Goal: Task Accomplishment & Management: Manage account settings

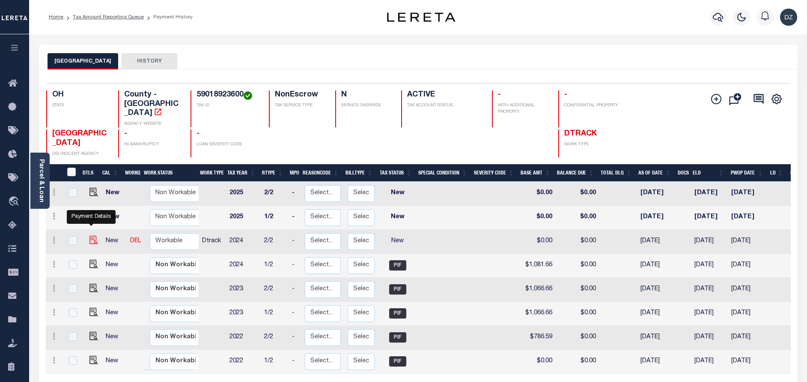
click at [90, 236] on img "" at bounding box center [94, 240] width 9 height 9
checkbox input "true"
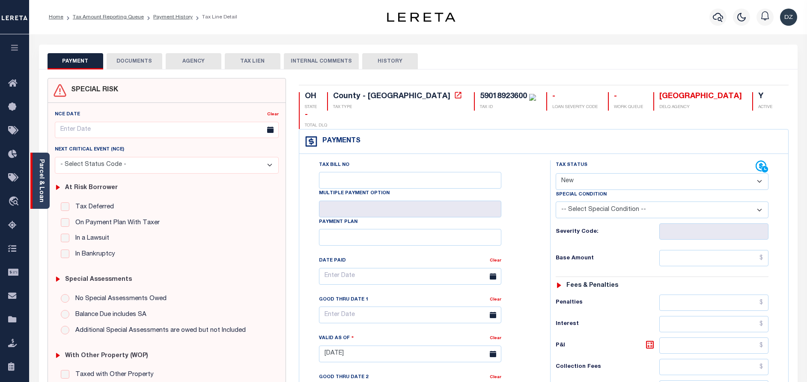
click at [42, 191] on link "Parcel & Loan" at bounding box center [41, 180] width 6 height 43
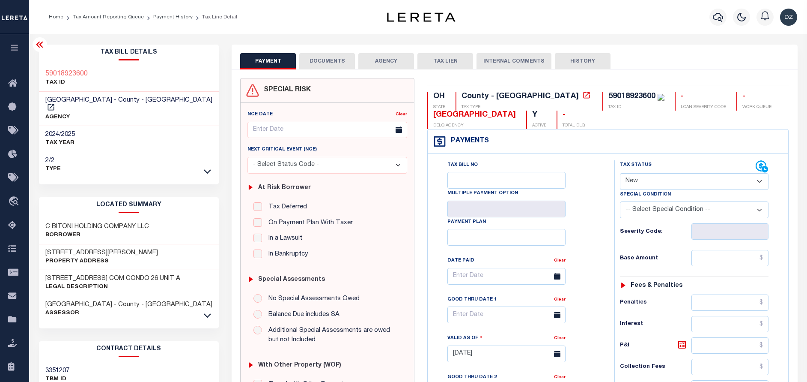
drag, startPoint x: 652, startPoint y: 177, endPoint x: 652, endPoint y: 182, distance: 5.6
click at [652, 177] on select "- Select Status Code - Open Due/Unpaid Paid Incomplete No Tax Due Internal Refu…" at bounding box center [694, 181] width 149 height 17
select select "PYD"
click at [620, 173] on select "- Select Status Code - Open Due/Unpaid Paid Incomplete No Tax Due Internal Refu…" at bounding box center [694, 181] width 149 height 17
type input "[DATE]"
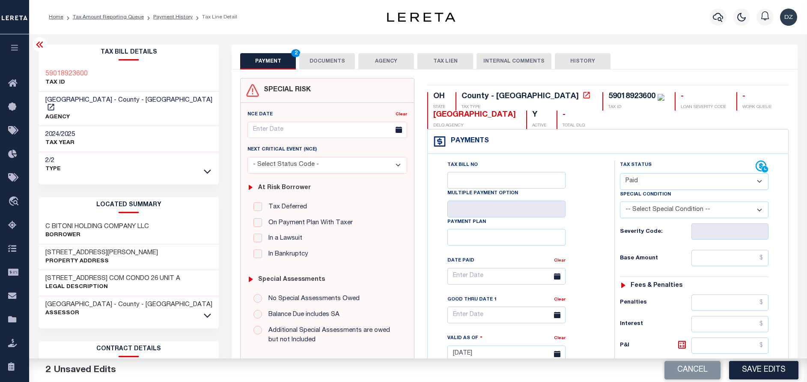
click at [318, 54] on button "DOCUMENTS" at bounding box center [327, 61] width 56 height 16
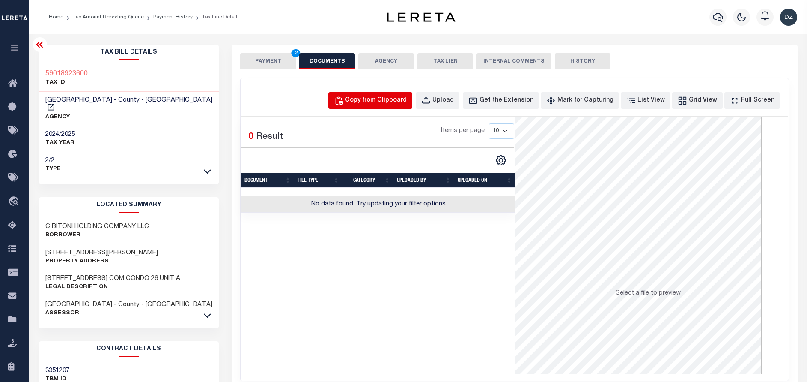
click at [394, 102] on div "Copy from Clipboard" at bounding box center [376, 100] width 62 height 9
select select "POP"
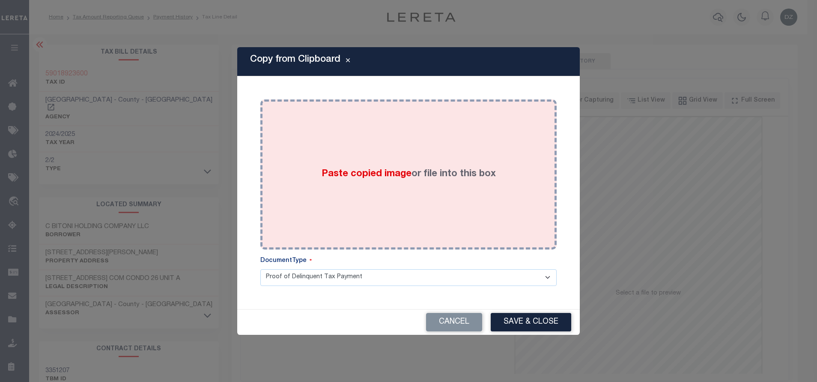
click at [431, 168] on div "Paste copied image or file into this box" at bounding box center [409, 174] width 284 height 137
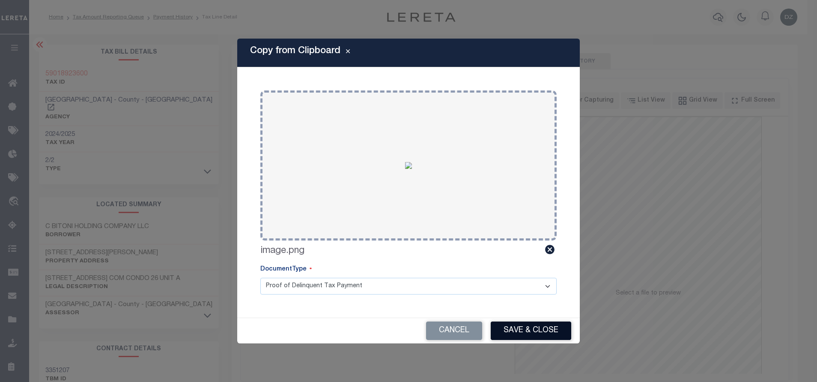
click at [540, 333] on button "Save & Close" at bounding box center [531, 330] width 81 height 18
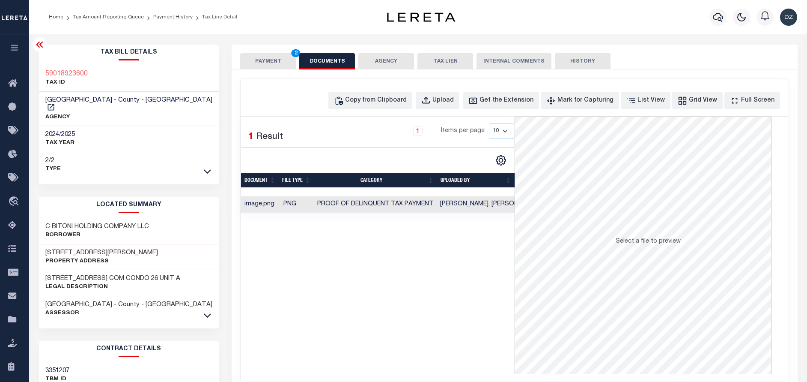
click at [276, 58] on button "PAYMENT 2" at bounding box center [268, 61] width 56 height 16
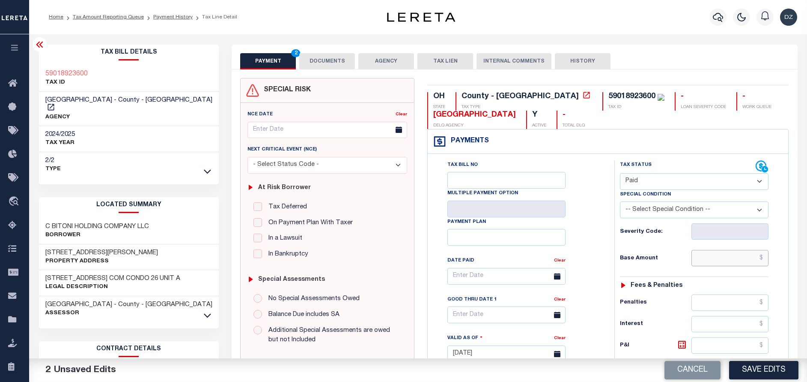
click at [720, 261] on input "text" at bounding box center [730, 258] width 77 height 16
paste input "1,081.66"
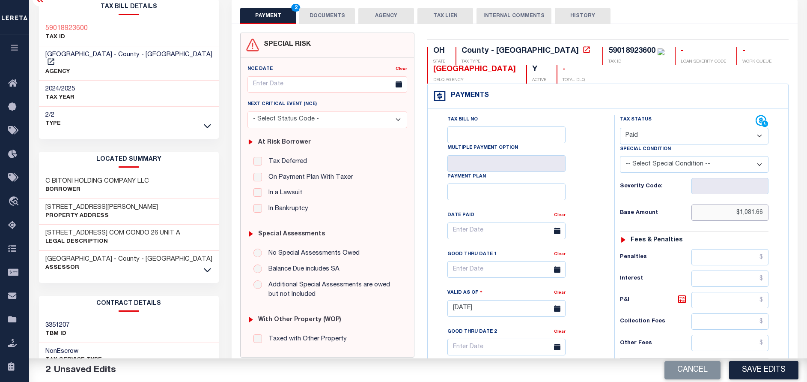
scroll to position [129, 0]
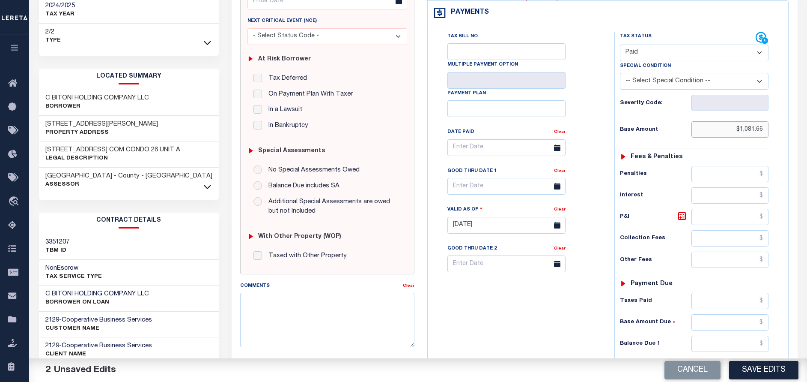
type input "$1,081.66"
click at [738, 336] on div "Tax Status Status - Select Status Code -" at bounding box center [697, 221] width 165 height 378
click at [724, 348] on input "text" at bounding box center [730, 343] width 77 height 16
type input "$0.00"
click at [760, 367] on button "Save Edits" at bounding box center [763, 370] width 69 height 18
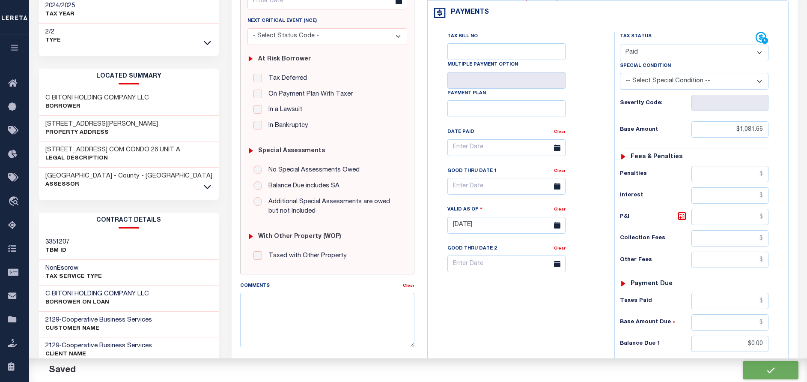
checkbox input "false"
type input "$1,081.66"
type input "$0"
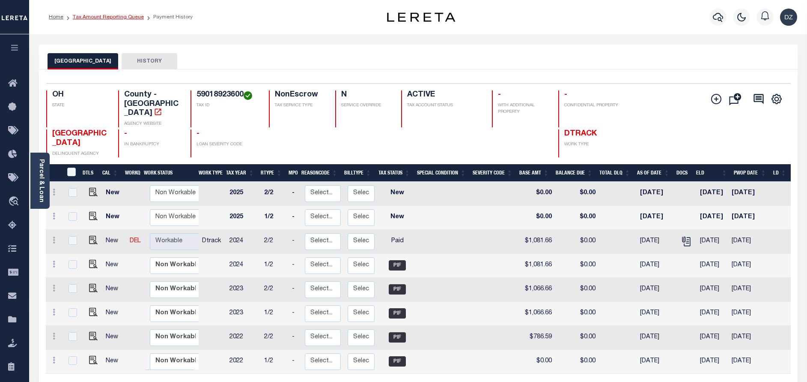
click at [103, 16] on link "Tax Amount Reporting Queue" at bounding box center [108, 17] width 71 height 5
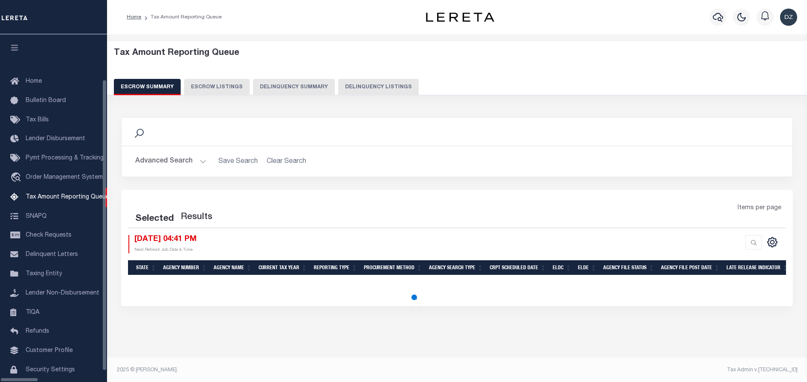
click at [338, 92] on button "Delinquency Listings" at bounding box center [378, 87] width 81 height 16
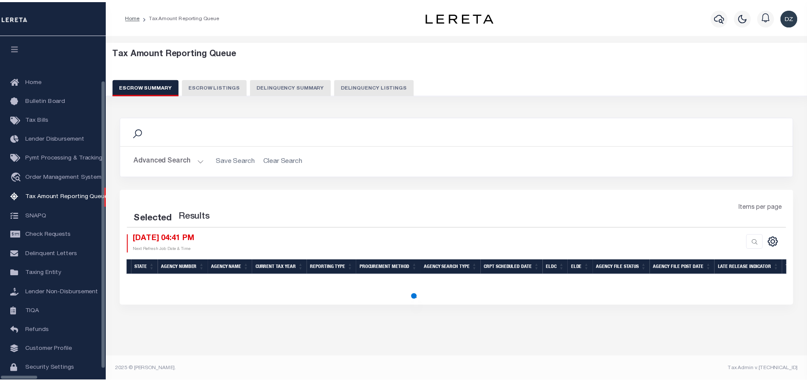
scroll to position [35, 0]
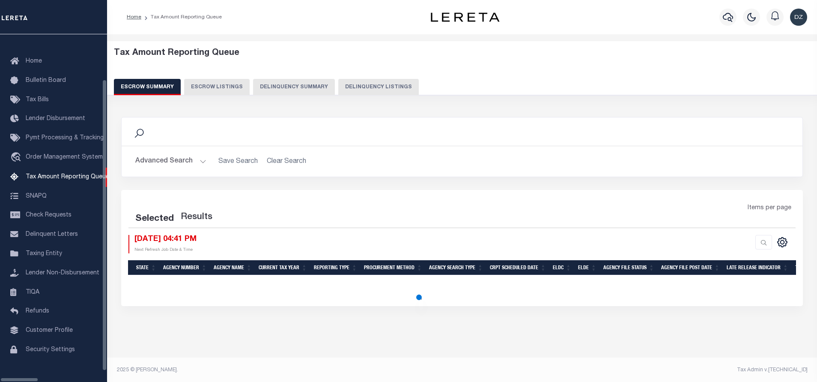
select select "100"
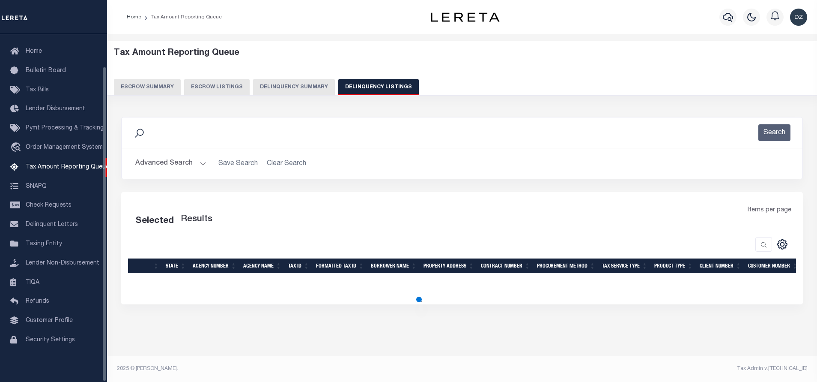
click at [163, 166] on button "Advanced Search" at bounding box center [170, 163] width 71 height 17
select select "100"
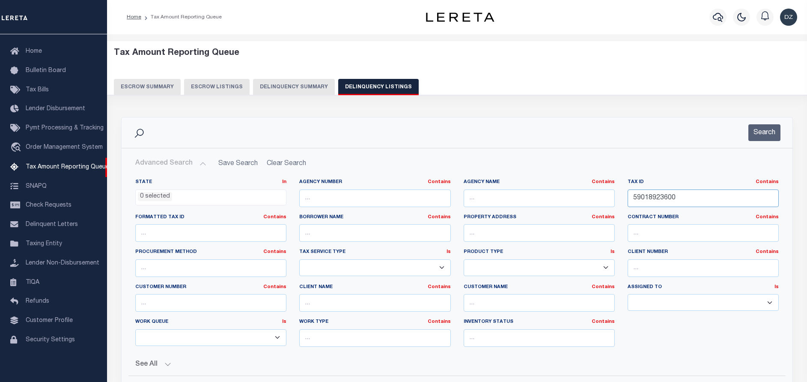
click at [666, 200] on input "59018923600" at bounding box center [703, 198] width 151 height 18
paste input "7"
type input "59018923700"
click at [772, 131] on button "Search" at bounding box center [765, 132] width 32 height 17
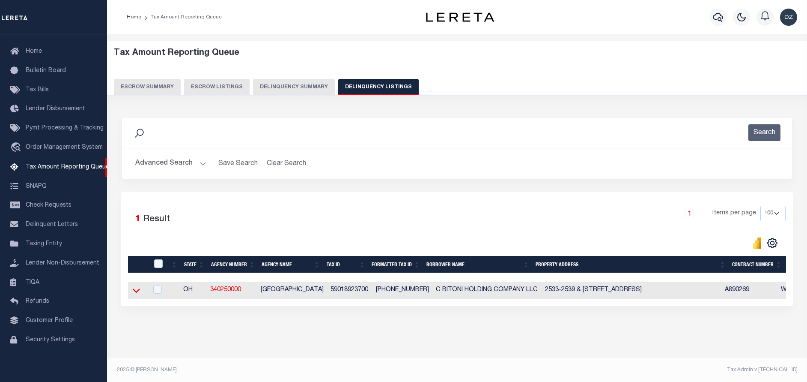
click at [135, 292] on icon at bounding box center [136, 291] width 7 height 4
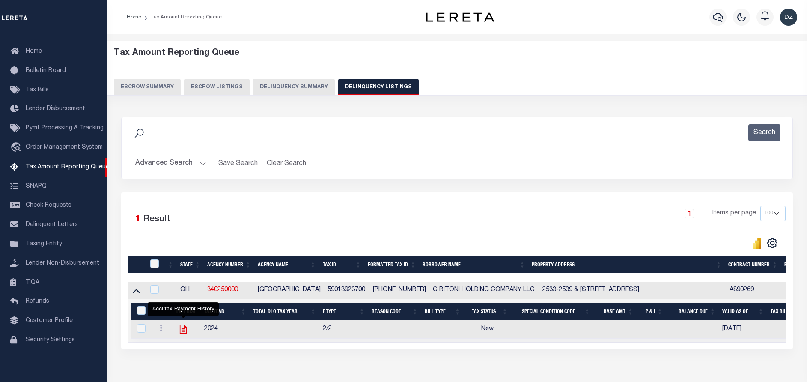
click at [181, 332] on icon "" at bounding box center [183, 328] width 11 height 11
checkbox input "true"
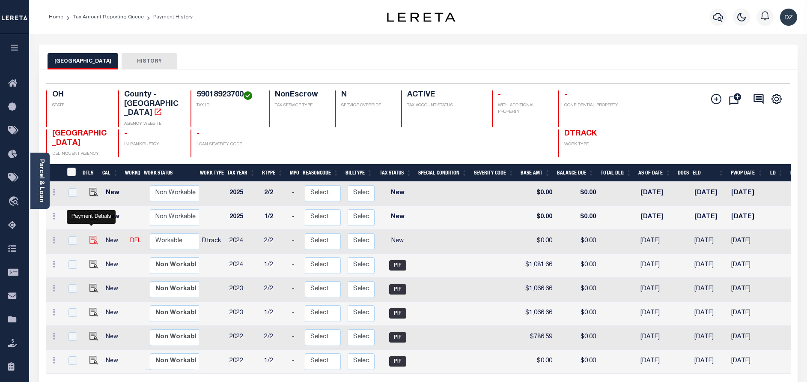
click at [91, 236] on img "" at bounding box center [94, 240] width 9 height 9
checkbox input "true"
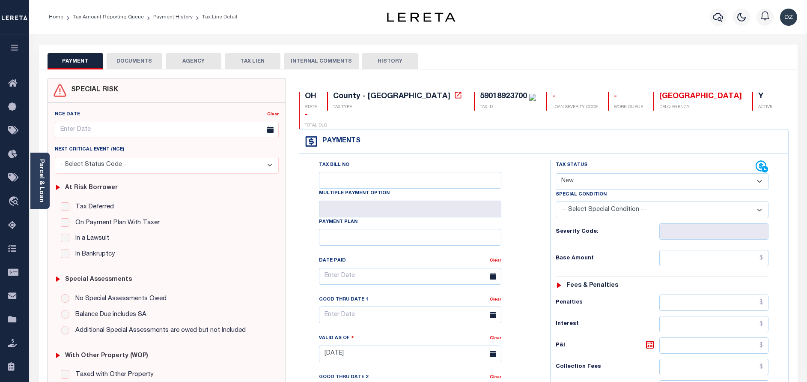
click at [146, 60] on button "DOCUMENTS" at bounding box center [135, 61] width 56 height 16
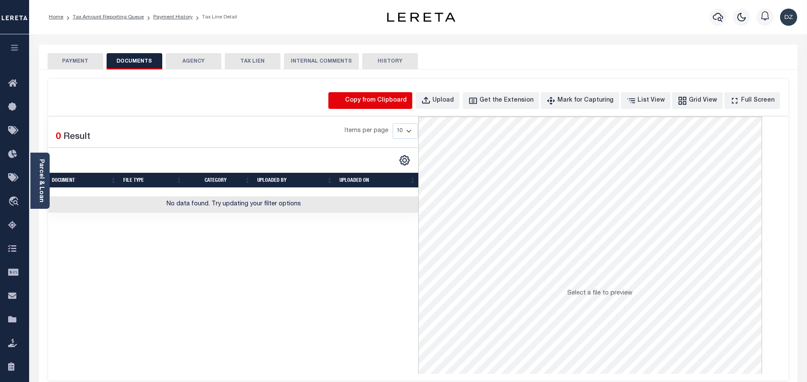
click at [343, 99] on icon "button" at bounding box center [338, 100] width 7 height 8
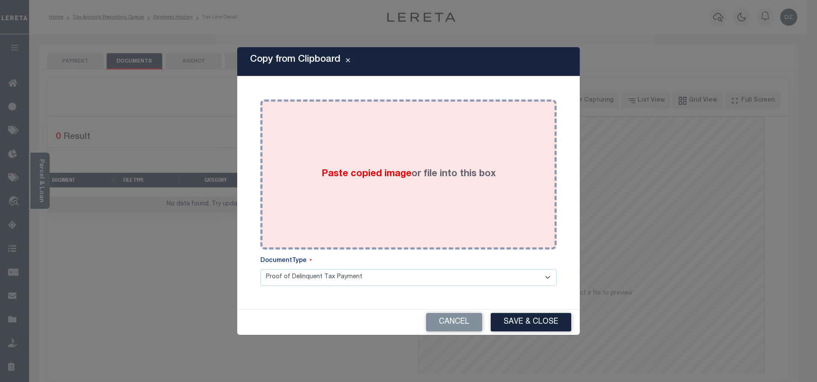
click at [382, 160] on div "Paste copied image or file into this box" at bounding box center [409, 174] width 284 height 137
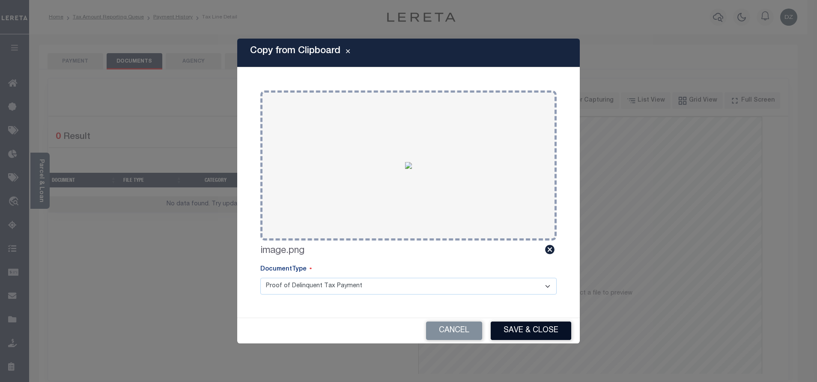
click at [521, 325] on button "Save & Close" at bounding box center [531, 330] width 81 height 18
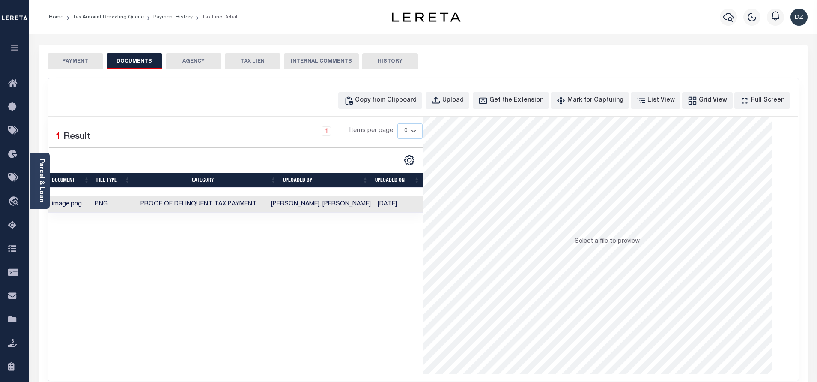
click at [72, 60] on button "PAYMENT" at bounding box center [76, 61] width 56 height 16
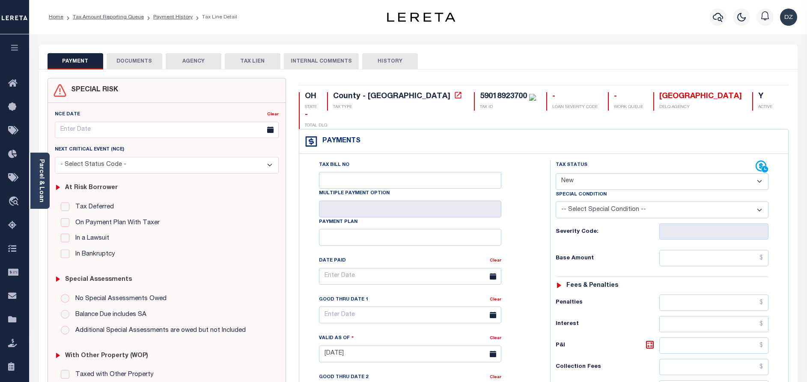
click at [613, 173] on select "- Select Status Code - Open Due/Unpaid Paid Incomplete No Tax Due Internal Refu…" at bounding box center [662, 181] width 213 height 17
select select "PYD"
click at [556, 173] on select "- Select Status Code - Open Due/Unpaid Paid Incomplete No Tax Due Internal Refu…" at bounding box center [662, 181] width 213 height 17
type input "[DATE]"
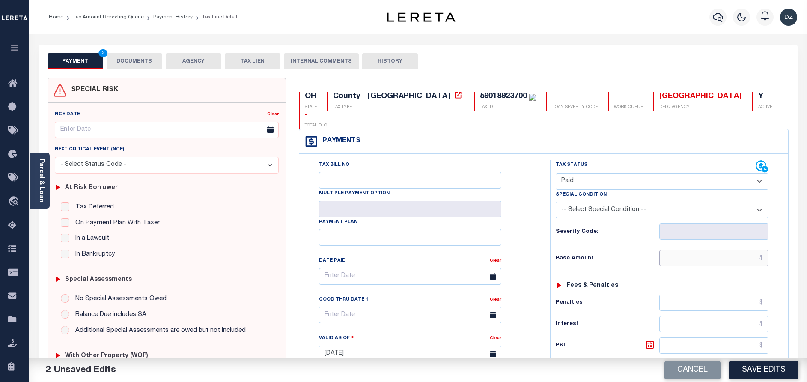
drag, startPoint x: 702, startPoint y: 246, endPoint x: 325, endPoint y: 33, distance: 433.1
click at [702, 250] on input "text" at bounding box center [714, 258] width 109 height 16
paste input "1,081.66"
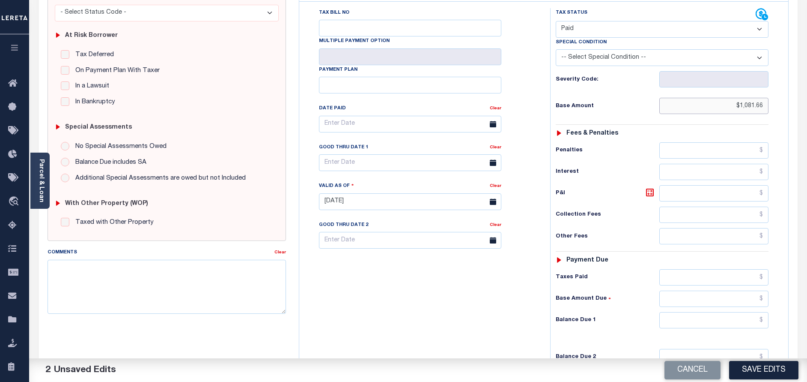
scroll to position [193, 0]
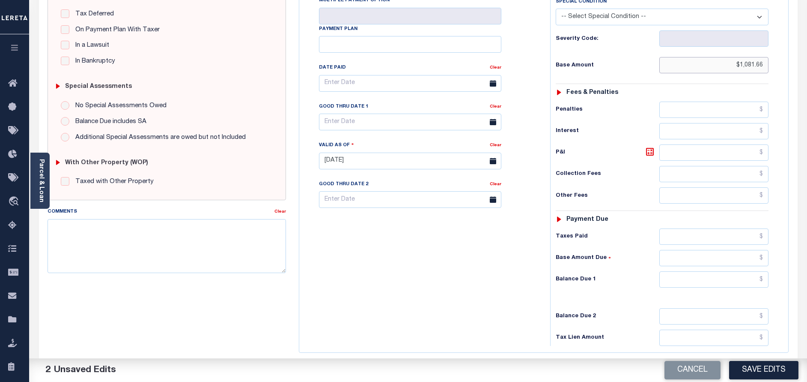
type input "$1,081.66"
click at [728, 271] on input "text" at bounding box center [714, 279] width 109 height 16
type input "$0.00"
click at [744, 374] on button "Save Edits" at bounding box center [763, 370] width 69 height 18
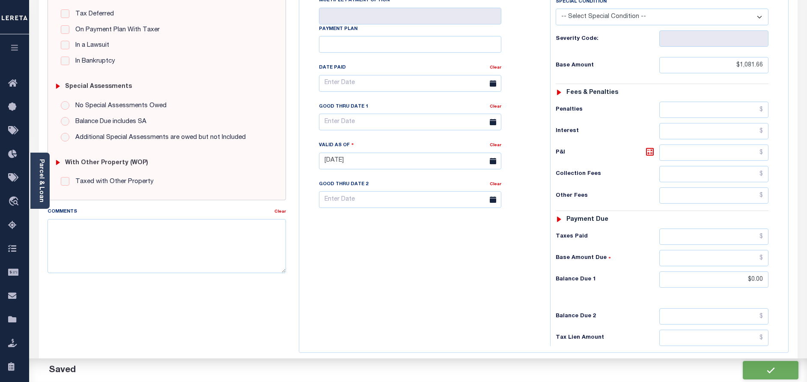
checkbox input "false"
type input "$1,081.66"
type input "$0"
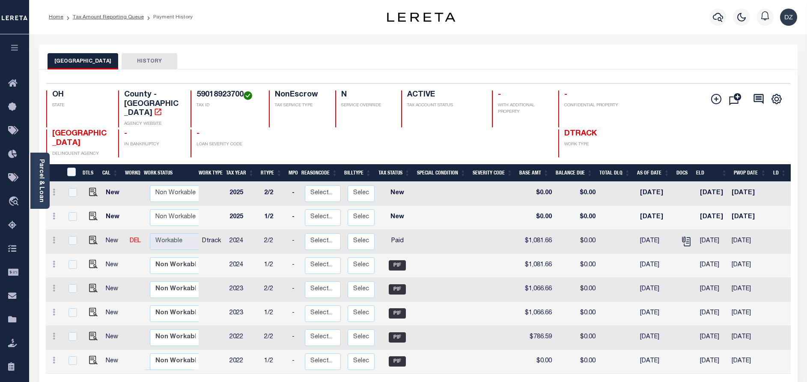
click at [94, 14] on li "Tax Amount Reporting Queue" at bounding box center [103, 17] width 81 height 8
click at [126, 17] on link "Tax Amount Reporting Queue" at bounding box center [108, 17] width 71 height 5
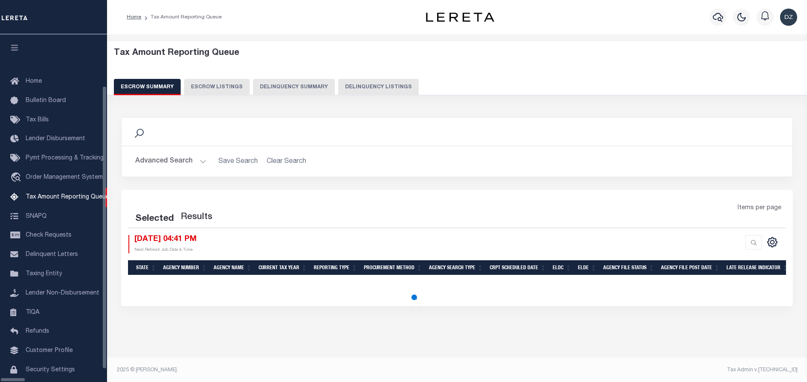
click at [372, 82] on button "Delinquency Listings" at bounding box center [378, 87] width 81 height 16
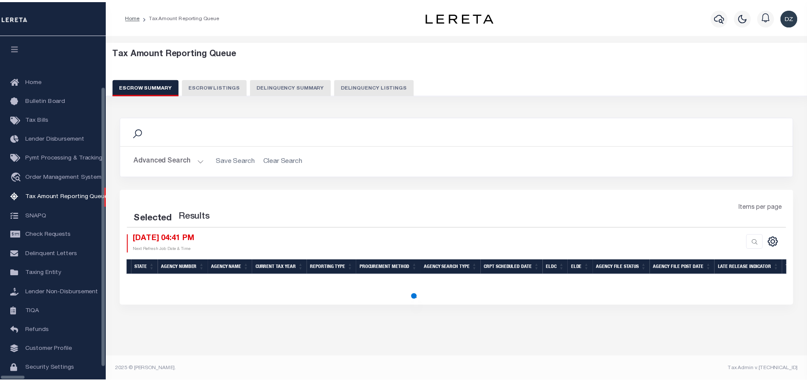
scroll to position [35, 0]
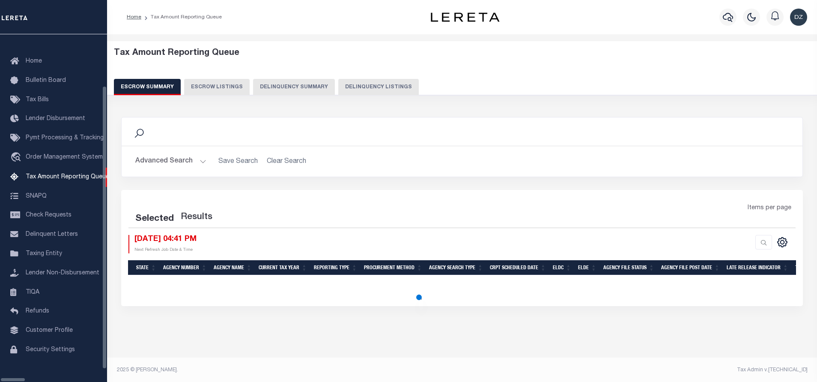
select select "100"
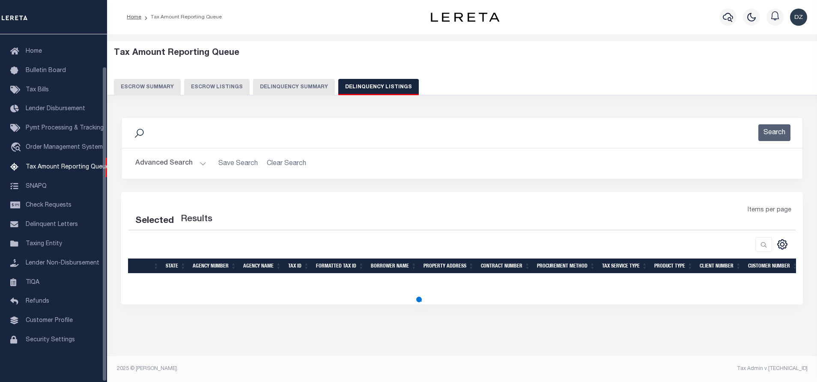
click at [161, 167] on button "Advanced Search" at bounding box center [170, 163] width 71 height 17
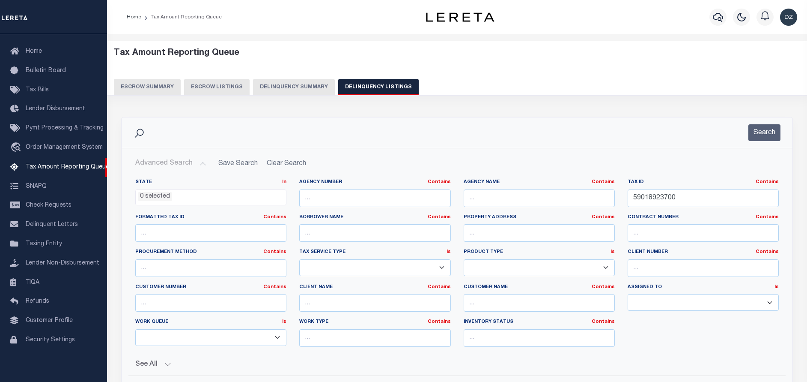
select select "100"
click at [652, 199] on input "59018923700" at bounding box center [703, 198] width 151 height 18
paste input "8"
type input "59018923800"
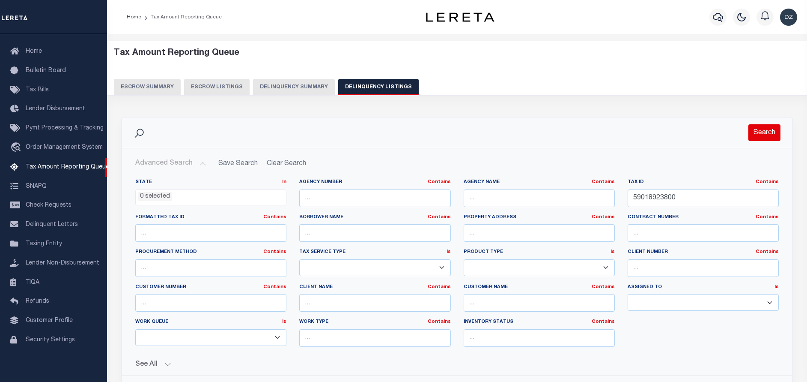
click at [769, 139] on button "Search" at bounding box center [765, 132] width 32 height 17
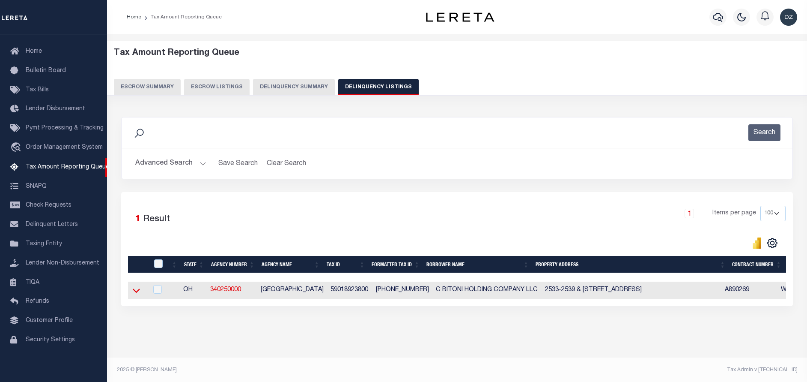
click at [135, 293] on icon at bounding box center [136, 291] width 7 height 4
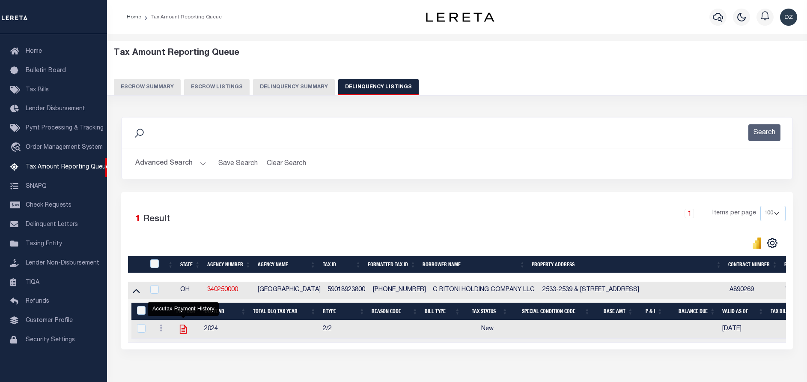
click at [179, 330] on icon "" at bounding box center [183, 328] width 11 height 11
checkbox input "true"
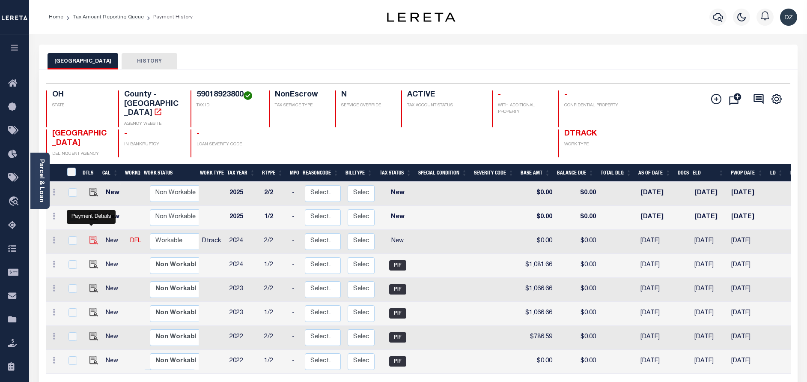
click at [90, 236] on img "" at bounding box center [94, 240] width 9 height 9
checkbox input "true"
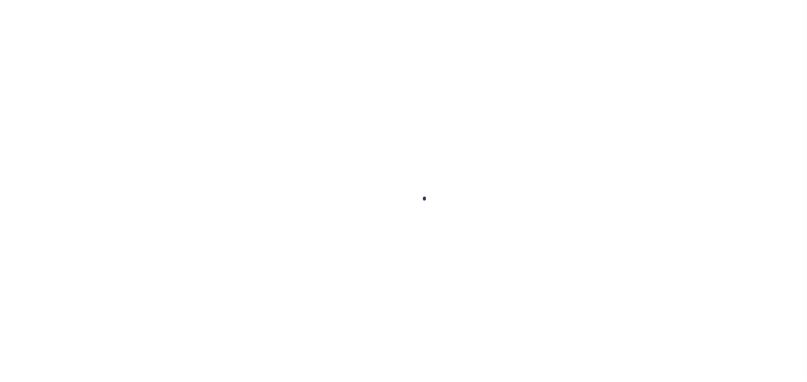
checkbox input "false"
type input "[DATE]"
select select "NW2"
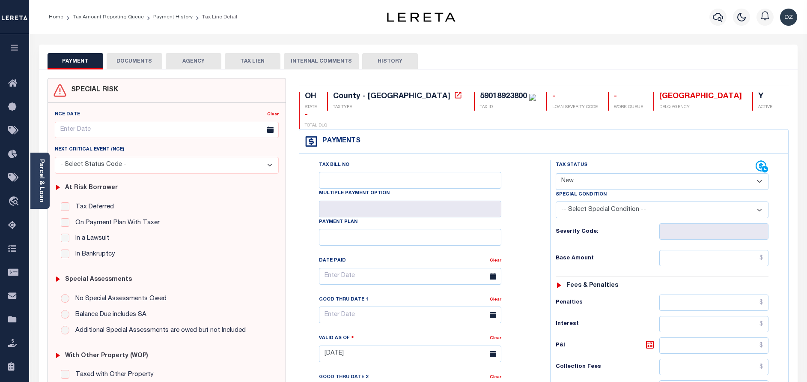
click at [148, 59] on button "DOCUMENTS" at bounding box center [135, 61] width 56 height 16
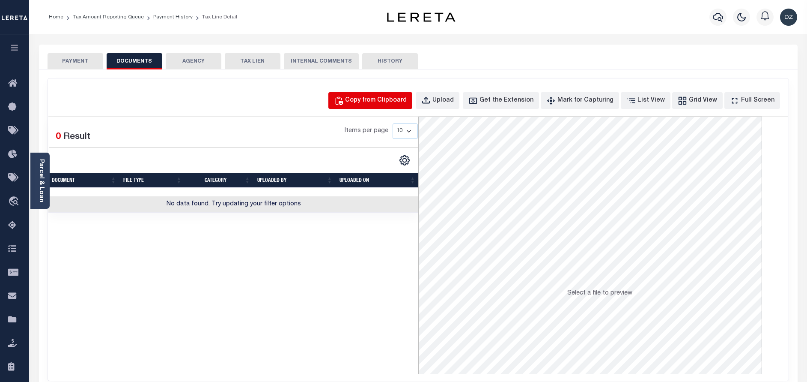
click at [374, 98] on div "Copy from Clipboard" at bounding box center [376, 100] width 62 height 9
select select "POP"
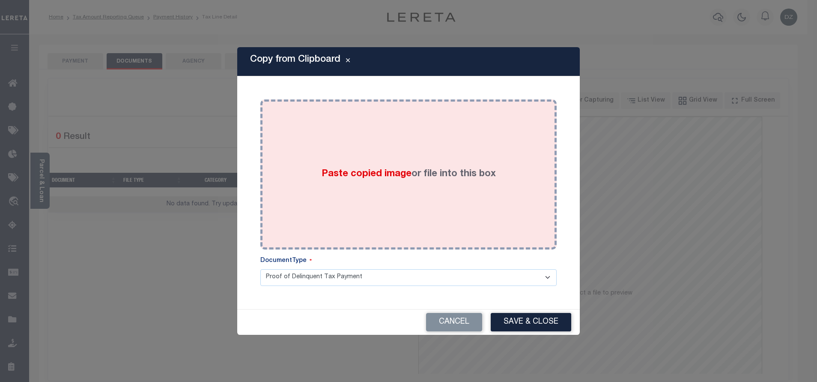
click at [383, 152] on div "Paste copied image or file into this box" at bounding box center [409, 174] width 284 height 137
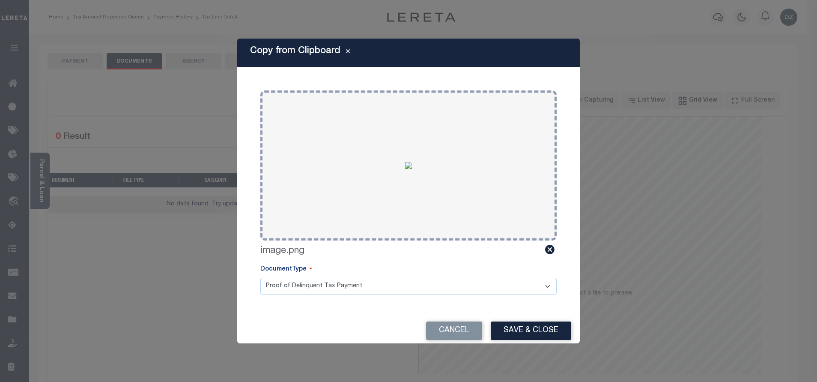
click at [508, 328] on button "Save & Close" at bounding box center [531, 330] width 81 height 18
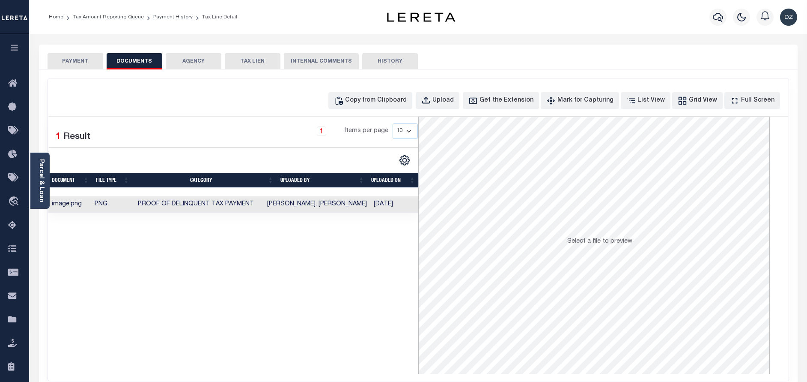
click at [81, 60] on button "PAYMENT" at bounding box center [76, 61] width 56 height 16
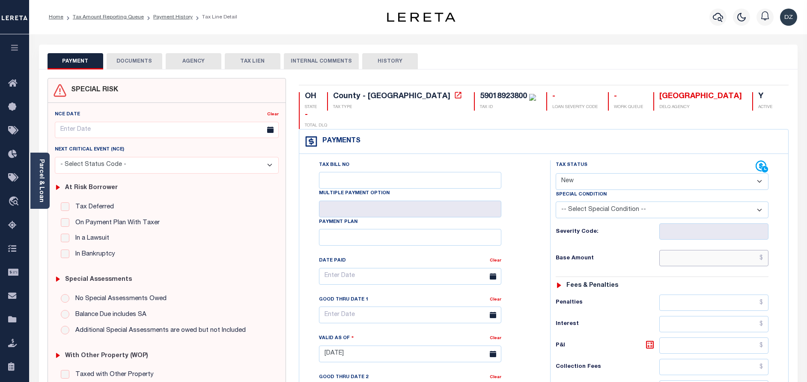
click at [684, 250] on input "text" at bounding box center [714, 258] width 109 height 16
paste input "1,081.66"
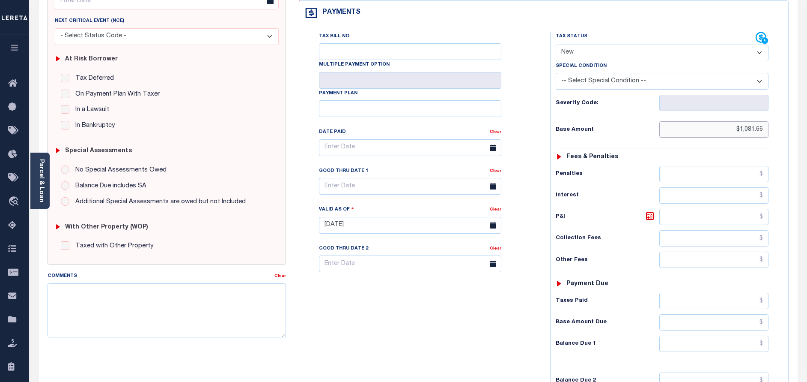
type input "$1,081.66"
type input "[DATE]"
click at [735, 335] on input "text" at bounding box center [714, 343] width 109 height 16
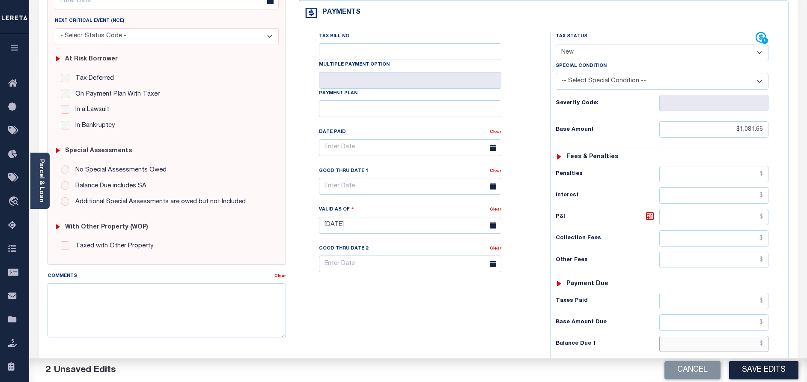
type input "$0.00"
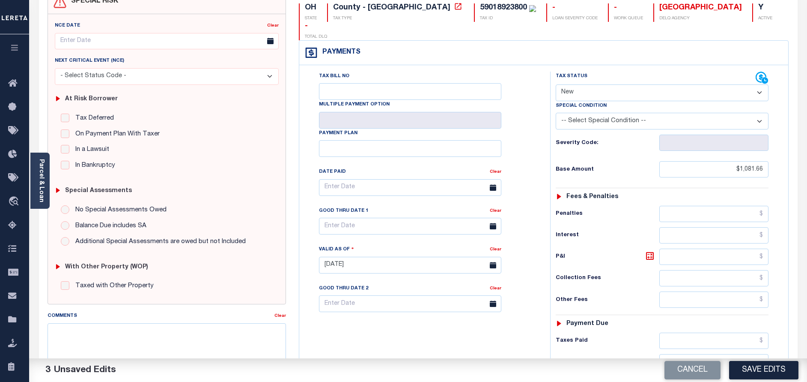
scroll to position [0, 0]
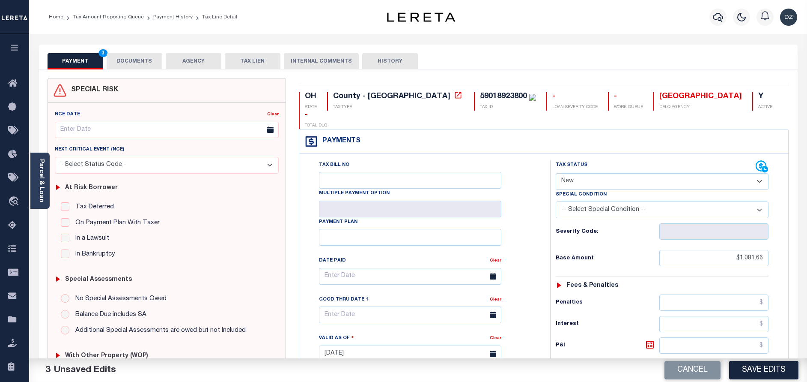
click at [595, 173] on select "- Select Status Code - Open Due/Unpaid Paid Incomplete No Tax Due Internal Refu…" at bounding box center [662, 181] width 213 height 17
select select "PYD"
click at [556, 173] on select "- Select Status Code - Open Due/Unpaid Paid Incomplete No Tax Due Internal Refu…" at bounding box center [662, 181] width 213 height 17
click at [130, 57] on button "DOCUMENTS" at bounding box center [135, 61] width 56 height 16
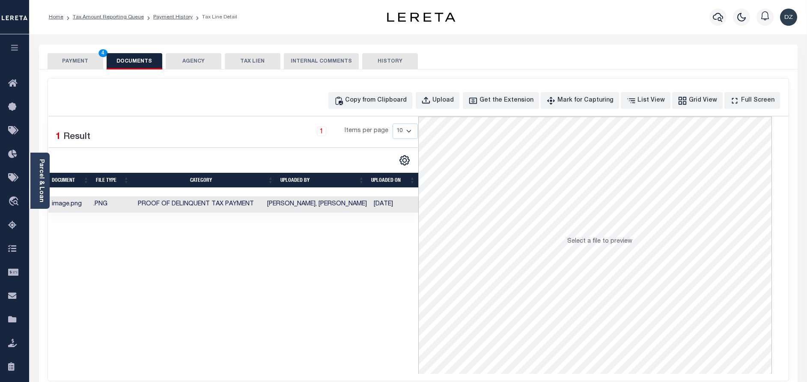
click at [89, 62] on button "PAYMENT 4" at bounding box center [76, 61] width 56 height 16
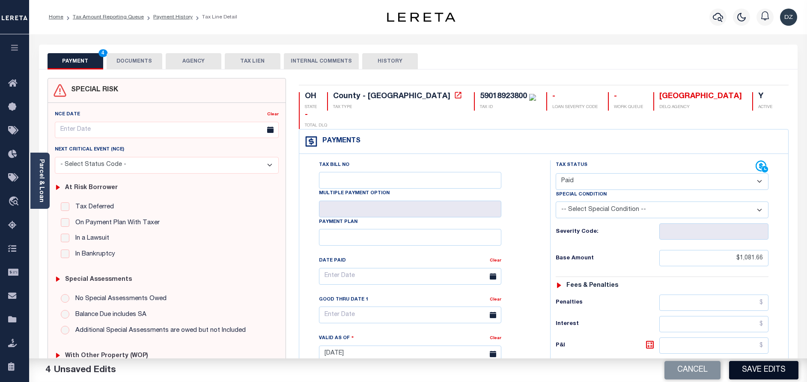
click at [757, 366] on button "Save Edits" at bounding box center [763, 370] width 69 height 18
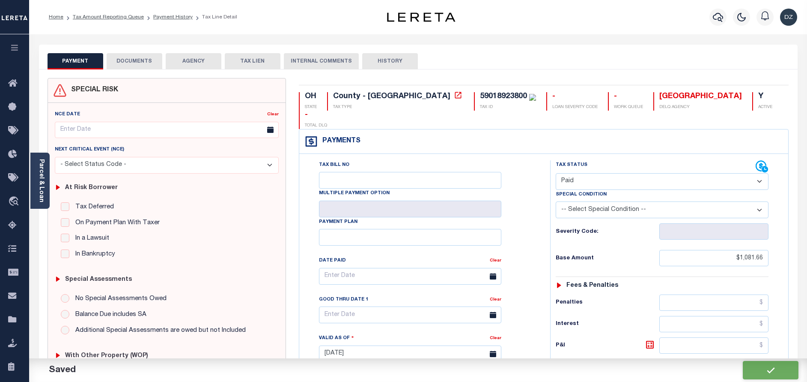
checkbox input "false"
type input "$1,081.66"
type input "$0"
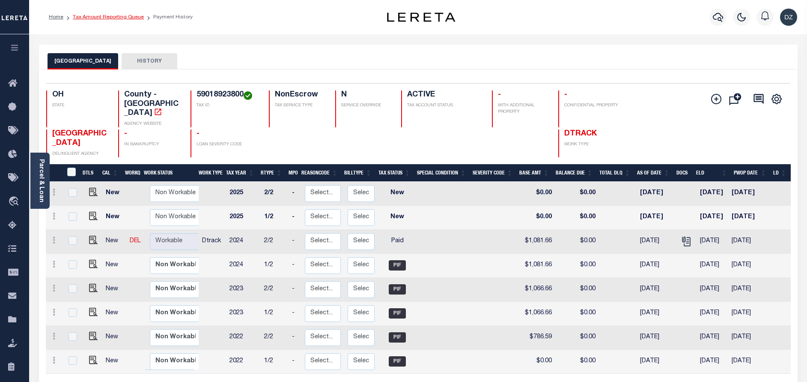
click at [110, 18] on link "Tax Amount Reporting Queue" at bounding box center [108, 17] width 71 height 5
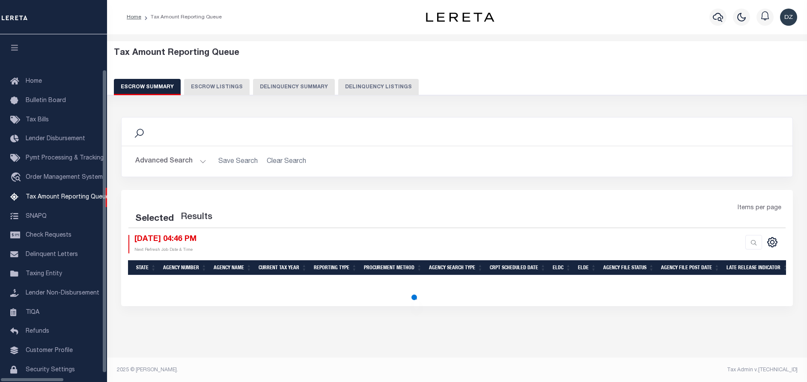
click at [361, 83] on button "Delinquency Listings" at bounding box center [378, 87] width 81 height 16
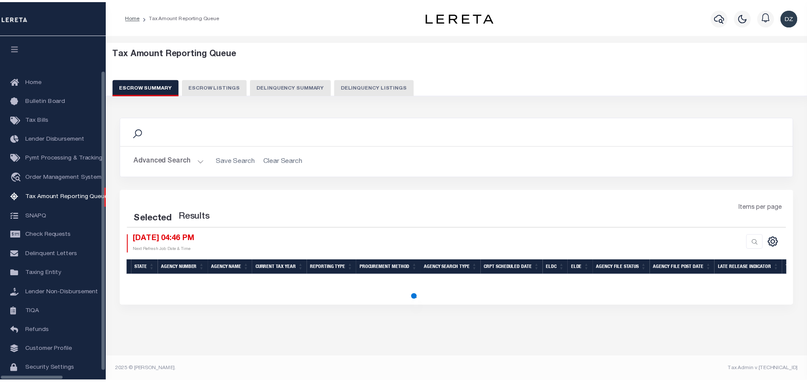
scroll to position [35, 0]
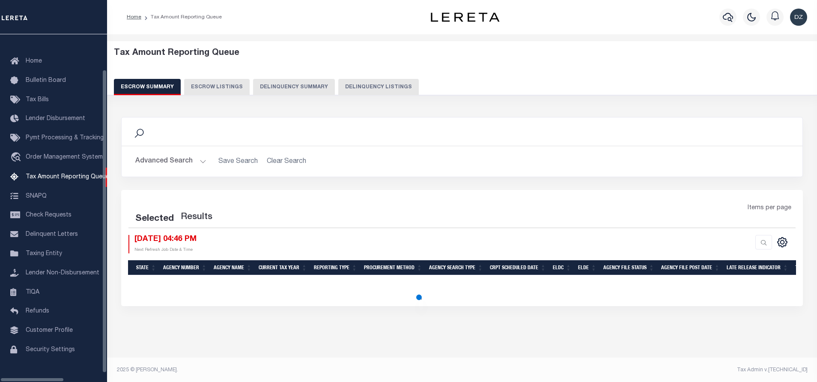
select select "100"
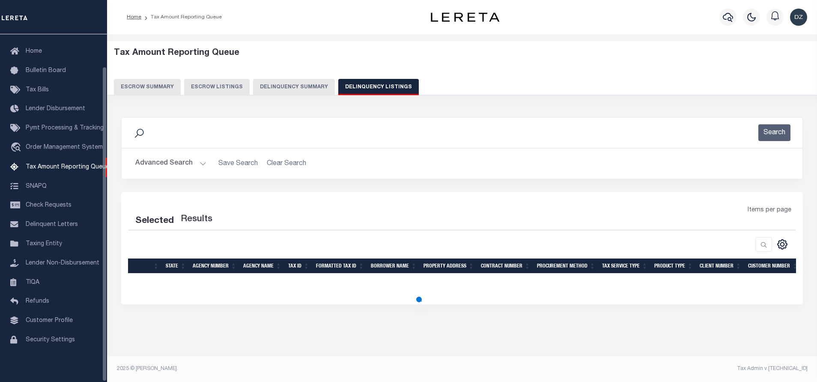
select select "100"
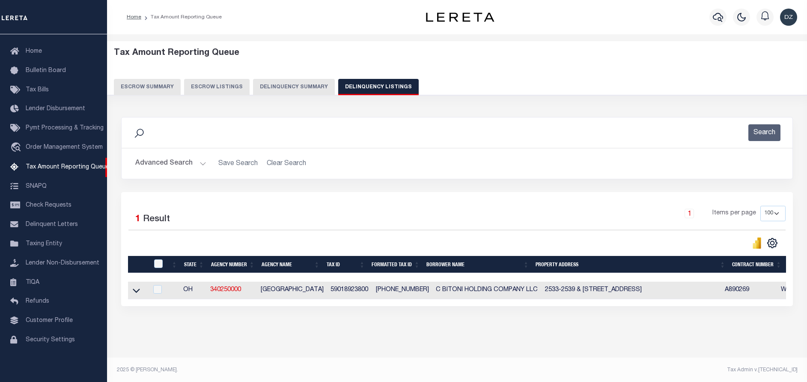
click at [166, 166] on button "Advanced Search" at bounding box center [170, 163] width 71 height 17
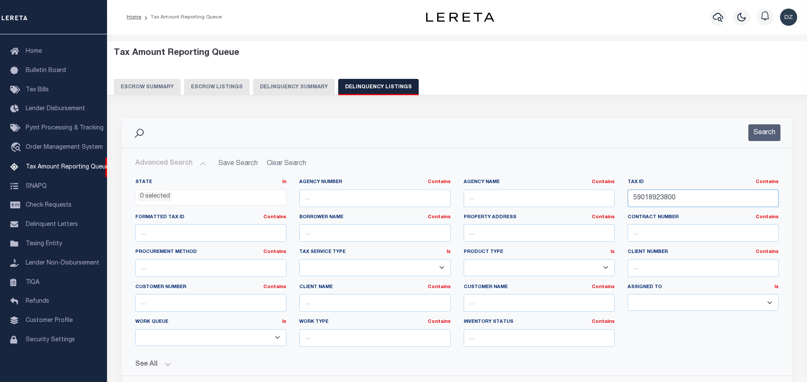
click at [646, 198] on input "59018923800" at bounding box center [703, 198] width 151 height 18
paste input "9"
type input "59018923900"
click at [770, 133] on button "Search" at bounding box center [765, 132] width 32 height 17
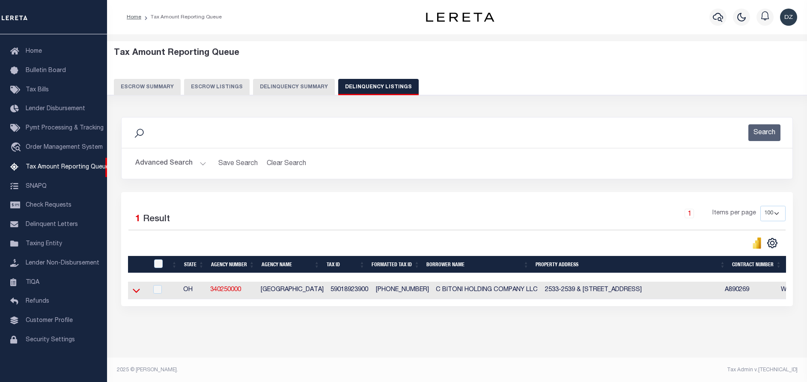
click at [136, 290] on icon at bounding box center [136, 290] width 7 height 9
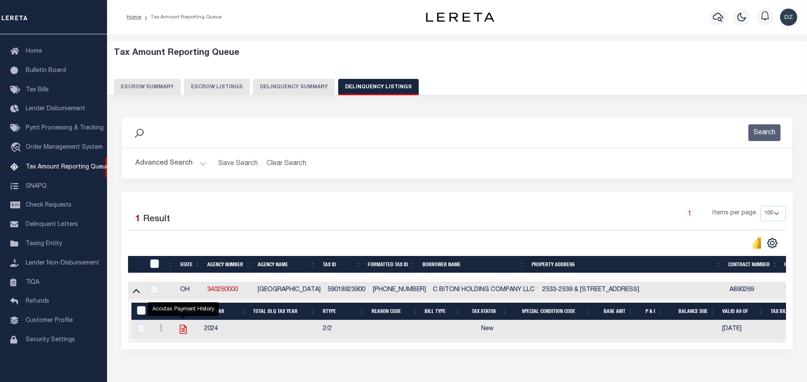
click at [182, 330] on icon "" at bounding box center [183, 329] width 7 height 9
checkbox input "true"
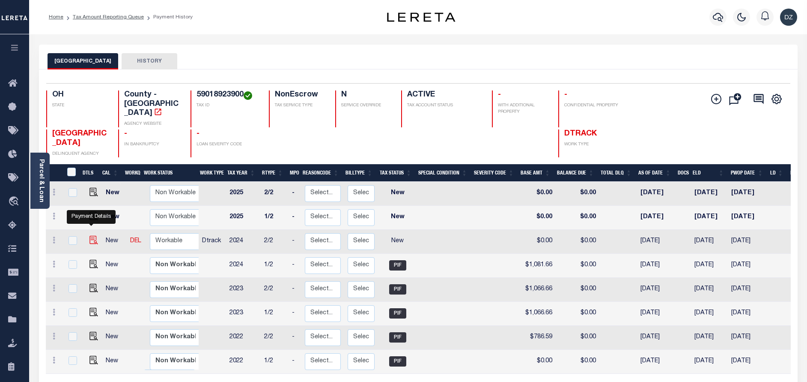
click at [90, 236] on img "" at bounding box center [94, 240] width 9 height 9
checkbox input "true"
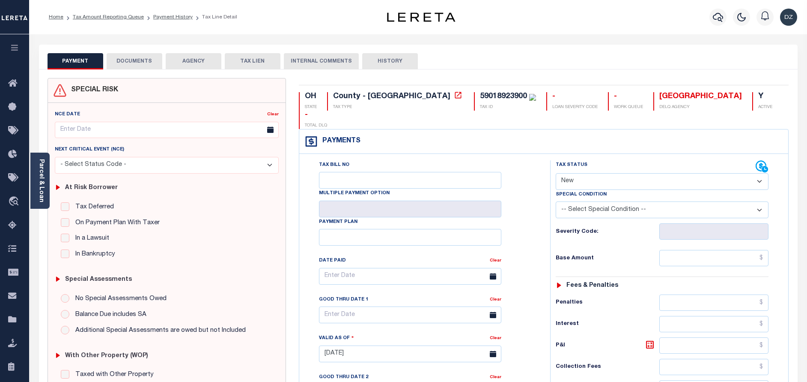
drag, startPoint x: 578, startPoint y: 161, endPoint x: 568, endPoint y: 170, distance: 13.3
click at [578, 173] on select "- Select Status Code - Open Due/Unpaid Paid Incomplete No Tax Due Internal Refu…" at bounding box center [662, 181] width 213 height 17
select select "PYD"
click at [556, 173] on select "- Select Status Code - Open Due/Unpaid Paid Incomplete No Tax Due Internal Refu…" at bounding box center [662, 181] width 213 height 17
type input "[DATE]"
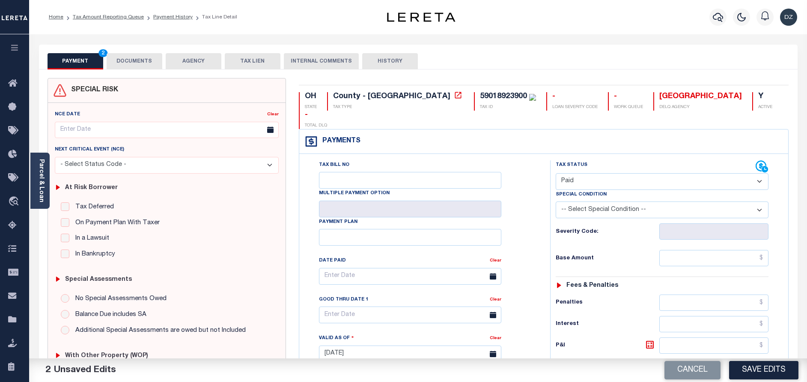
click at [134, 60] on button "DOCUMENTS" at bounding box center [135, 61] width 56 height 16
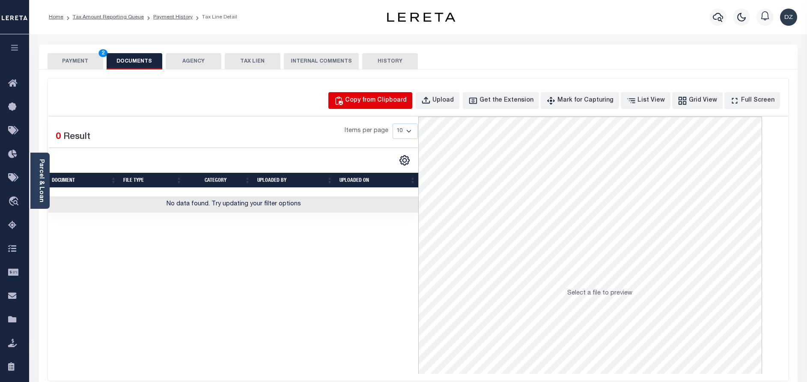
click at [373, 103] on div "Copy from Clipboard" at bounding box center [376, 100] width 62 height 9
select select "POP"
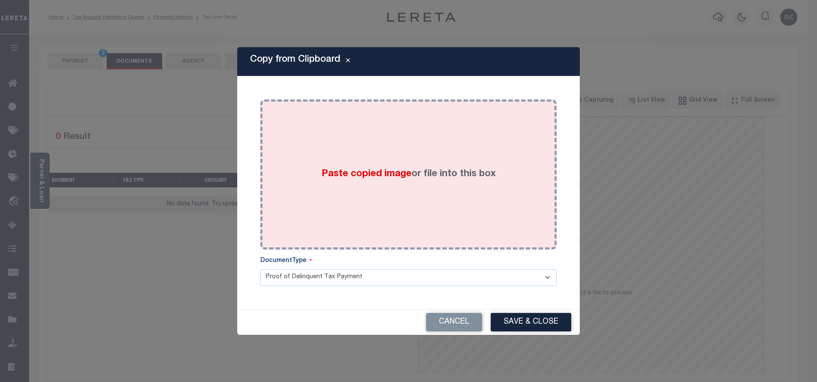
click at [382, 141] on div "Paste copied image or file into this box" at bounding box center [409, 174] width 284 height 137
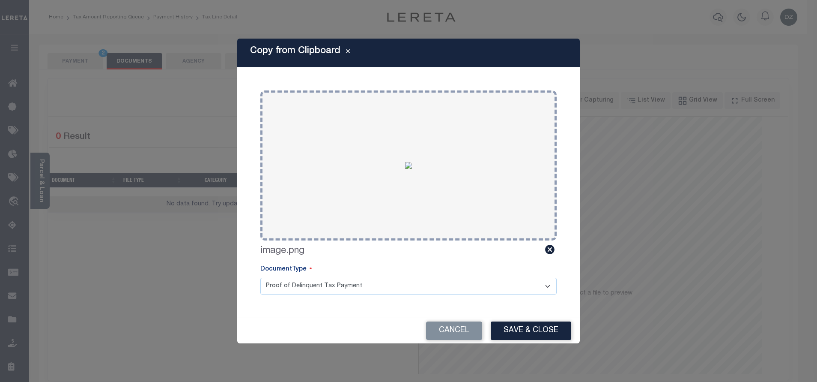
click at [512, 321] on div "Cancel Save & Close" at bounding box center [408, 330] width 343 height 25
click at [531, 332] on button "Save & Close" at bounding box center [531, 330] width 81 height 18
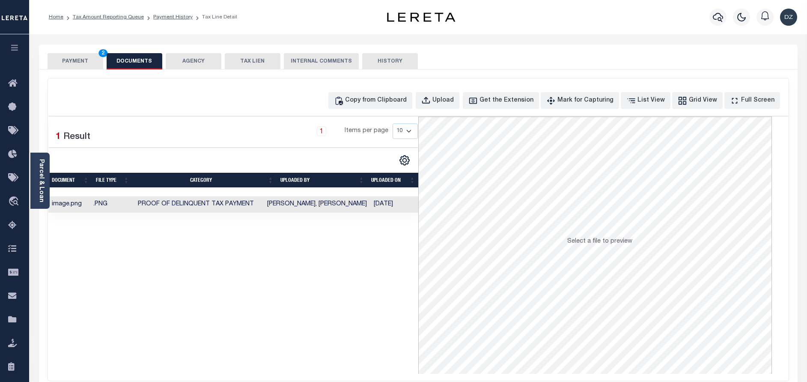
click at [59, 60] on button "PAYMENT 2" at bounding box center [76, 61] width 56 height 16
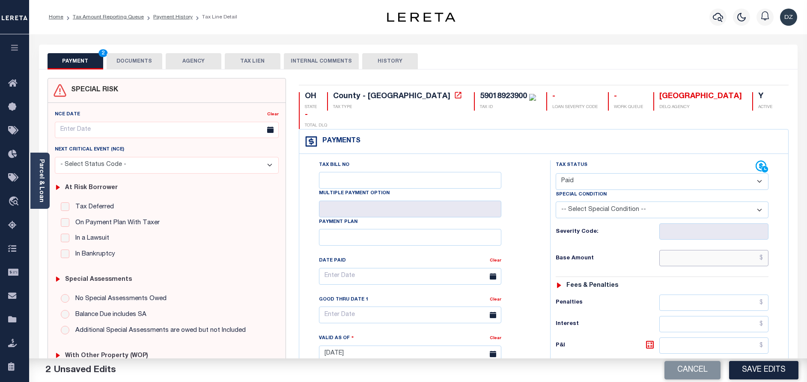
click at [710, 250] on input "text" at bounding box center [714, 258] width 109 height 16
paste input "1,081.66"
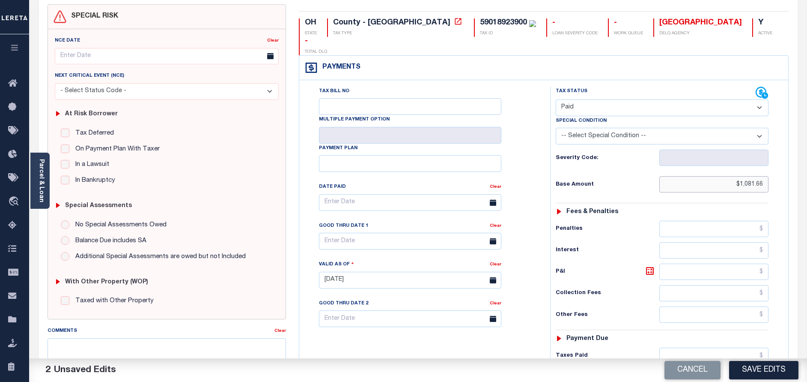
scroll to position [129, 0]
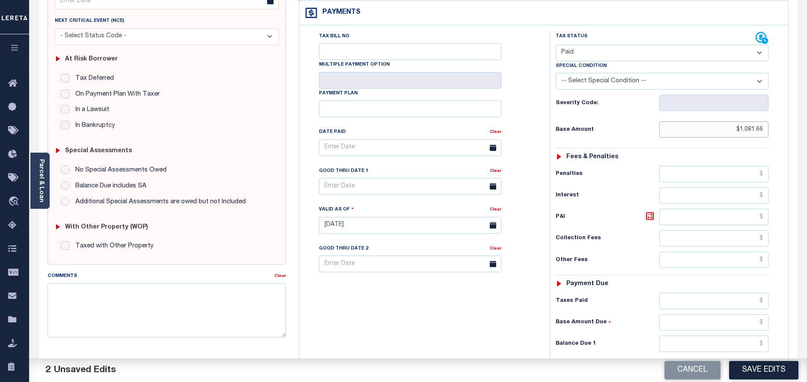
type input "$1,081.66"
click at [747, 335] on input "text" at bounding box center [714, 343] width 109 height 16
type input "$0.00"
drag, startPoint x: 750, startPoint y: 368, endPoint x: 675, endPoint y: 311, distance: 94.2
click at [748, 367] on button "Save Edits" at bounding box center [763, 370] width 69 height 18
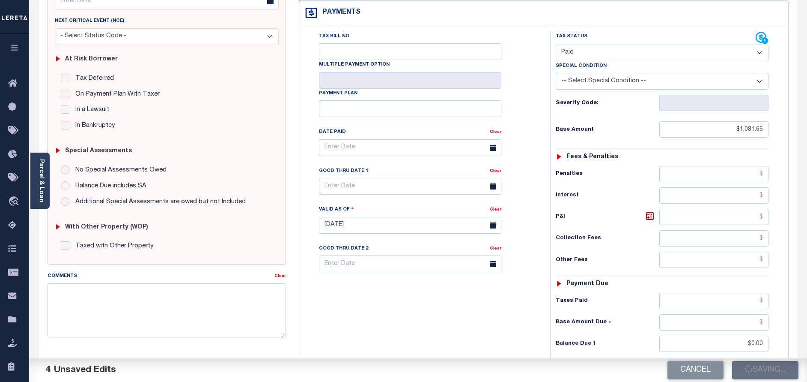
checkbox input "false"
type input "$1,081.66"
type input "$0"
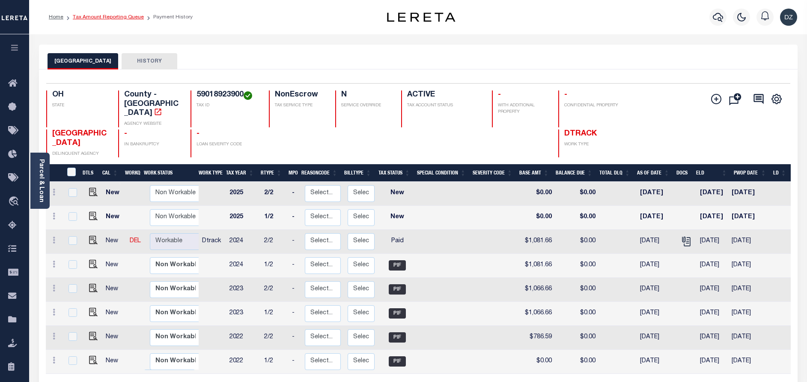
click at [119, 19] on link "Tax Amount Reporting Queue" at bounding box center [108, 17] width 71 height 5
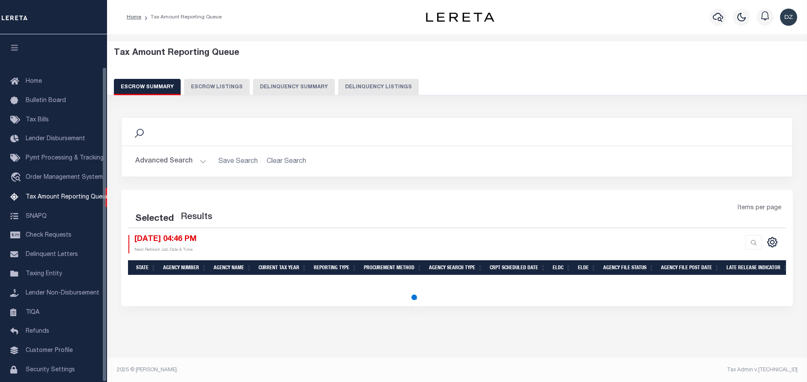
click at [377, 76] on div "Tax Amount Reporting Queue Escrow Summary Escrow Listings Delinquency Summary" at bounding box center [457, 71] width 687 height 47
click at [377, 81] on button "Delinquency Listings" at bounding box center [378, 87] width 81 height 16
select select "100"
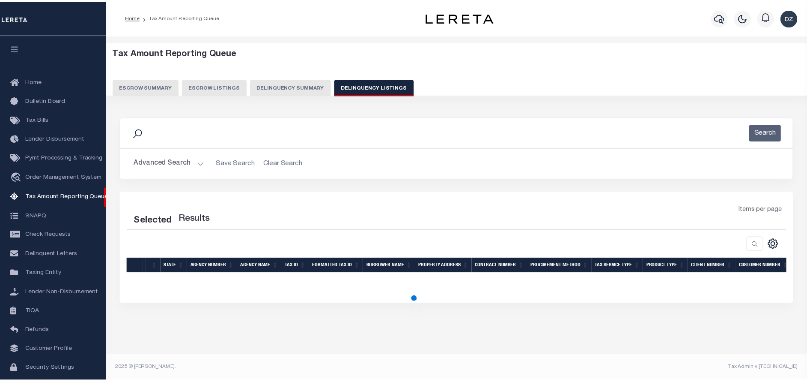
scroll to position [36, 0]
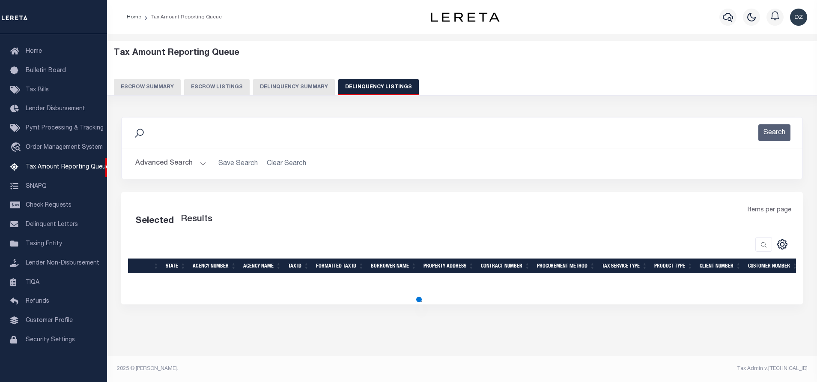
select select "100"
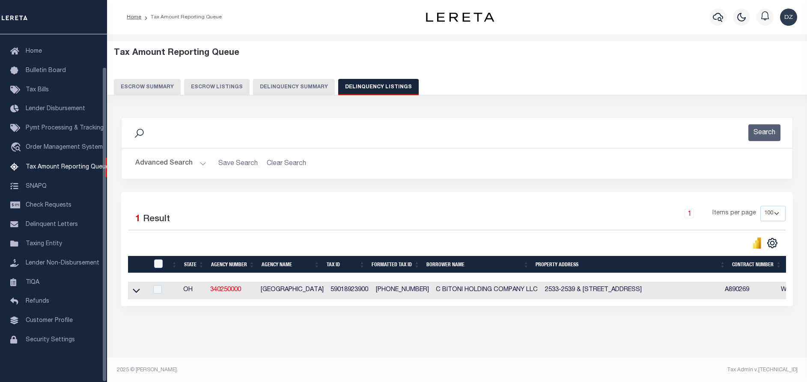
click at [153, 159] on button "Advanced Search" at bounding box center [170, 163] width 71 height 17
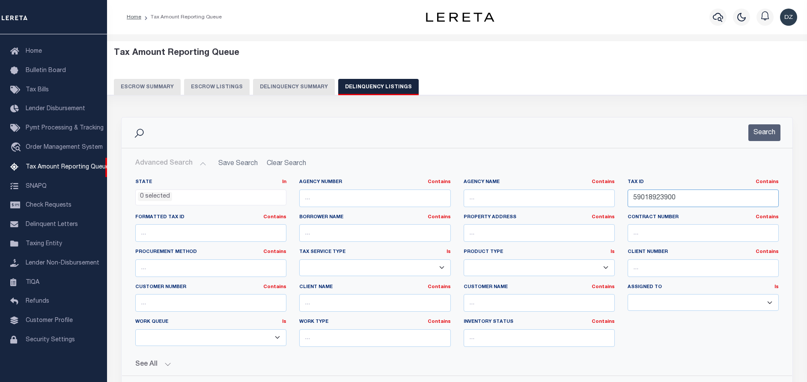
click at [658, 197] on input "59018923900" at bounding box center [703, 198] width 151 height 18
paste input "92030"
type input "59019203000"
click at [763, 134] on button "Search" at bounding box center [765, 132] width 32 height 17
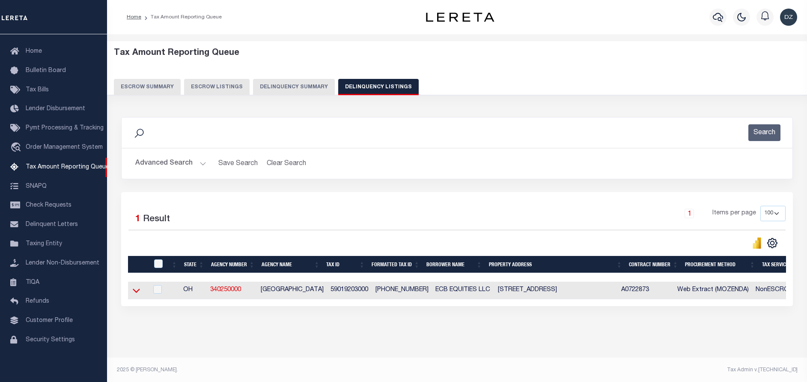
click at [137, 291] on icon at bounding box center [136, 290] width 7 height 9
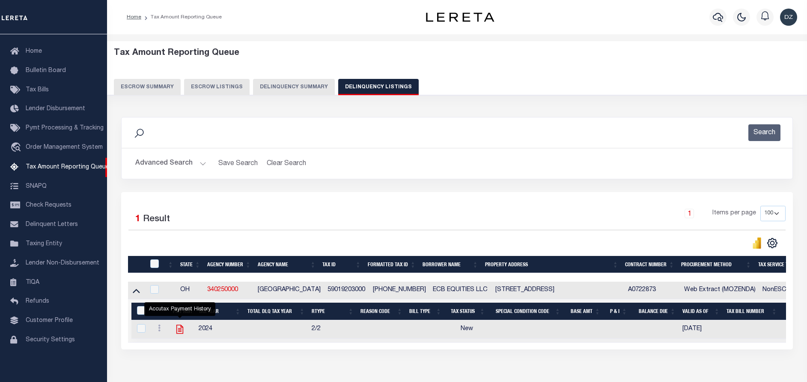
click at [177, 332] on icon "" at bounding box center [179, 329] width 7 height 9
checkbox input "true"
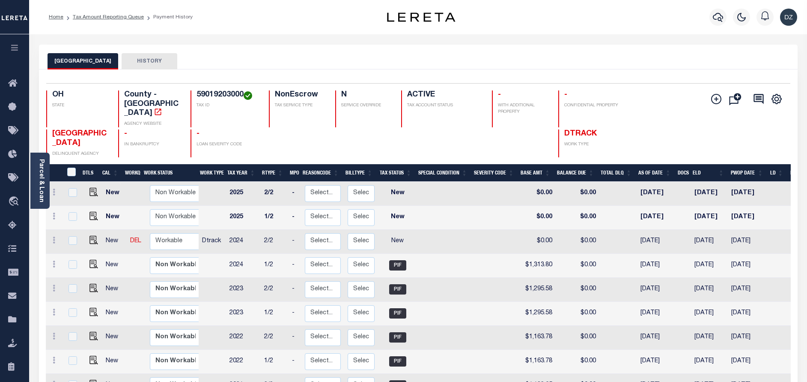
click at [93, 230] on td at bounding box center [92, 242] width 21 height 24
checkbox input "true"
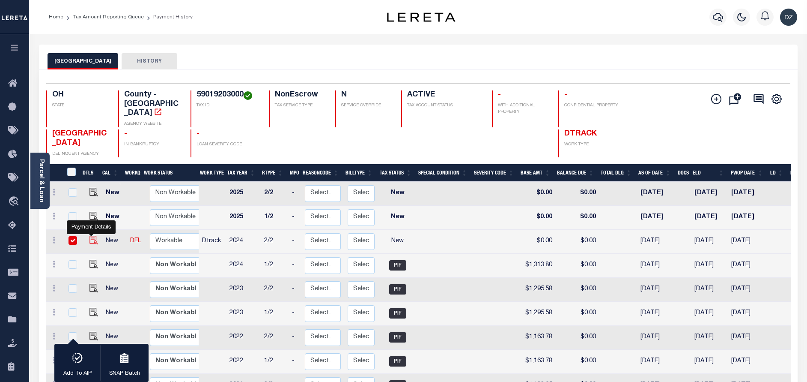
click at [91, 236] on img "" at bounding box center [94, 240] width 9 height 9
checkbox input "false"
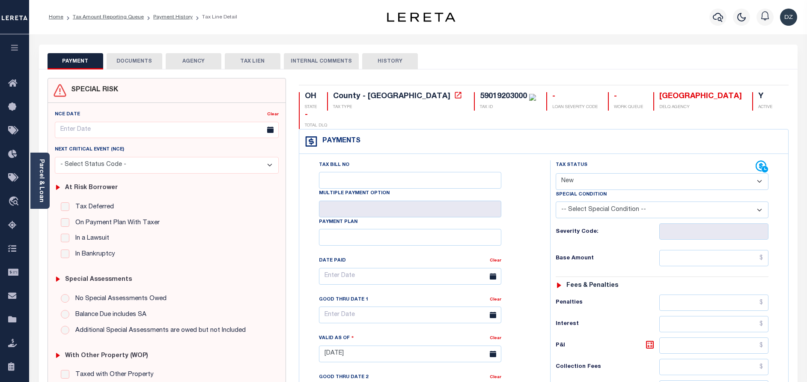
click at [146, 62] on button "DOCUMENTS" at bounding box center [135, 61] width 56 height 16
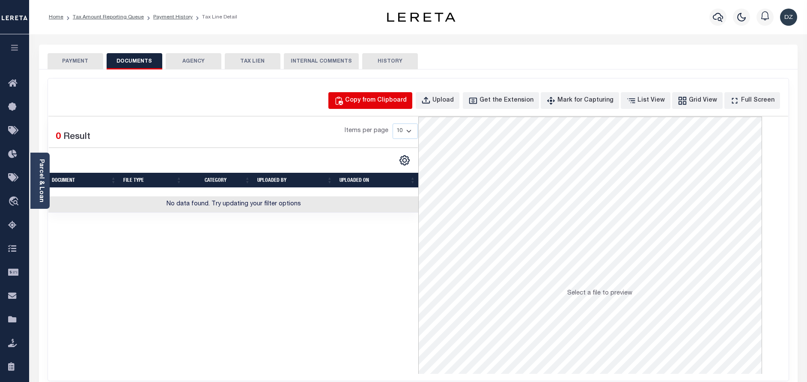
click at [380, 104] on div "Copy from Clipboard" at bounding box center [376, 100] width 62 height 9
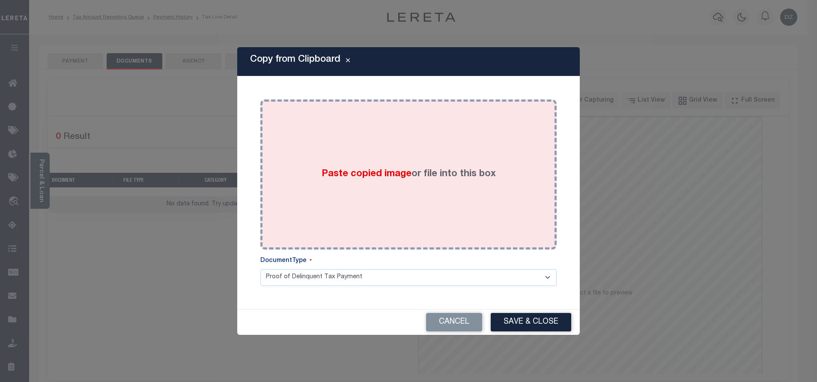
click at [365, 162] on div "Paste copied image or file into this box" at bounding box center [409, 174] width 284 height 137
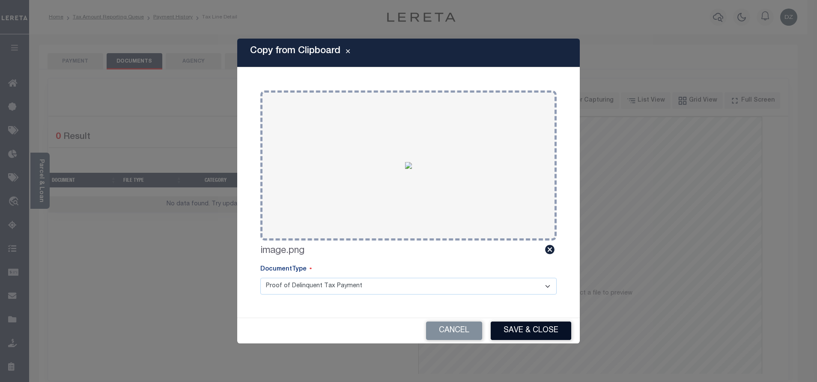
click at [507, 322] on button "Save & Close" at bounding box center [531, 330] width 81 height 18
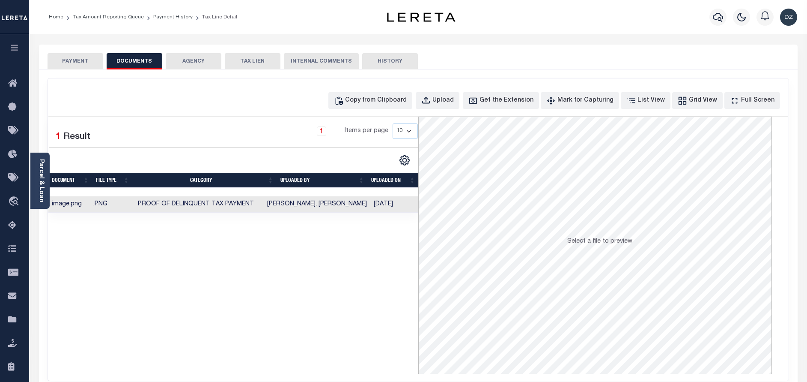
click at [84, 65] on button "PAYMENT" at bounding box center [76, 61] width 56 height 16
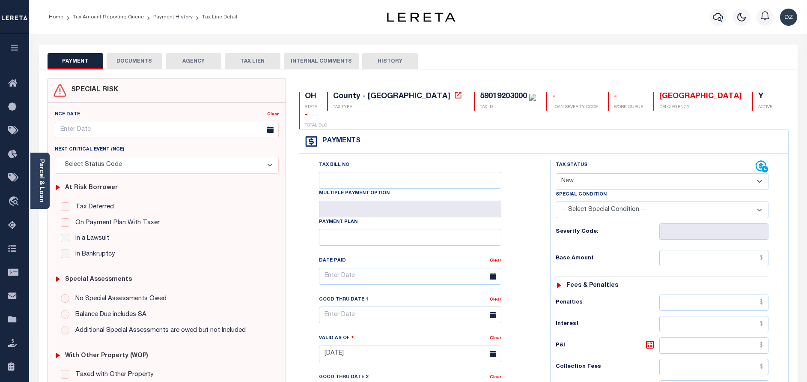
click at [582, 173] on select "- Select Status Code - Open Due/Unpaid Paid Incomplete No Tax Due Internal Refu…" at bounding box center [662, 181] width 213 height 17
select select "PYD"
click at [556, 173] on select "- Select Status Code - Open Due/Unpaid Paid Incomplete No Tax Due Internal Refu…" at bounding box center [662, 181] width 213 height 17
type input "[DATE]"
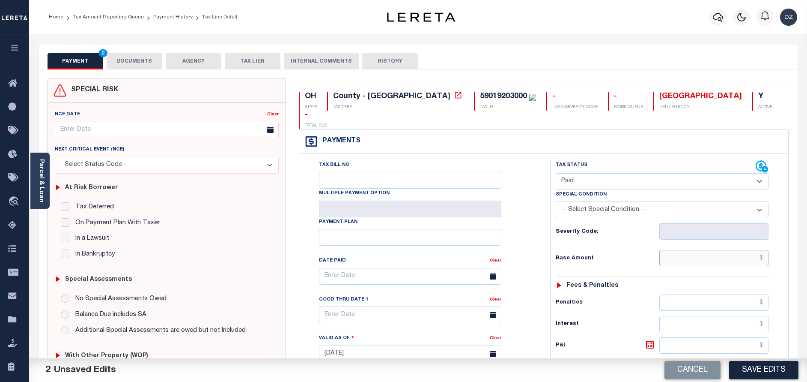
click at [736, 250] on input "text" at bounding box center [714, 258] width 109 height 16
paste input "1,313.80"
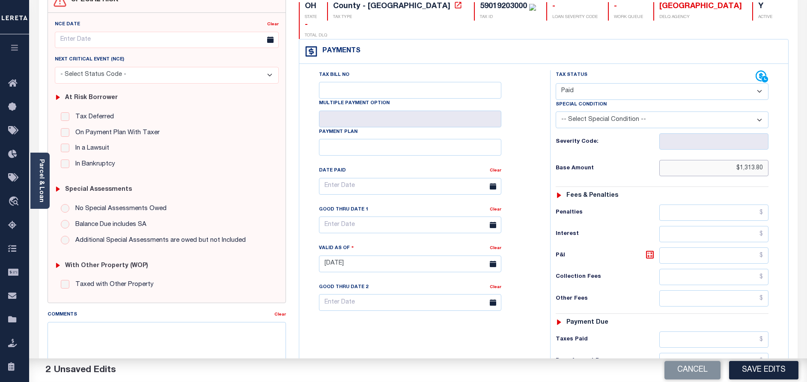
scroll to position [129, 0]
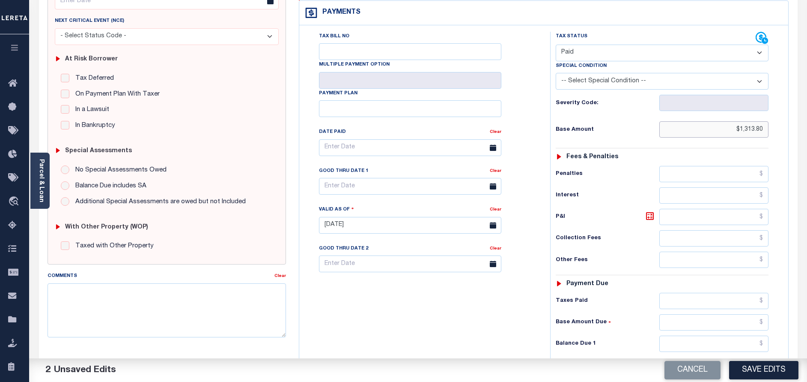
type input "$1,313.80"
click at [715, 335] on input "text" at bounding box center [714, 343] width 109 height 16
type input "$0.00"
click at [760, 374] on button "Save Edits" at bounding box center [763, 370] width 69 height 18
checkbox input "false"
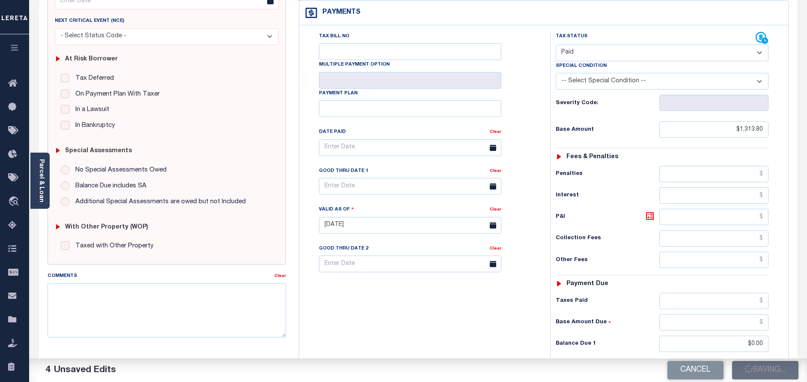
checkbox input "false"
type input "$1,313.8"
type input "$0"
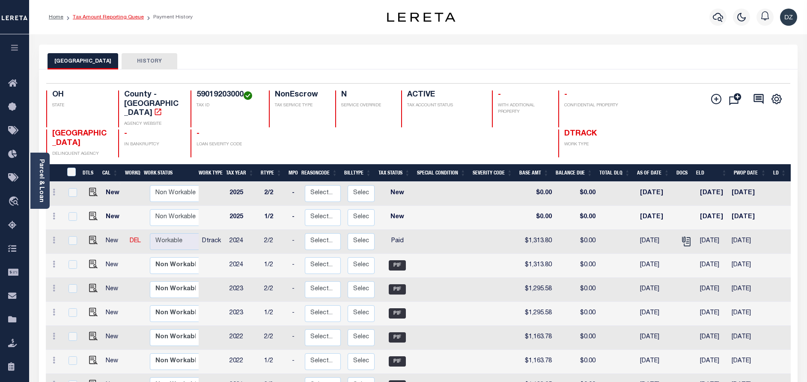
click at [108, 17] on link "Tax Amount Reporting Queue" at bounding box center [108, 17] width 71 height 5
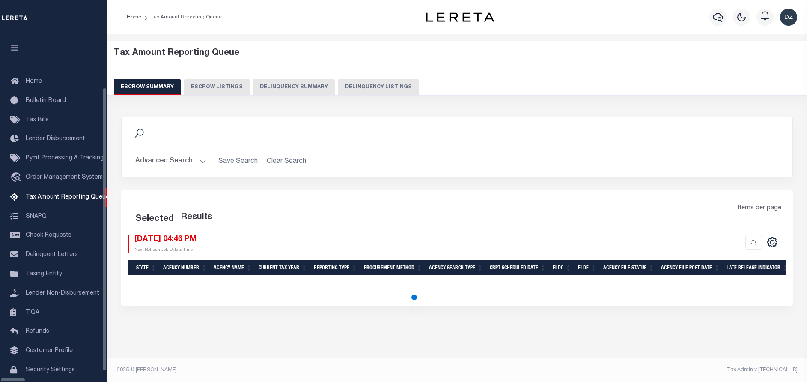
click at [348, 87] on button "Delinquency Listings" at bounding box center [378, 87] width 81 height 16
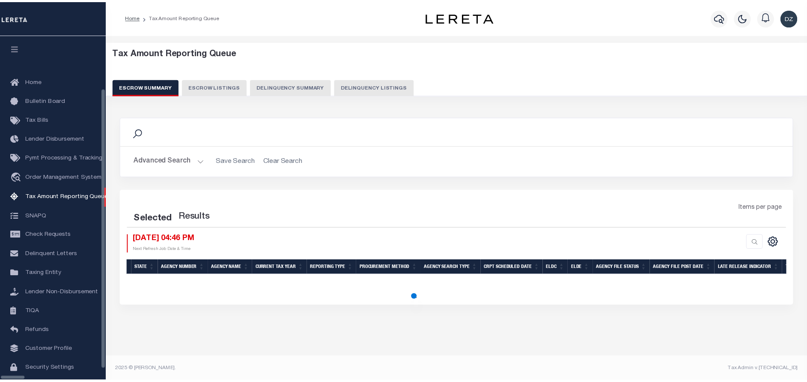
scroll to position [26, 0]
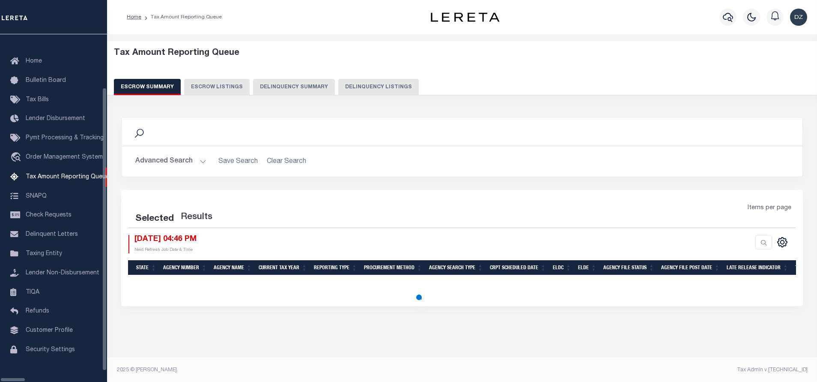
select select "100"
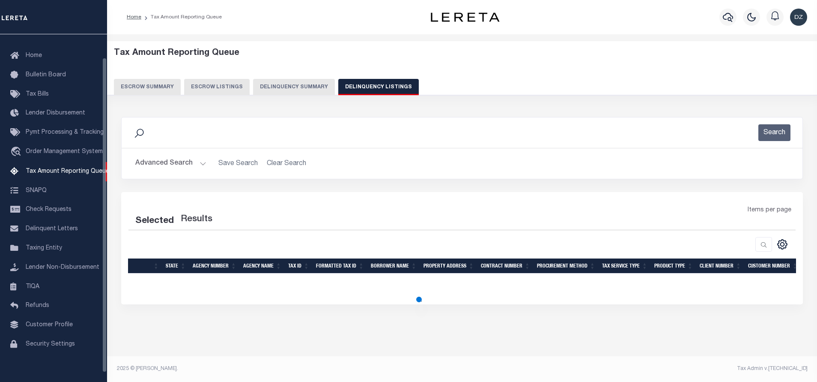
select select "100"
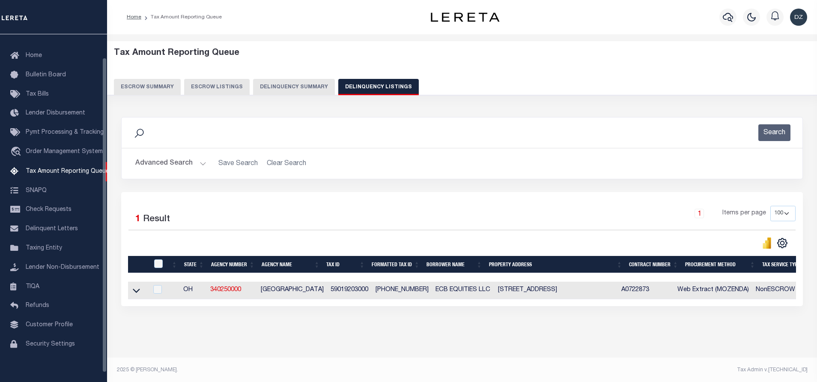
click at [147, 167] on button "Advanced Search" at bounding box center [170, 163] width 71 height 17
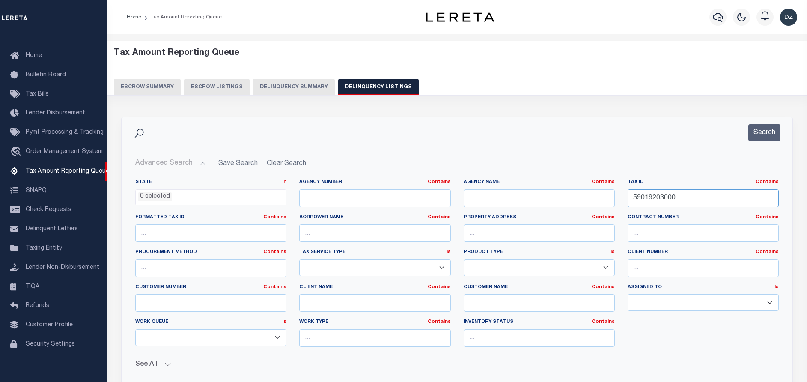
click at [658, 199] on input "59019203000" at bounding box center [703, 198] width 151 height 18
paste input "6383"
type input "59019638300"
click at [768, 131] on button "Search" at bounding box center [765, 132] width 32 height 17
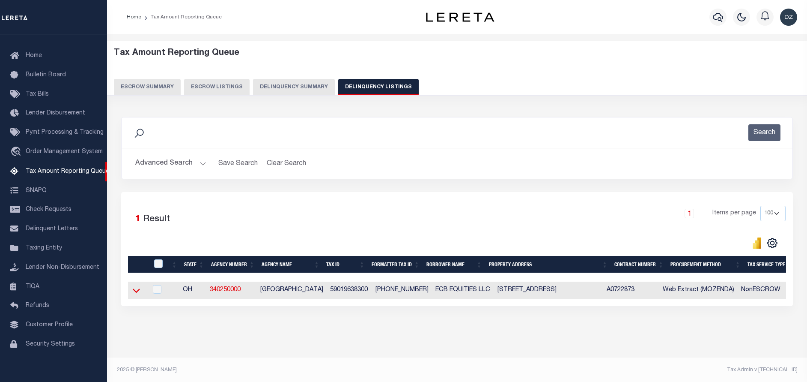
click at [139, 293] on icon at bounding box center [136, 290] width 7 height 9
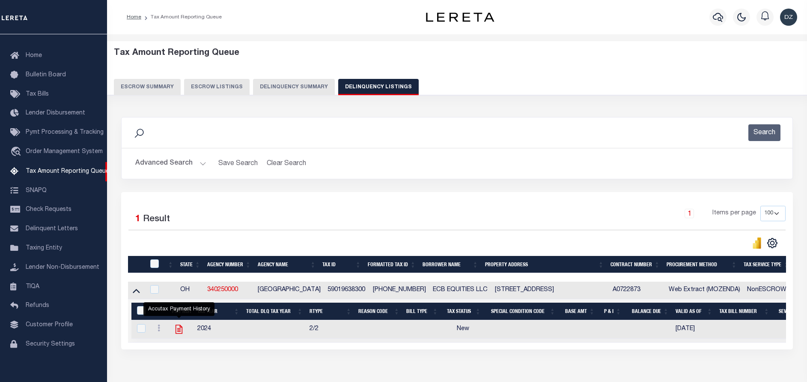
click at [178, 333] on icon "" at bounding box center [179, 329] width 7 height 9
checkbox input "true"
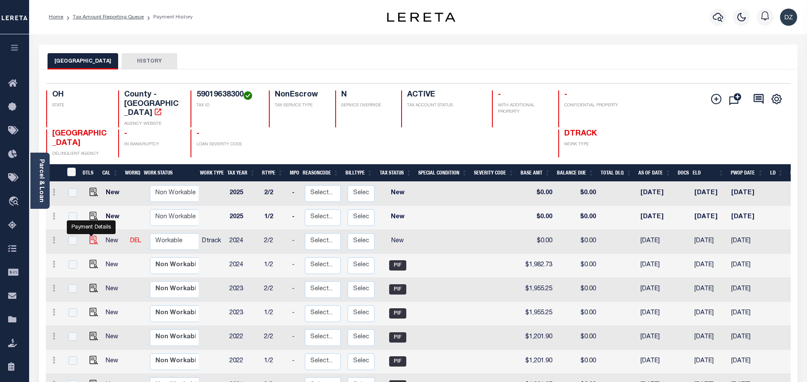
click at [90, 236] on img "" at bounding box center [94, 240] width 9 height 9
checkbox input "true"
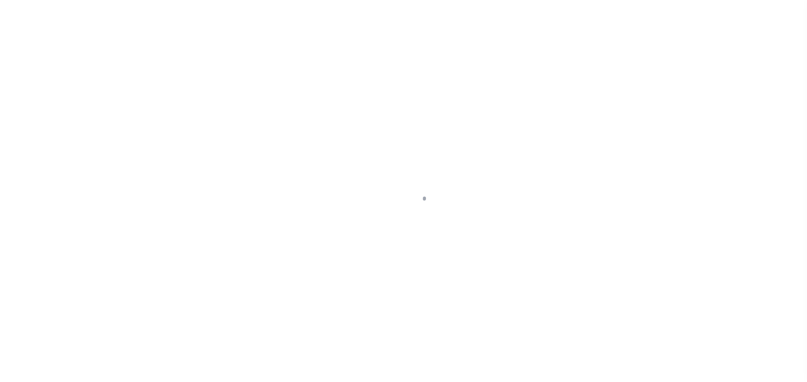
select select "NW2"
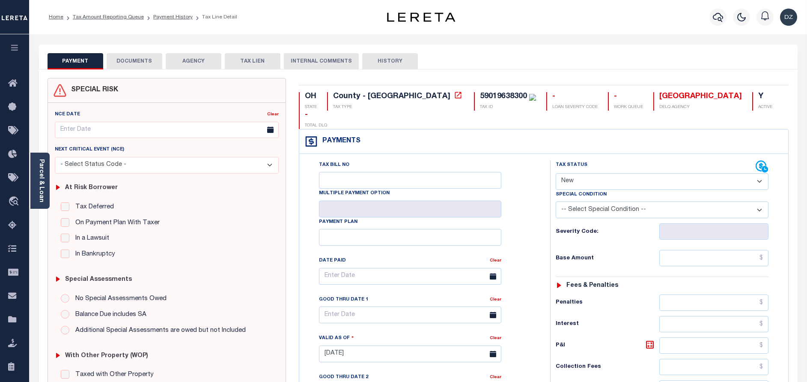
click at [129, 66] on button "DOCUMENTS" at bounding box center [135, 61] width 56 height 16
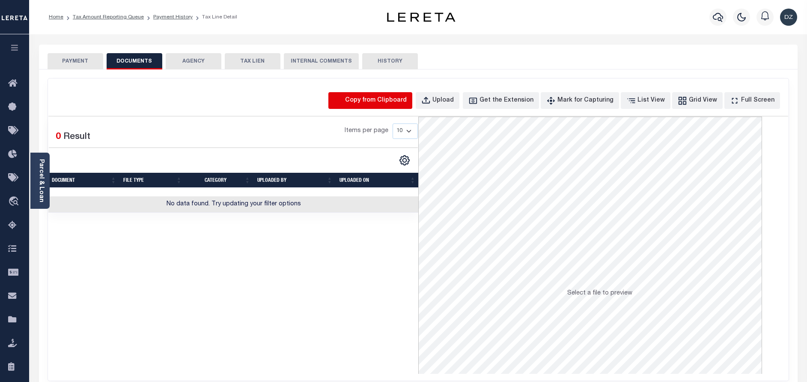
click at [344, 99] on icon "button" at bounding box center [338, 100] width 9 height 9
select select "POP"
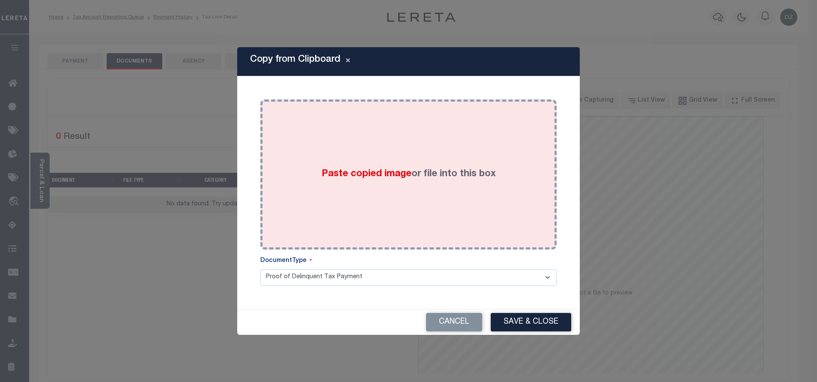
click at [361, 183] on div "Paste copied image or file into this box" at bounding box center [409, 174] width 284 height 137
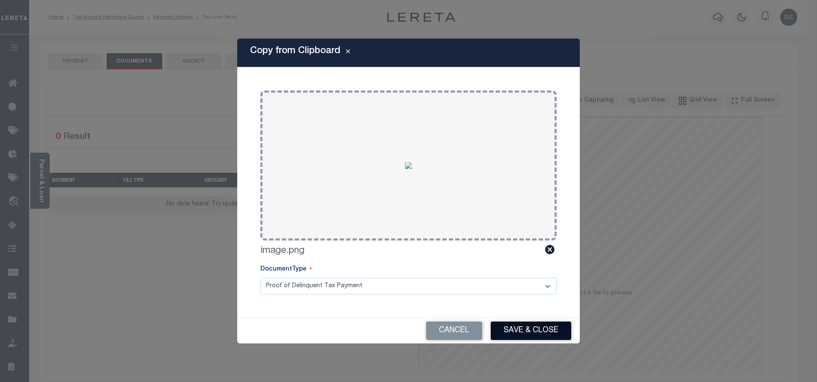
click at [517, 333] on button "Save & Close" at bounding box center [531, 330] width 81 height 18
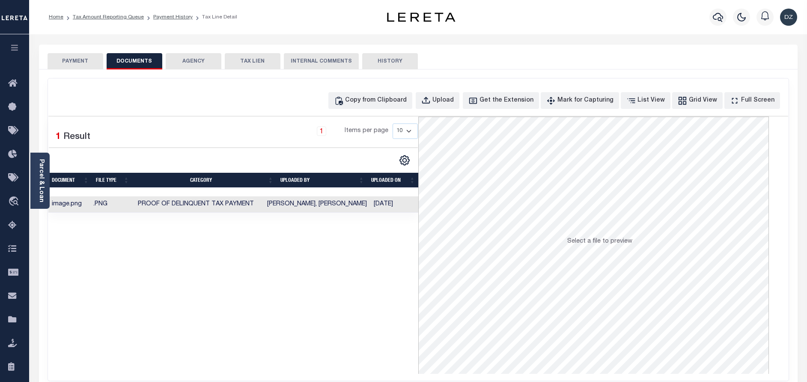
click at [84, 58] on button "PAYMENT" at bounding box center [76, 61] width 56 height 16
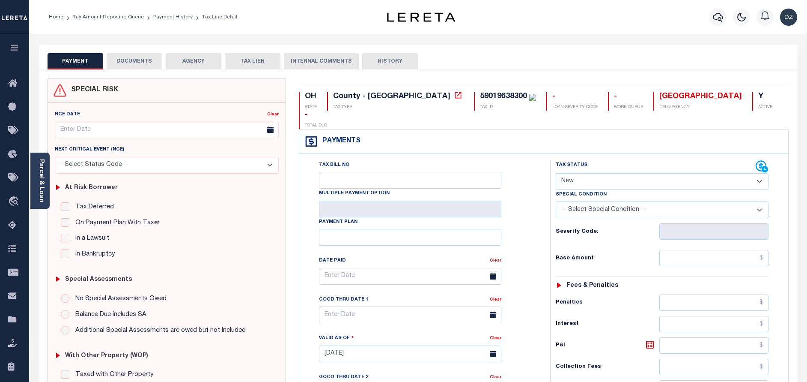
click at [592, 173] on select "- Select Status Code - Open Due/Unpaid Paid Incomplete No Tax Due Internal Refu…" at bounding box center [662, 181] width 213 height 17
select select "PYD"
click at [556, 173] on select "- Select Status Code - Open Due/Unpaid Paid Incomplete No Tax Due Internal Refu…" at bounding box center [662, 181] width 213 height 17
type input "[DATE]"
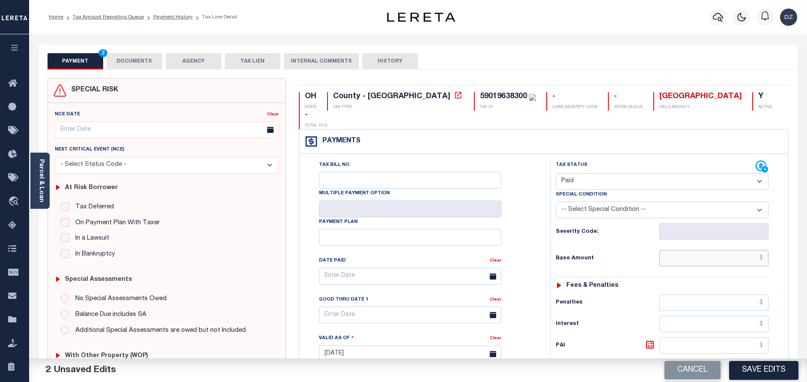
click at [692, 250] on input "text" at bounding box center [714, 258] width 109 height 16
paste input "1,982.73"
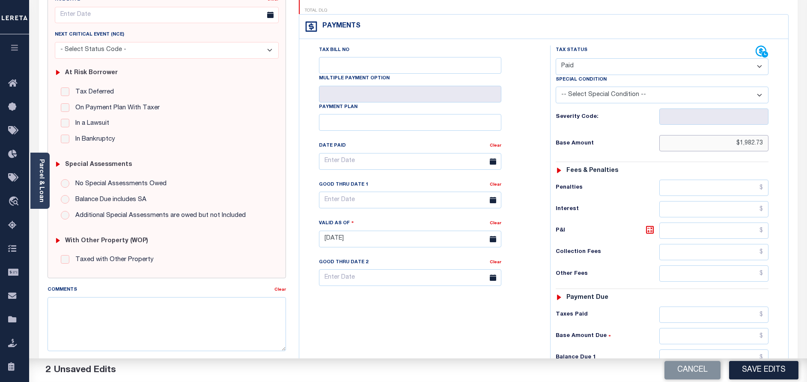
scroll to position [193, 0]
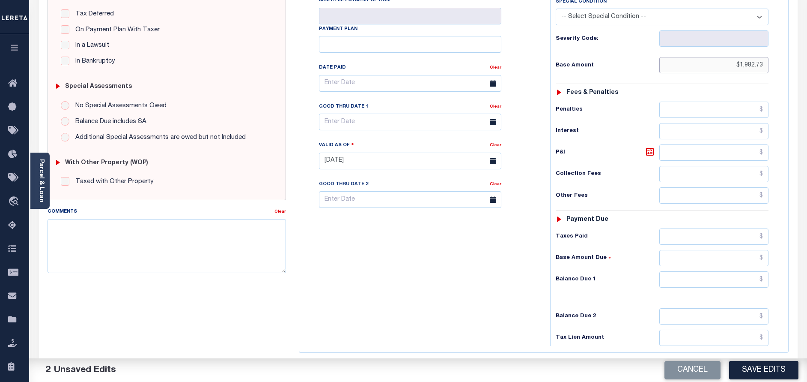
type input "$1,982.73"
click at [757, 251] on div "Tax Status Status - Select Status Code -" at bounding box center [665, 156] width 230 height 378
click at [752, 271] on input "text" at bounding box center [714, 279] width 109 height 16
type input "$0.00"
click at [751, 365] on button "Save Edits" at bounding box center [763, 370] width 69 height 18
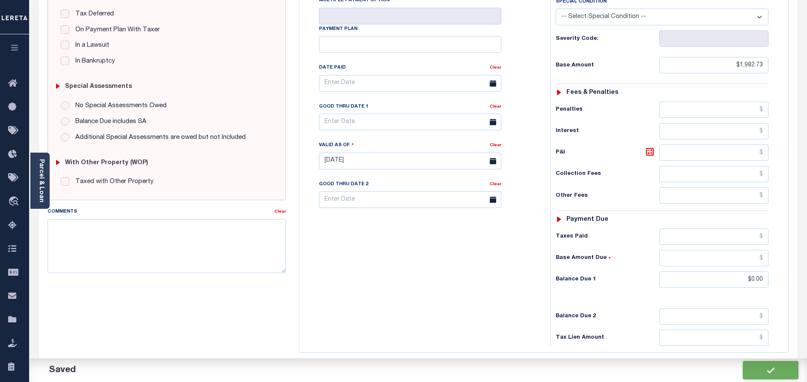
checkbox input "false"
type input "$1,982.73"
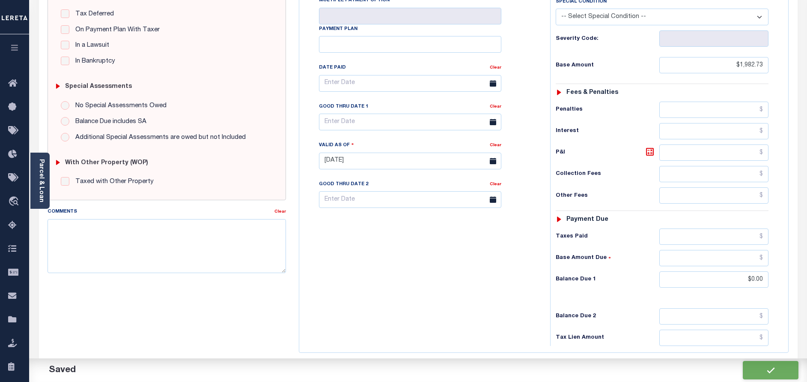
type input "$0"
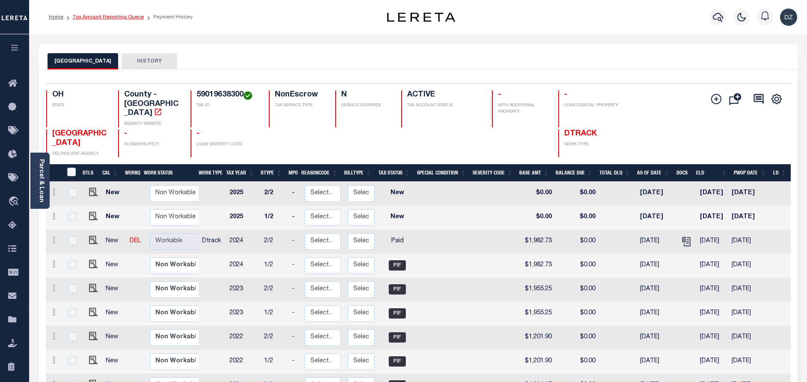
click at [115, 15] on link "Tax Amount Reporting Queue" at bounding box center [108, 17] width 71 height 5
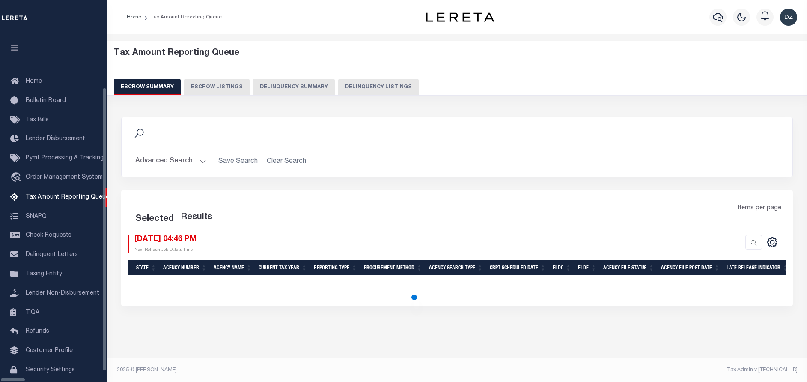
click at [338, 87] on button "Delinquency Listings" at bounding box center [378, 87] width 81 height 16
select select "100"
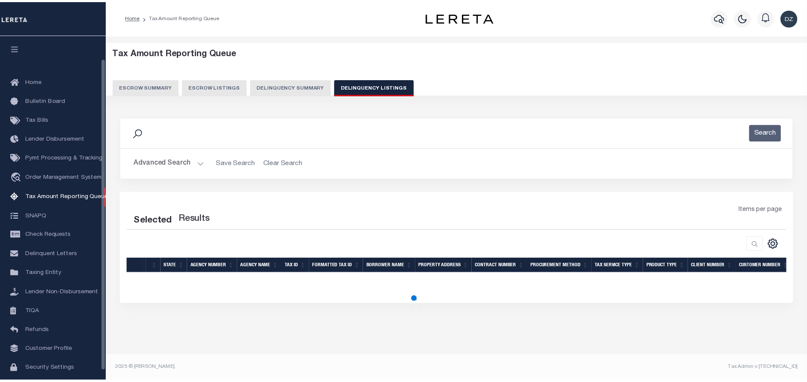
scroll to position [26, 0]
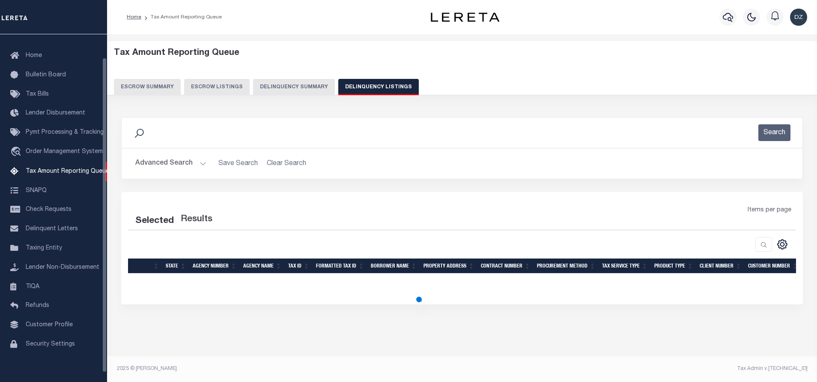
click at [150, 163] on button "Advanced Search" at bounding box center [170, 163] width 71 height 17
select select "100"
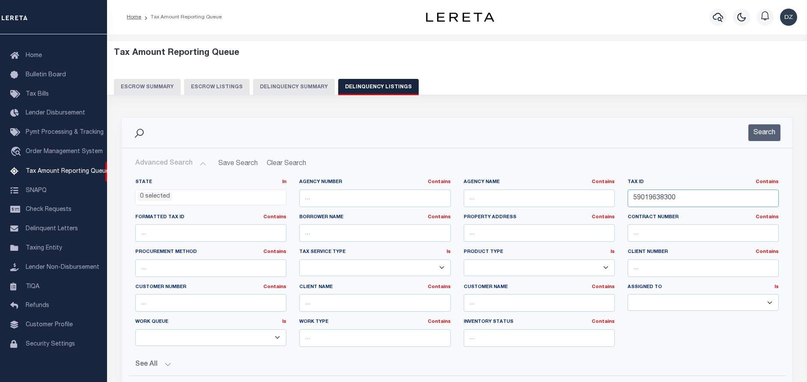
click at [652, 197] on input "59019638300" at bounding box center [703, 198] width 151 height 18
paste input "406"
type input "59019640600"
click at [761, 136] on button "Search" at bounding box center [765, 132] width 32 height 17
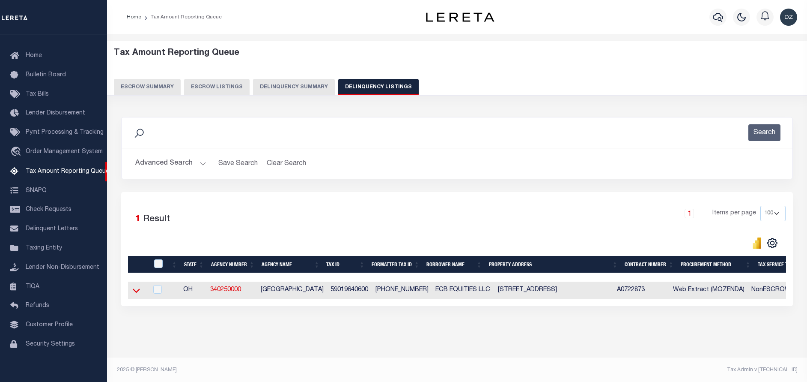
click at [139, 290] on icon at bounding box center [136, 290] width 7 height 9
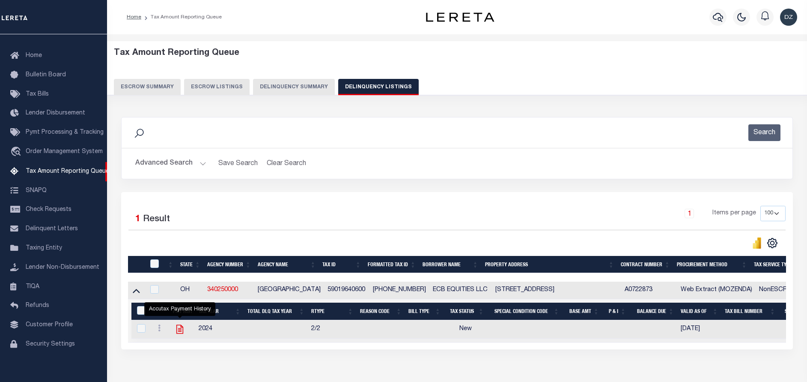
click at [179, 331] on icon "" at bounding box center [179, 328] width 11 height 11
checkbox input "true"
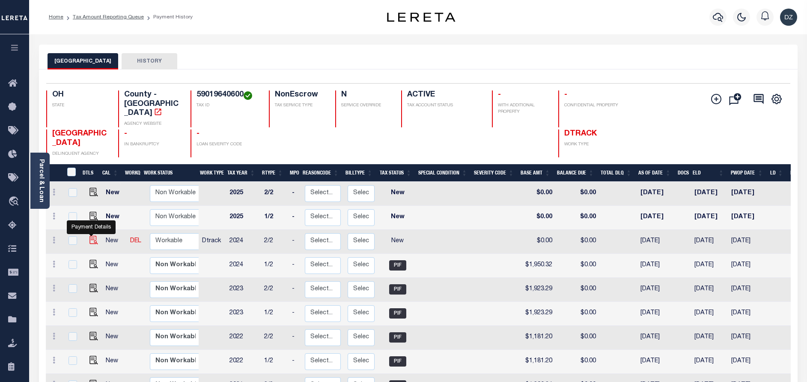
click at [91, 236] on img "" at bounding box center [94, 240] width 9 height 9
checkbox input "true"
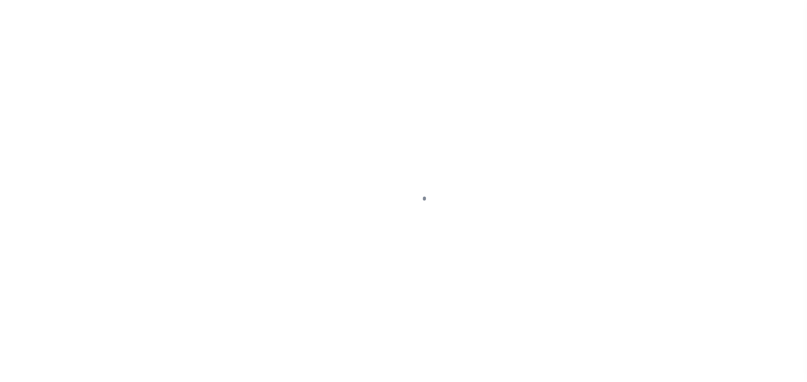
select select "NW2"
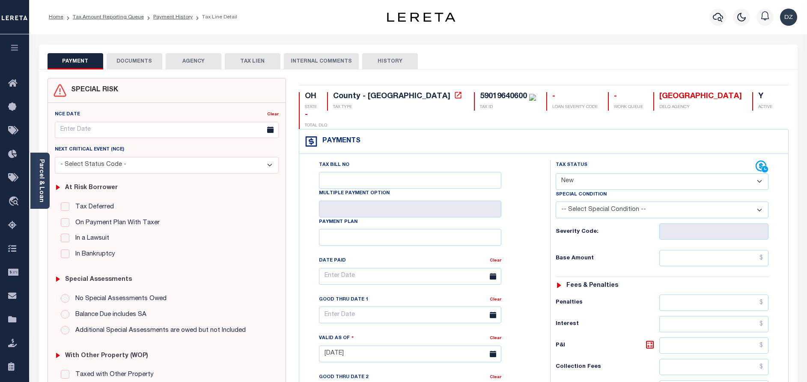
click at [135, 62] on button "DOCUMENTS" at bounding box center [135, 61] width 56 height 16
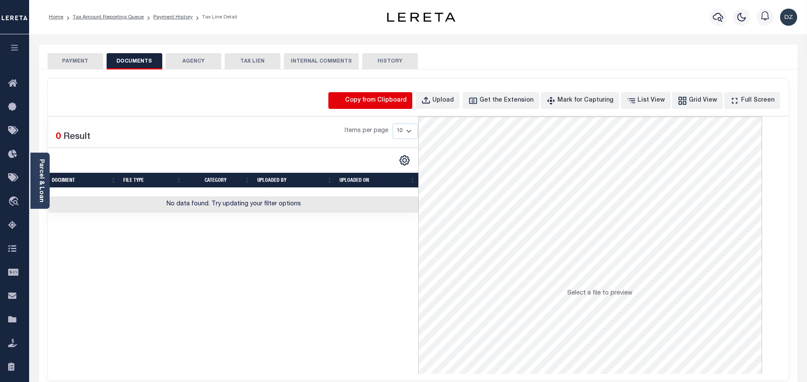
click at [343, 98] on icon "button" at bounding box center [338, 100] width 7 height 8
select select "POP"
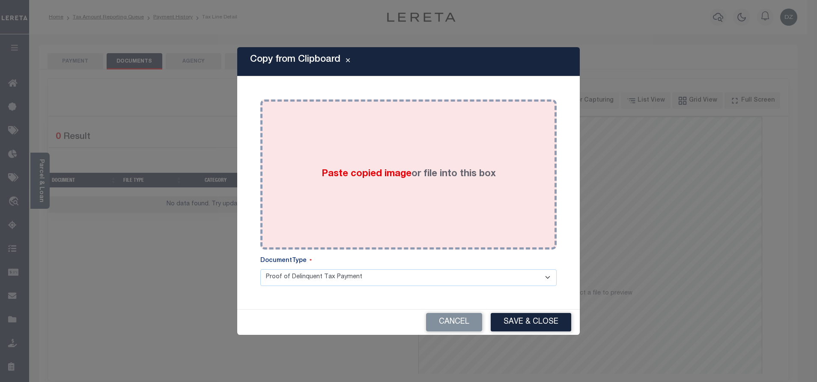
click at [420, 159] on div "Paste copied image or file into this box" at bounding box center [409, 174] width 284 height 137
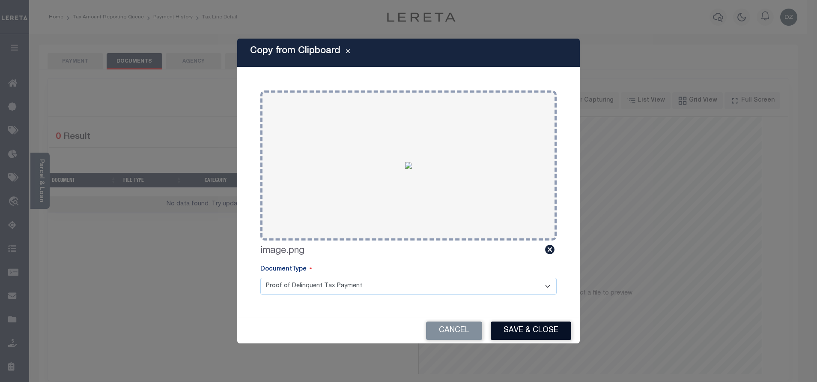
click at [511, 326] on button "Save & Close" at bounding box center [531, 330] width 81 height 18
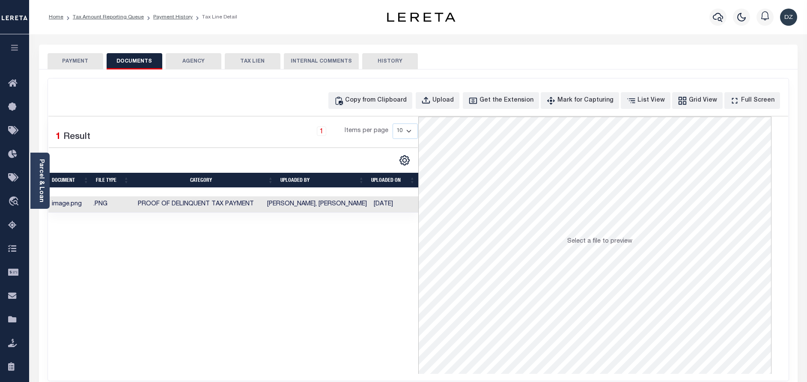
click at [71, 62] on button "PAYMENT" at bounding box center [76, 61] width 56 height 16
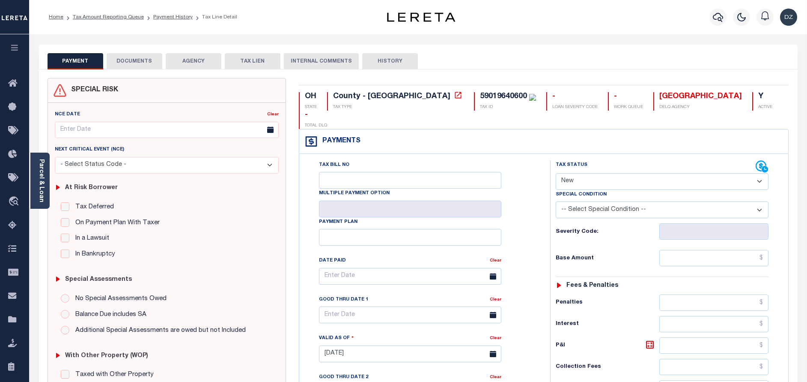
click at [610, 173] on select "- Select Status Code - Open Due/Unpaid Paid Incomplete No Tax Due Internal Refu…" at bounding box center [662, 181] width 213 height 17
select select "PYD"
click at [556, 173] on select "- Select Status Code - Open Due/Unpaid Paid Incomplete No Tax Due Internal Refu…" at bounding box center [662, 181] width 213 height 17
type input "[DATE]"
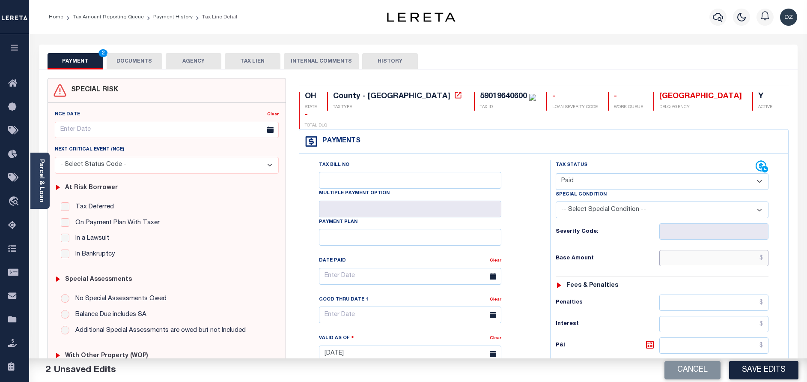
click at [731, 250] on input "text" at bounding box center [714, 258] width 109 height 16
paste input "1,950.32"
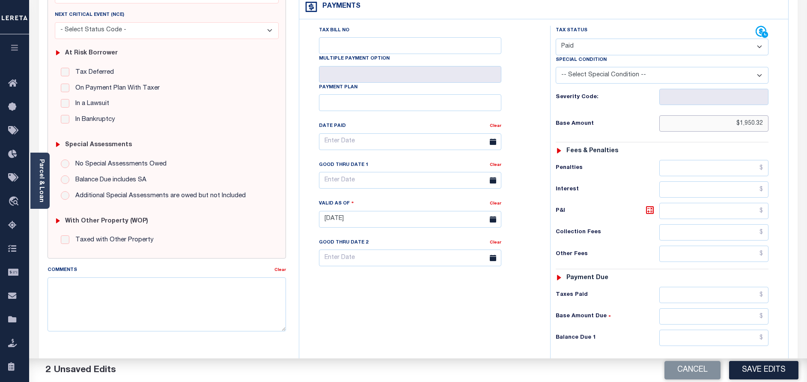
scroll to position [193, 0]
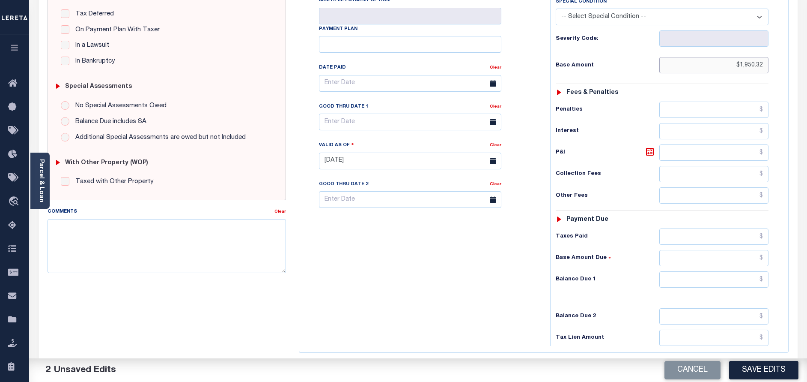
type input "$1,950.32"
click at [729, 270] on div "Tax Status Status - Select Status Code -" at bounding box center [665, 156] width 230 height 378
click at [730, 271] on input "text" at bounding box center [714, 279] width 109 height 16
type input "$0.00"
click at [753, 364] on button "Save Edits" at bounding box center [763, 370] width 69 height 18
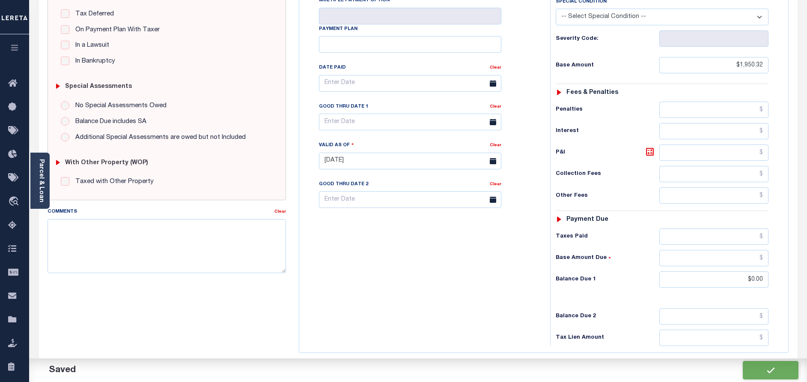
checkbox input "false"
type input "$1,950.32"
type input "$0"
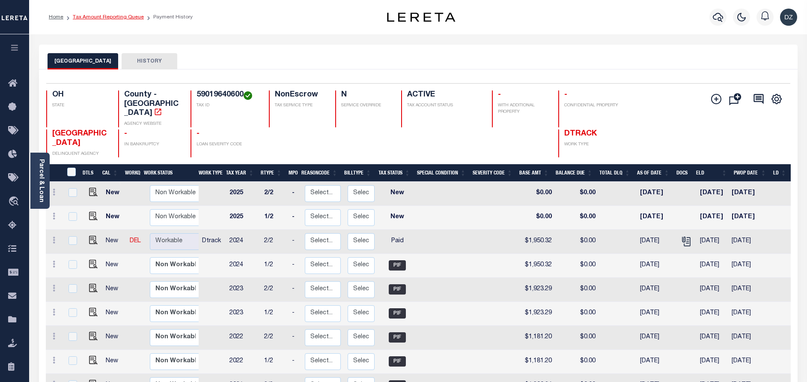
click at [96, 19] on link "Tax Amount Reporting Queue" at bounding box center [108, 17] width 71 height 5
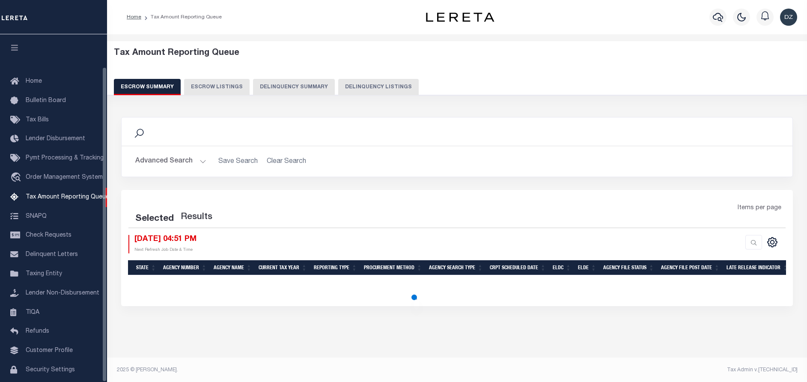
click at [386, 91] on button "Delinquency Listings" at bounding box center [378, 87] width 81 height 16
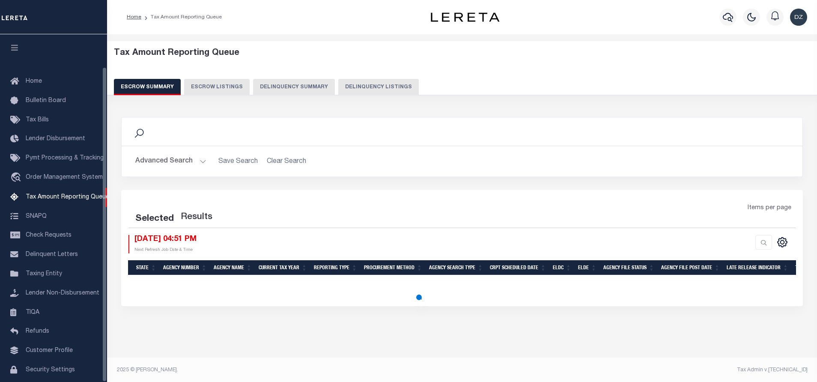
select select "100"
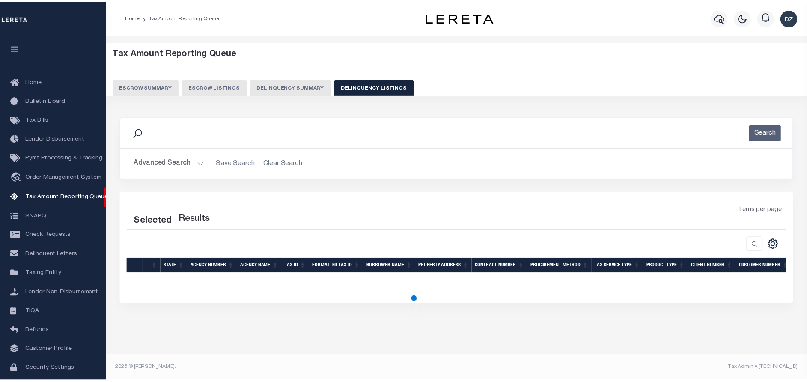
scroll to position [36, 0]
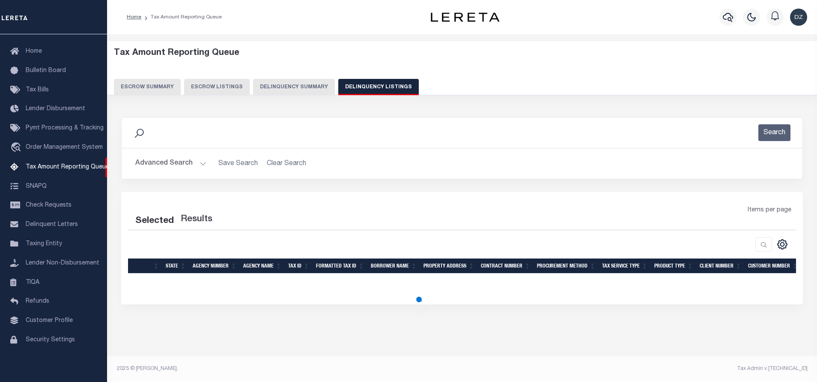
select select "100"
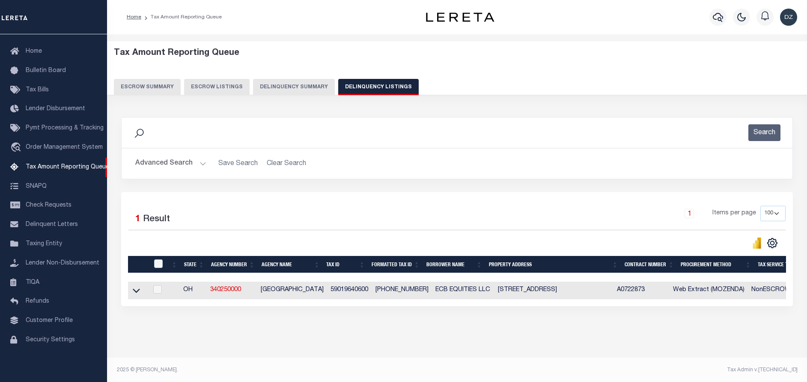
click at [172, 163] on button "Advanced Search" at bounding box center [170, 163] width 71 height 17
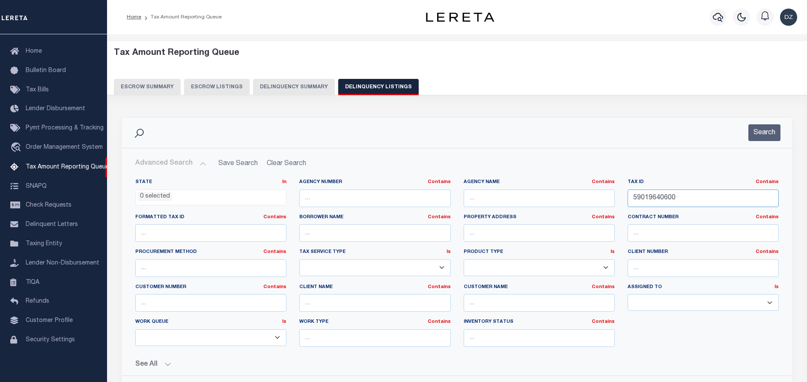
click at [645, 200] on input "59019640600" at bounding box center [703, 198] width 151 height 18
paste input "200337"
type input "59020033700"
click at [770, 134] on button "Search" at bounding box center [765, 132] width 32 height 17
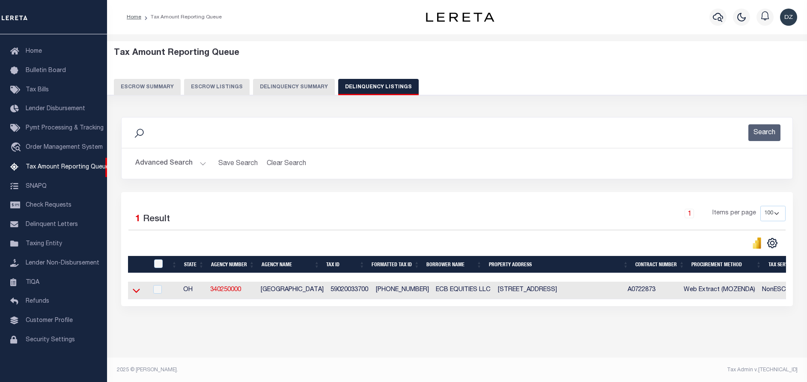
click at [138, 294] on icon at bounding box center [136, 290] width 7 height 9
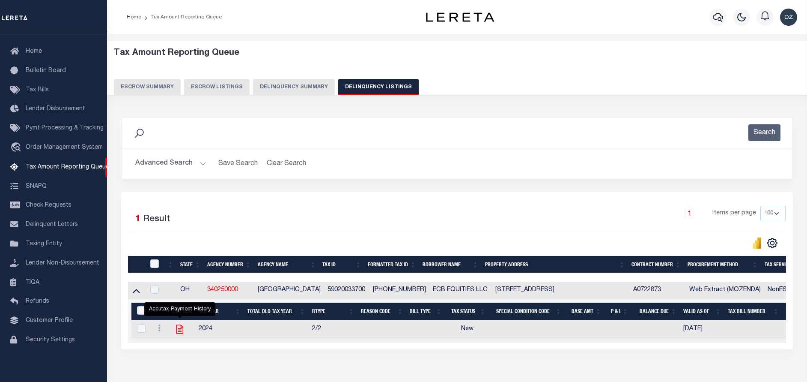
click at [181, 332] on icon "" at bounding box center [179, 329] width 7 height 9
checkbox input "true"
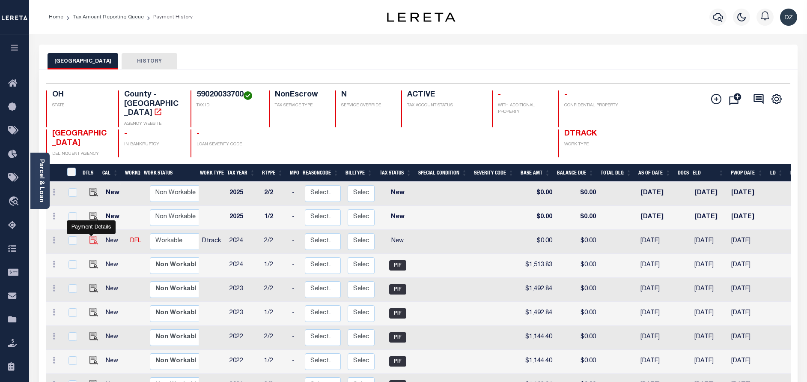
click at [90, 236] on img "" at bounding box center [94, 240] width 9 height 9
checkbox input "true"
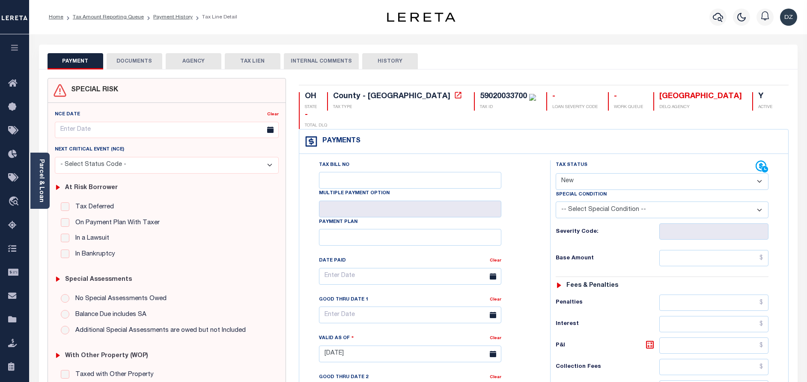
click at [141, 65] on button "DOCUMENTS" at bounding box center [135, 61] width 56 height 16
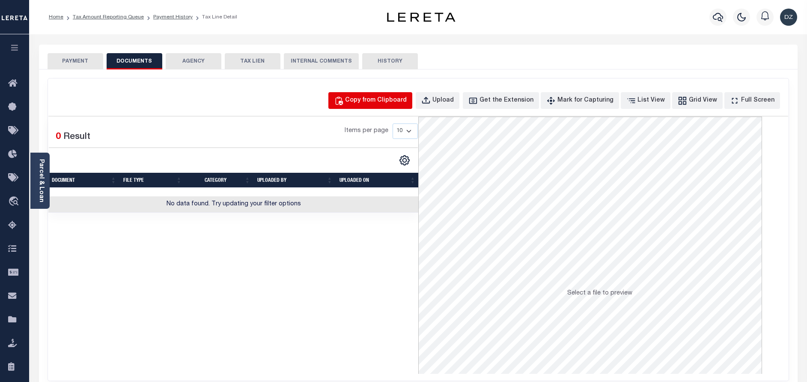
click at [399, 101] on div "Copy from Clipboard" at bounding box center [376, 100] width 62 height 9
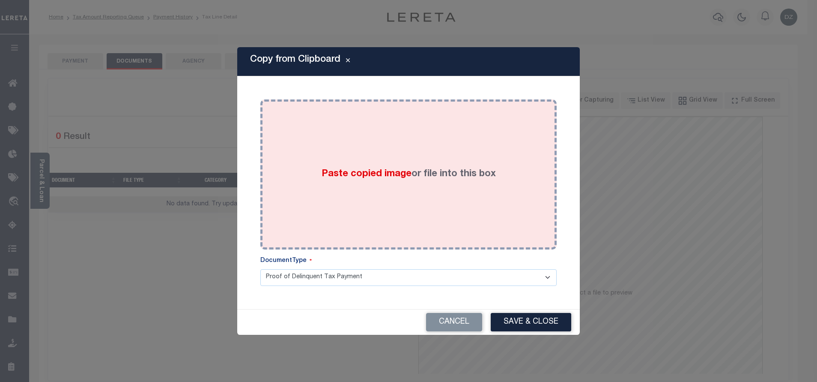
click at [391, 164] on div "Paste copied image or file into this box" at bounding box center [409, 174] width 284 height 137
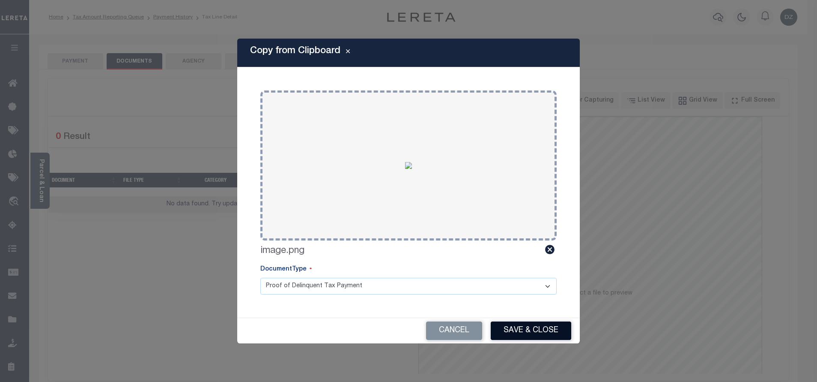
click at [513, 333] on button "Save & Close" at bounding box center [531, 330] width 81 height 18
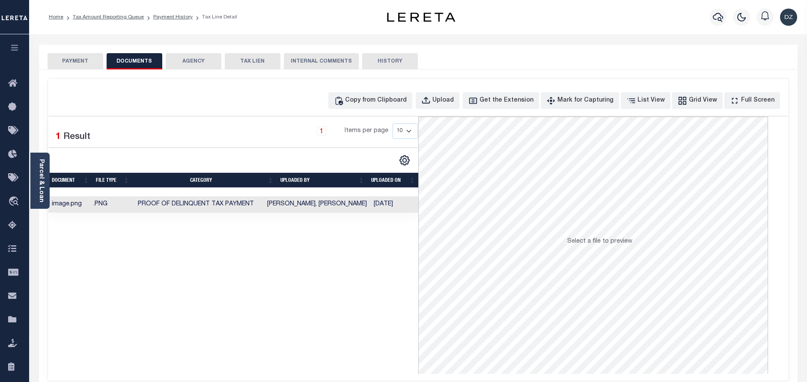
click at [80, 60] on button "PAYMENT" at bounding box center [76, 61] width 56 height 16
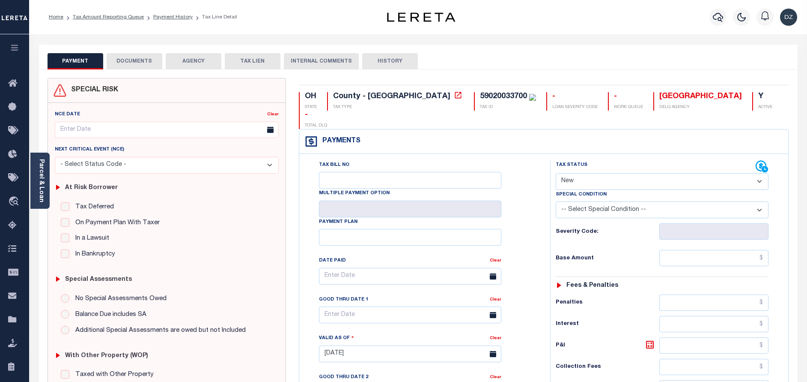
click at [579, 173] on select "- Select Status Code - Open Due/Unpaid Paid Incomplete No Tax Due Internal Refu…" at bounding box center [662, 181] width 213 height 17
select select "PYD"
click at [556, 173] on select "- Select Status Code - Open Due/Unpaid Paid Incomplete No Tax Due Internal Refu…" at bounding box center [662, 181] width 213 height 17
type input "[DATE]"
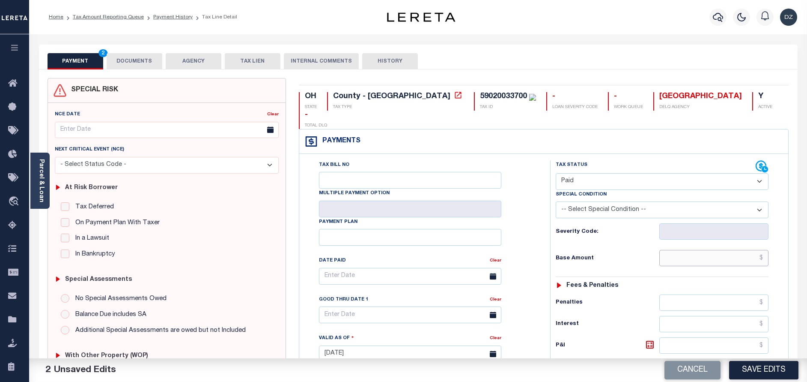
click at [728, 250] on input "text" at bounding box center [714, 258] width 109 height 16
paste input "1,513.83"
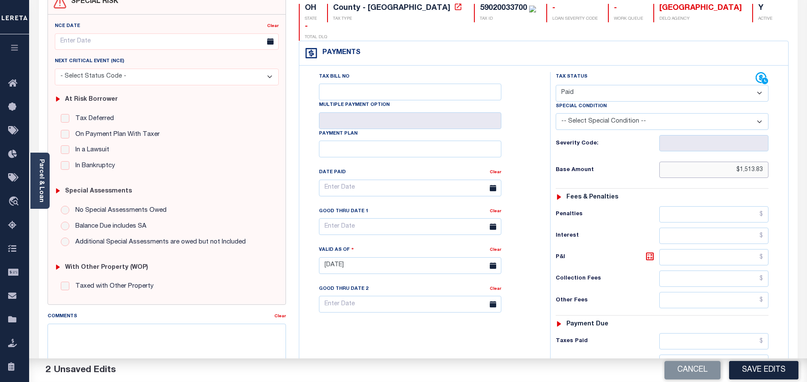
scroll to position [129, 0]
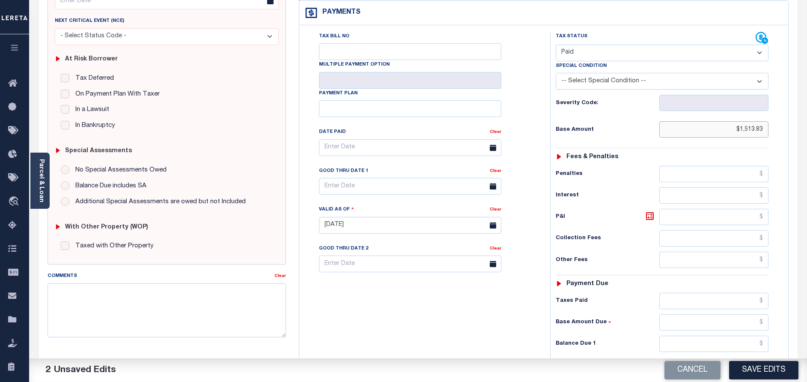
type input "$1,513.83"
click at [729, 335] on input "text" at bounding box center [714, 343] width 109 height 16
type input "$0.00"
click at [747, 371] on button "Save Edits" at bounding box center [763, 370] width 69 height 18
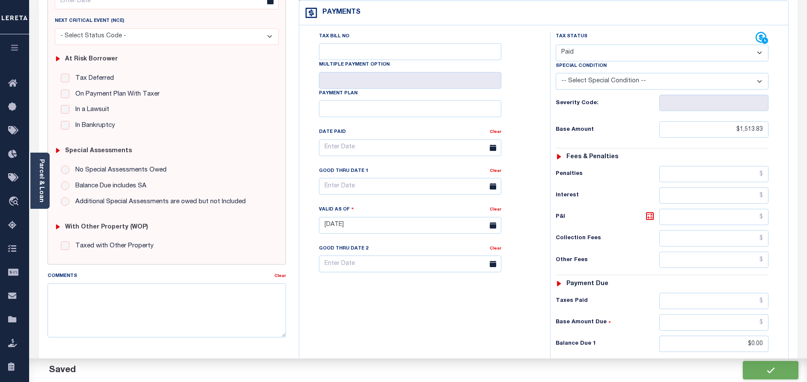
checkbox input "false"
type input "$1,513.83"
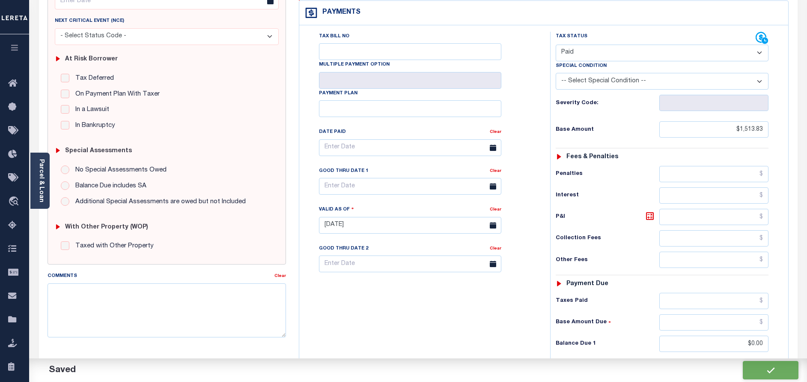
type input "$0"
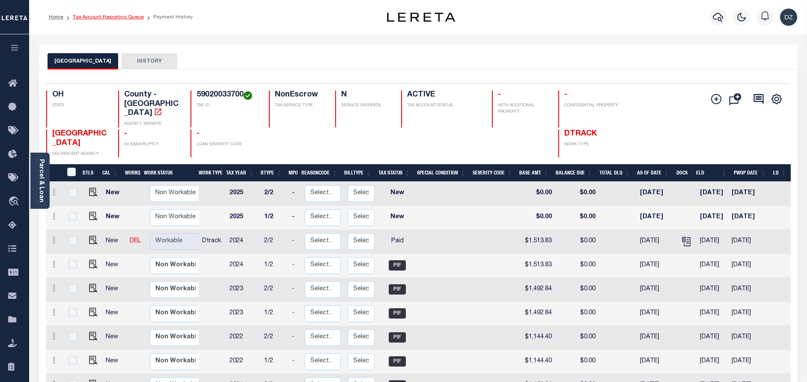
click at [91, 15] on link "Tax Amount Reporting Queue" at bounding box center [108, 17] width 71 height 5
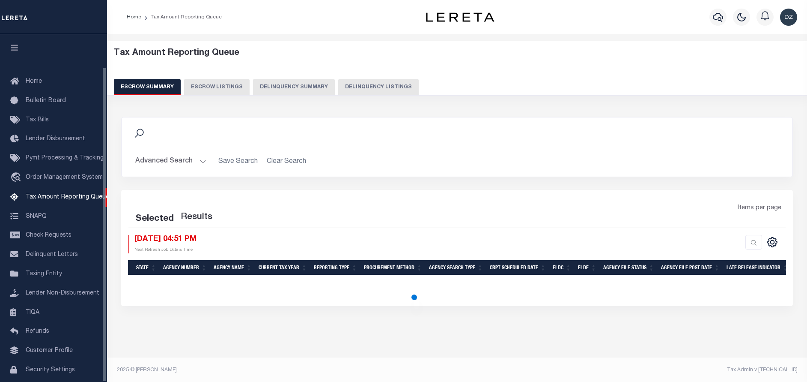
select select "100"
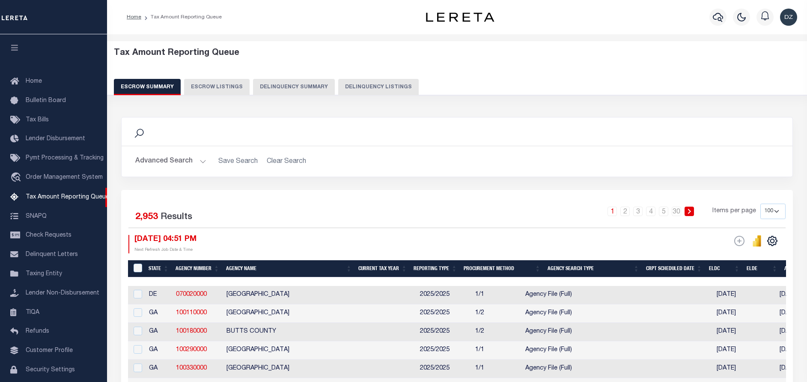
scroll to position [36, 0]
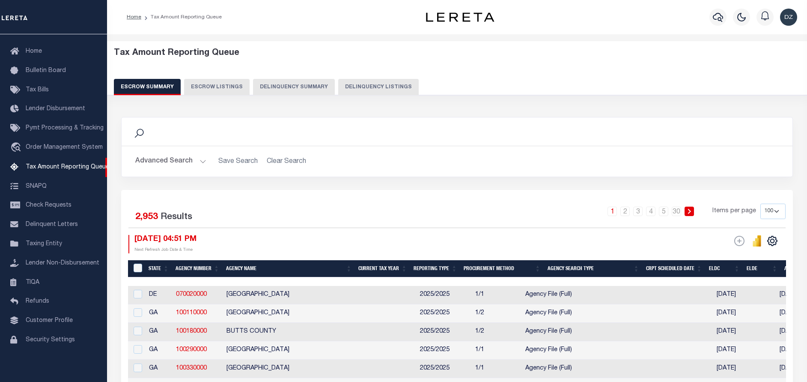
click at [375, 90] on button "Delinquency Listings" at bounding box center [378, 87] width 81 height 16
select select "100"
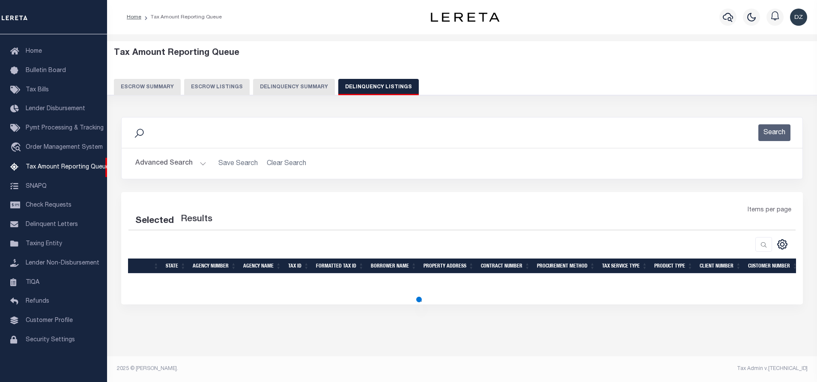
select select "100"
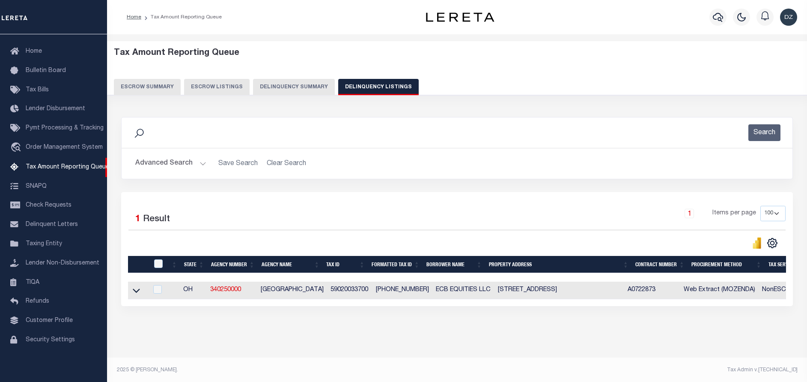
click at [188, 159] on button "Advanced Search" at bounding box center [170, 163] width 71 height 17
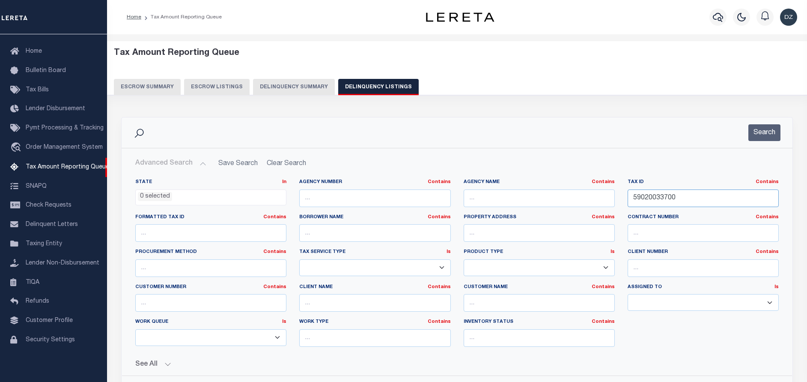
click at [657, 197] on input "59020033700" at bounding box center [703, 198] width 151 height 18
paste input "5915"
type input "59020591500"
drag, startPoint x: 756, startPoint y: 135, endPoint x: 735, endPoint y: 144, distance: 23.1
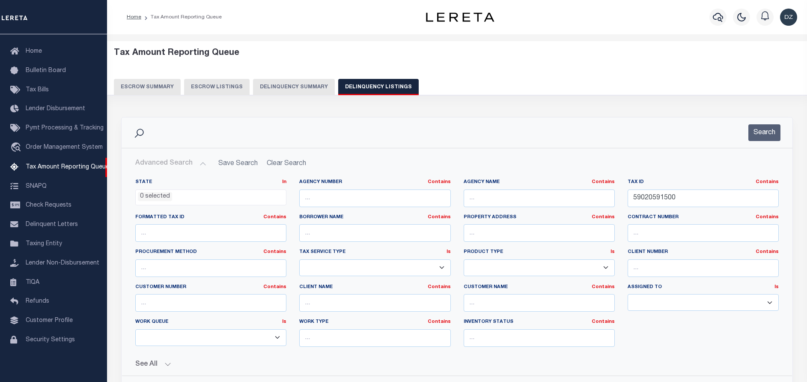
click at [756, 135] on button "Search" at bounding box center [765, 132] width 32 height 17
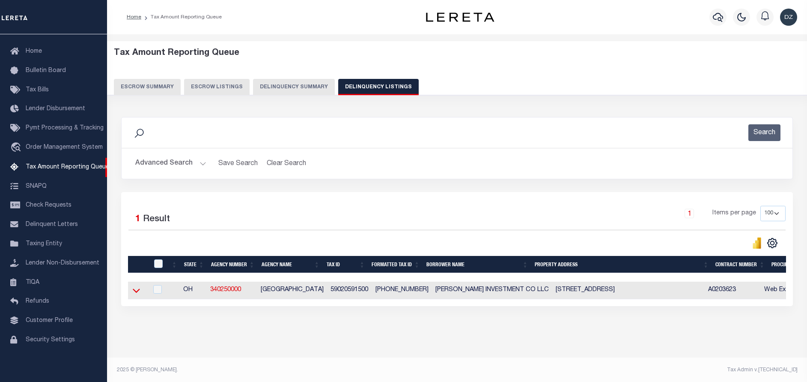
click at [133, 292] on icon at bounding box center [136, 290] width 7 height 9
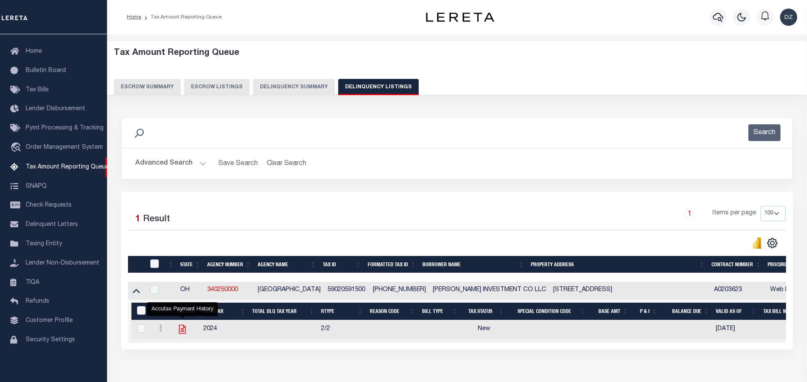
click at [182, 335] on icon "" at bounding box center [182, 328] width 11 height 11
checkbox input "true"
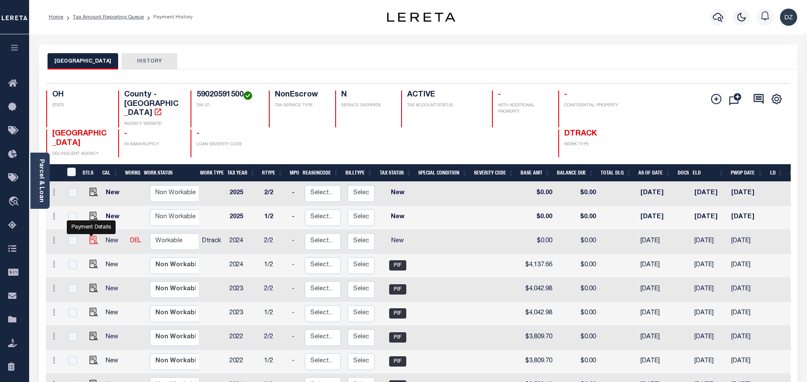
click at [90, 236] on img "" at bounding box center [94, 240] width 9 height 9
checkbox input "true"
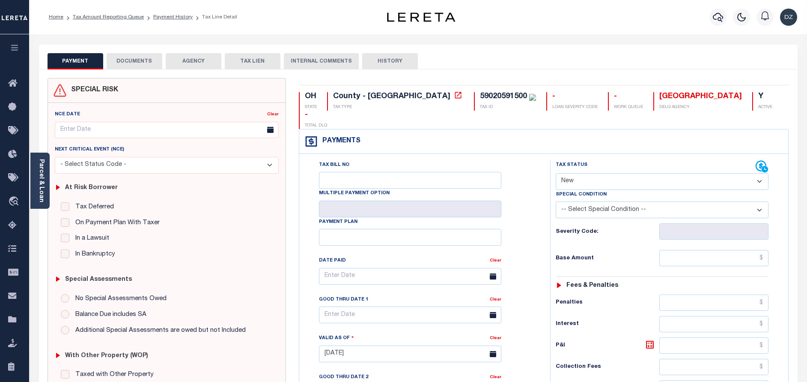
click at [133, 59] on button "DOCUMENTS" at bounding box center [135, 61] width 56 height 16
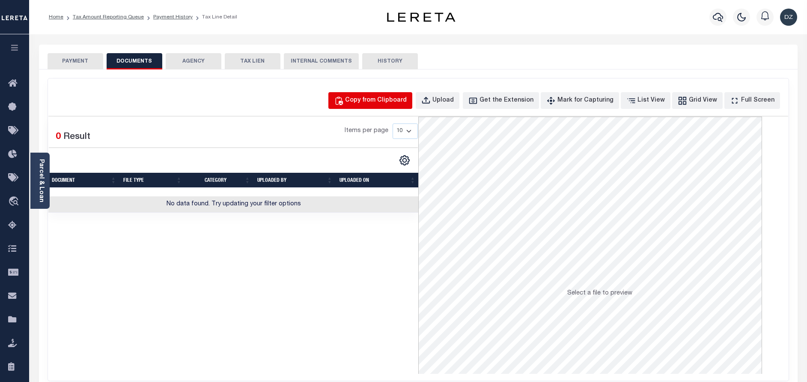
click at [370, 100] on div "Copy from Clipboard" at bounding box center [376, 100] width 62 height 9
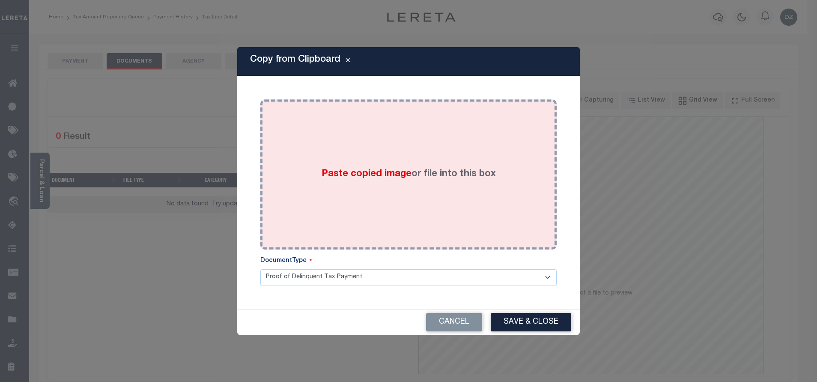
click at [389, 151] on div "Paste copied image or file into this box" at bounding box center [409, 174] width 284 height 137
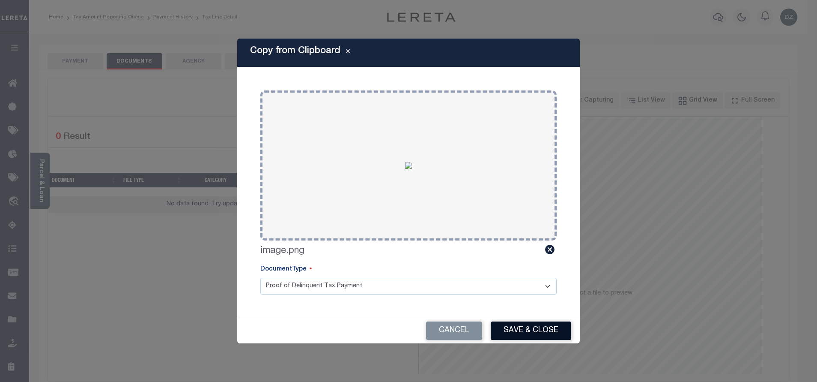
click at [527, 324] on button "Save & Close" at bounding box center [531, 330] width 81 height 18
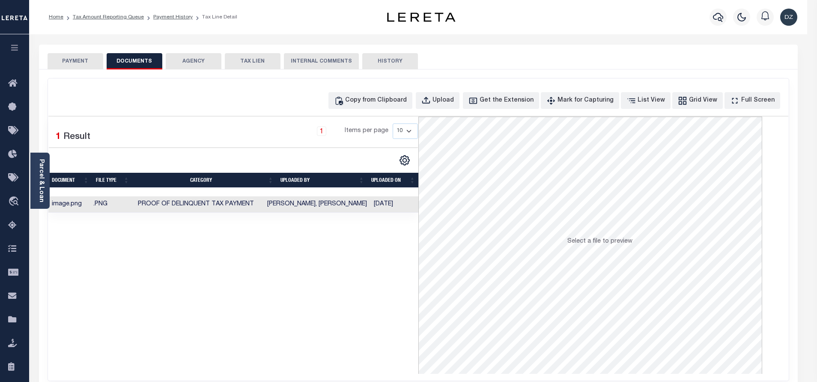
click at [83, 60] on button "PAYMENT" at bounding box center [76, 61] width 56 height 16
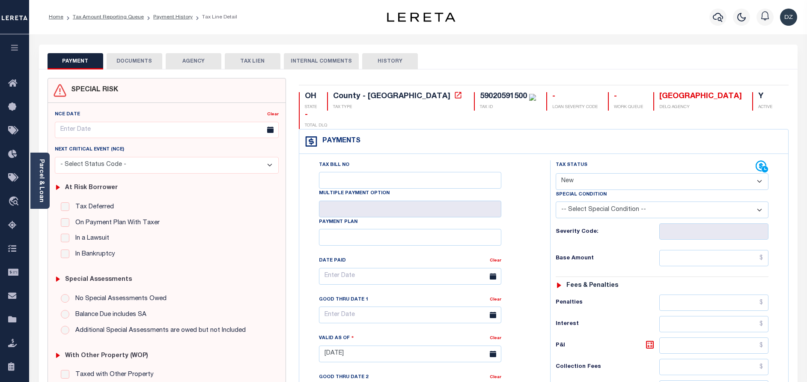
drag, startPoint x: 578, startPoint y: 164, endPoint x: 584, endPoint y: 172, distance: 10.0
click at [578, 173] on select "- Select Status Code - Open Due/Unpaid Paid Incomplete No Tax Due Internal Refu…" at bounding box center [662, 181] width 213 height 17
select select "PYD"
click at [556, 173] on select "- Select Status Code - Open Due/Unpaid Paid Incomplete No Tax Due Internal Refu…" at bounding box center [662, 181] width 213 height 17
type input "[DATE]"
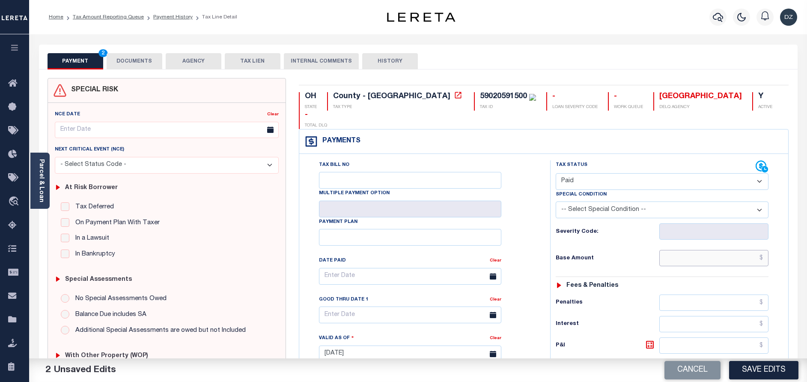
click at [726, 250] on input "text" at bounding box center [714, 258] width 109 height 16
paste input "4,137.66"
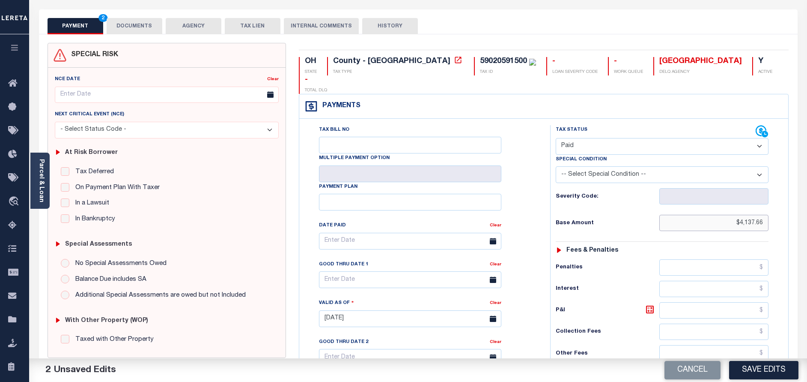
scroll to position [129, 0]
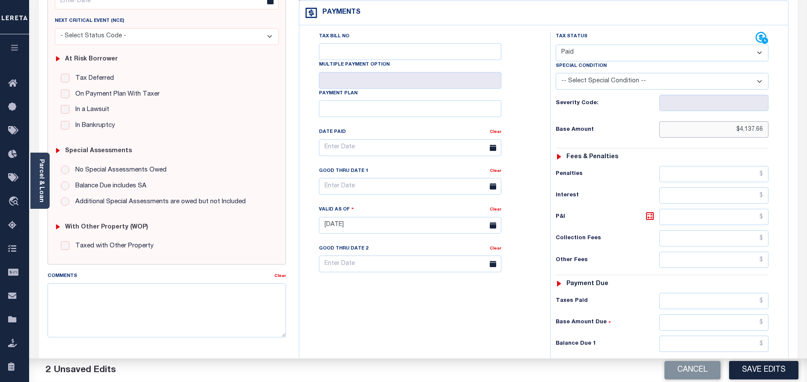
type input "$4,137.66"
click at [720, 335] on input "text" at bounding box center [714, 343] width 109 height 16
type input "$0.00"
click at [745, 371] on button "Save Edits" at bounding box center [763, 370] width 69 height 18
checkbox input "false"
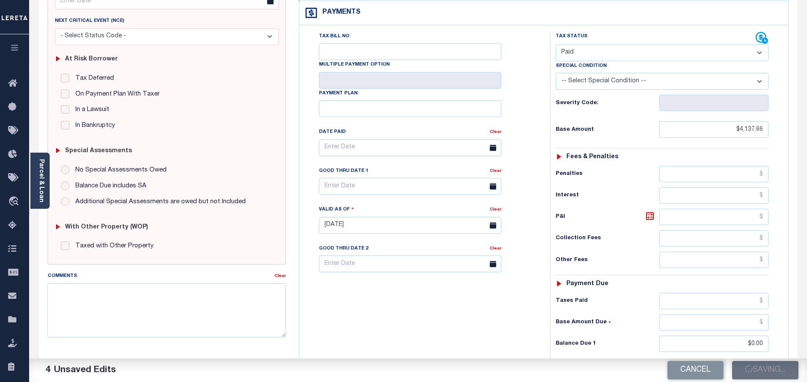
checkbox input "false"
type input "$4,137.66"
type input "$0"
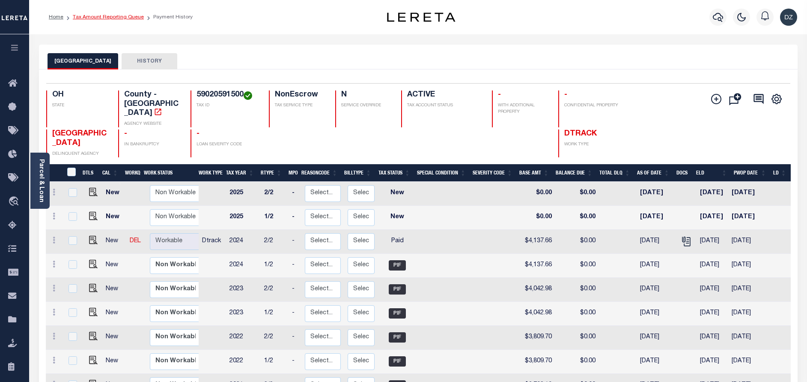
click at [105, 19] on link "Tax Amount Reporting Queue" at bounding box center [108, 17] width 71 height 5
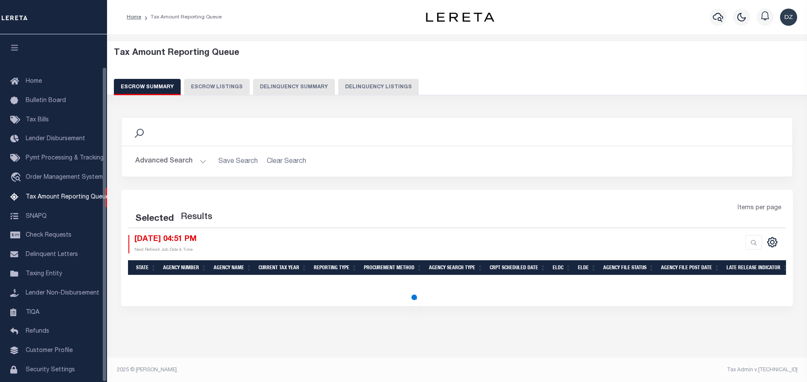
click at [368, 87] on button "Delinquency Listings" at bounding box center [378, 87] width 81 height 16
select select "100"
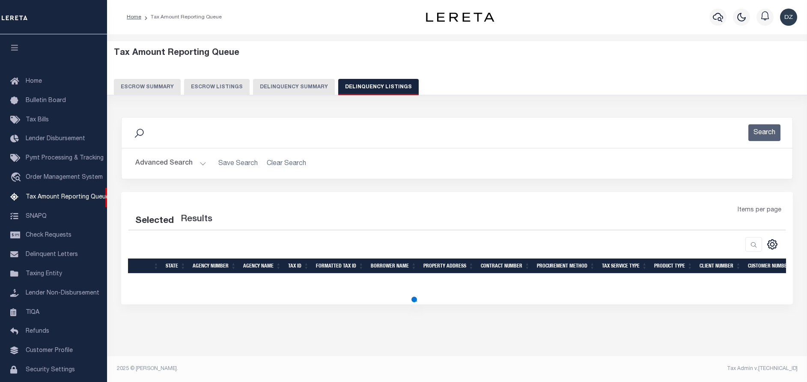
scroll to position [36, 0]
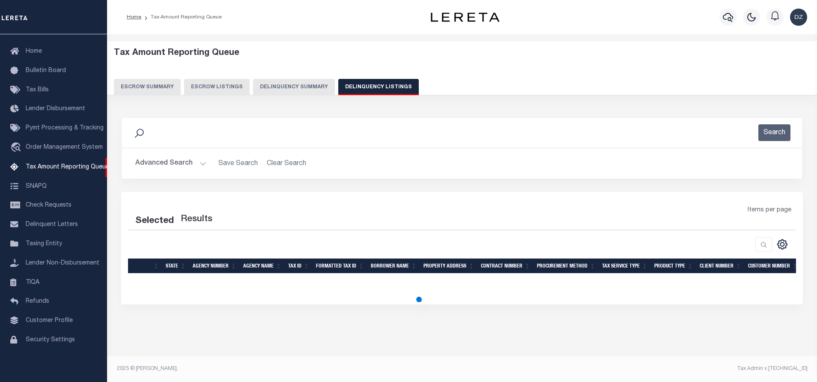
click at [168, 166] on button "Advanced Search" at bounding box center [170, 163] width 71 height 17
select select "100"
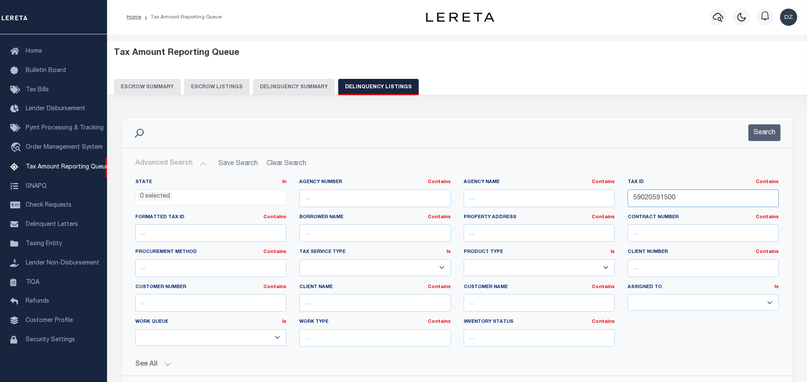
click at [655, 201] on input "59020591500" at bounding box center [703, 198] width 151 height 18
paste input "25716"
type input "59022571600"
click at [755, 138] on button "Search" at bounding box center [765, 132] width 32 height 17
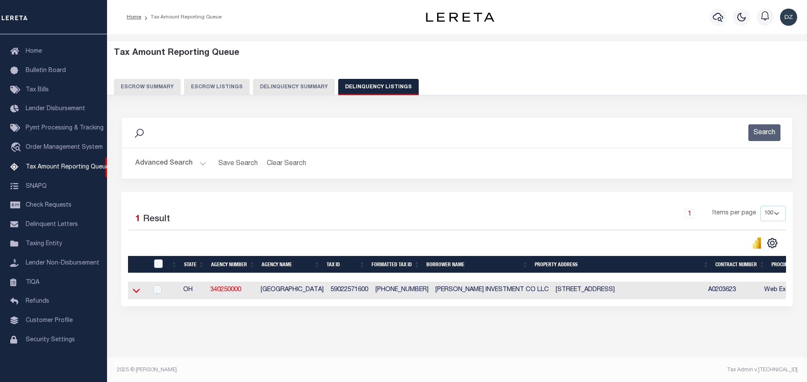
click at [139, 293] on icon at bounding box center [136, 290] width 7 height 9
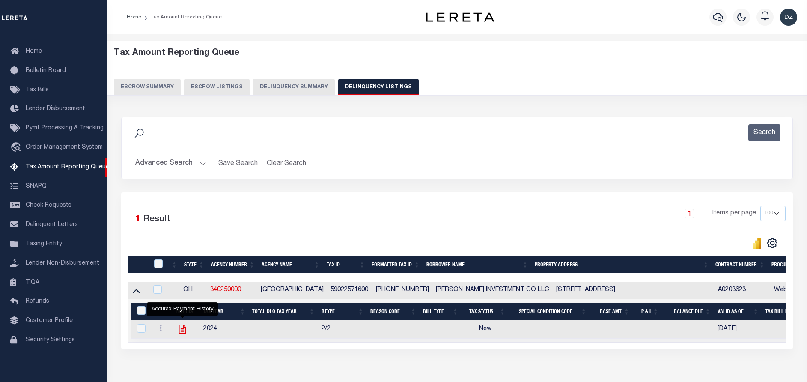
click at [183, 332] on icon "" at bounding box center [182, 328] width 11 height 11
checkbox input "true"
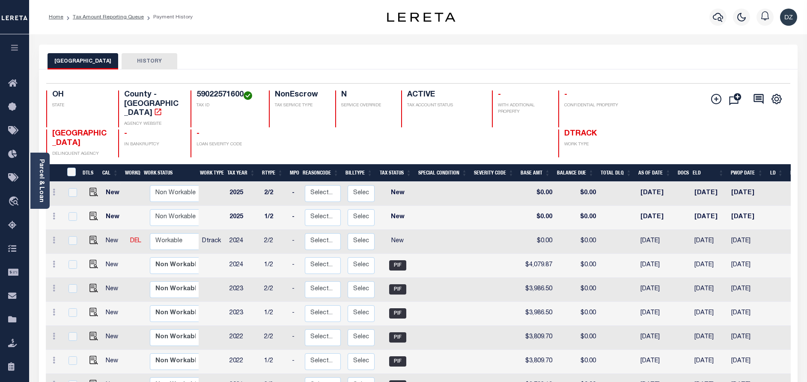
click at [85, 238] on link at bounding box center [91, 241] width 13 height 6
checkbox input "true"
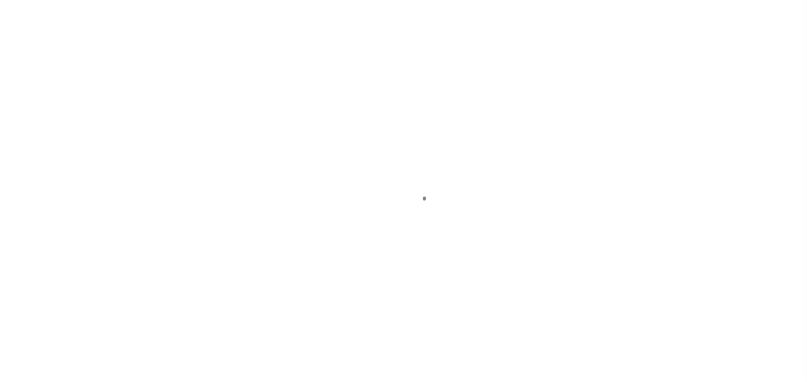
checkbox input "false"
type input "06/06/2025"
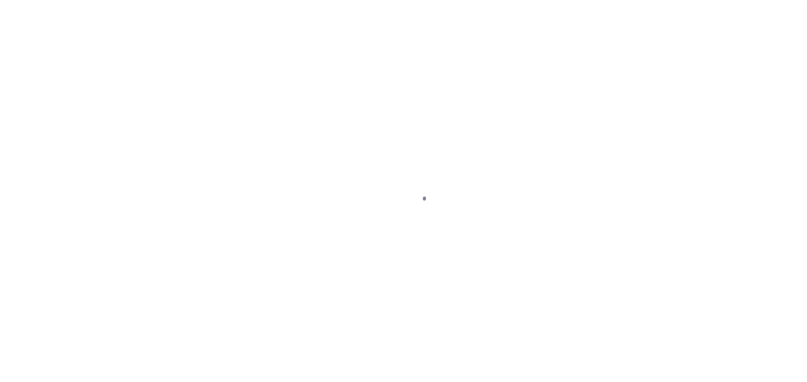
select select "NW2"
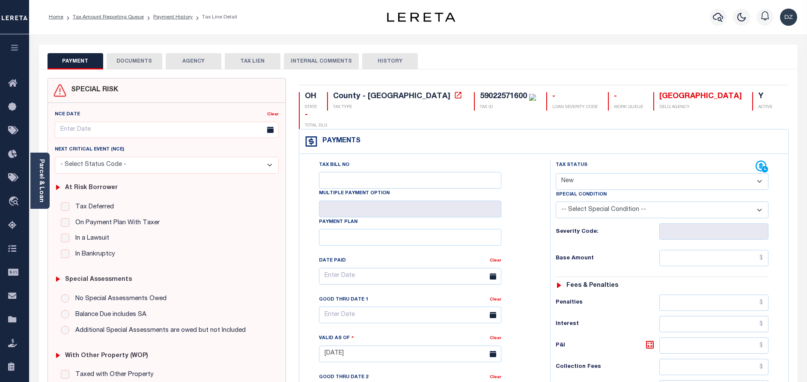
click at [144, 58] on button "DOCUMENTS" at bounding box center [135, 61] width 56 height 16
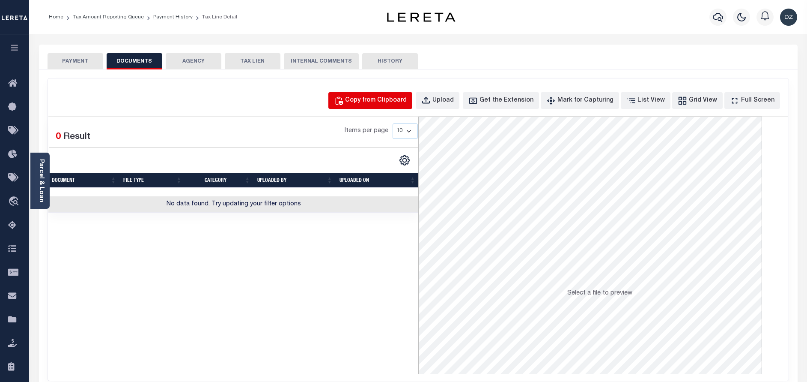
click at [373, 101] on div "Copy from Clipboard" at bounding box center [376, 100] width 62 height 9
select select "POP"
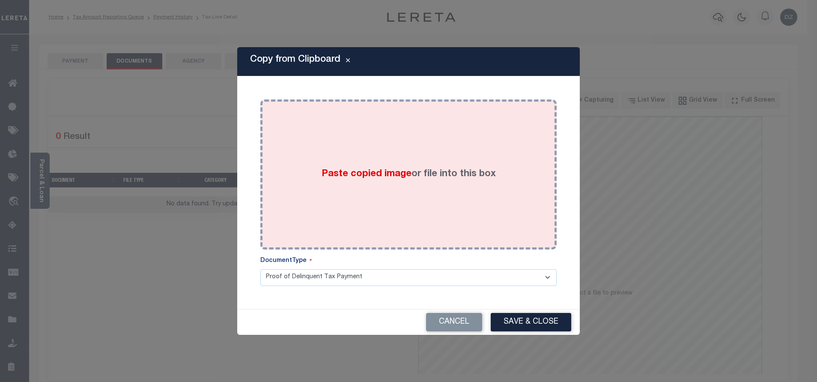
click at [391, 165] on div "Paste copied image or file into this box" at bounding box center [409, 174] width 284 height 137
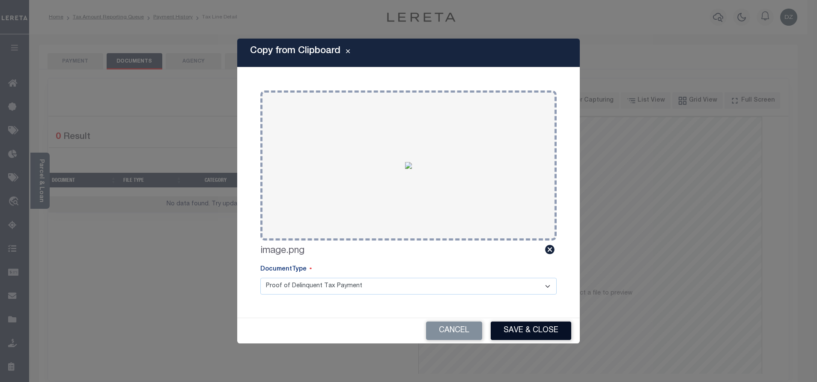
click at [508, 327] on button "Save & Close" at bounding box center [531, 330] width 81 height 18
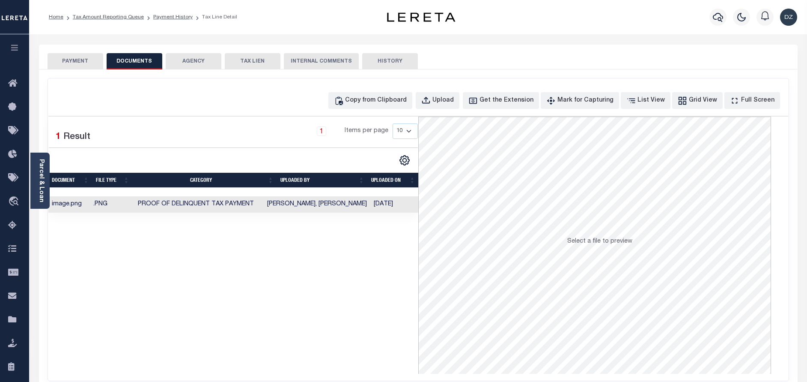
click at [68, 57] on button "PAYMENT" at bounding box center [76, 61] width 56 height 16
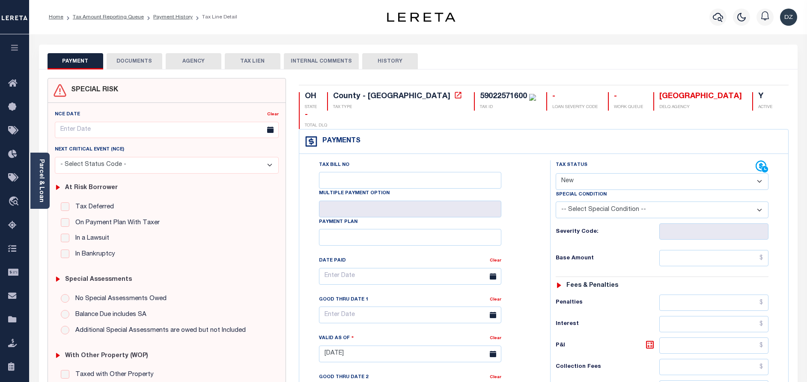
click at [574, 173] on select "- Select Status Code - Open Due/Unpaid Paid Incomplete No Tax Due Internal Refu…" at bounding box center [662, 181] width 213 height 17
select select "PYD"
click at [556, 173] on select "- Select Status Code - Open Due/Unpaid Paid Incomplete No Tax Due Internal Refu…" at bounding box center [662, 181] width 213 height 17
type input "[DATE]"
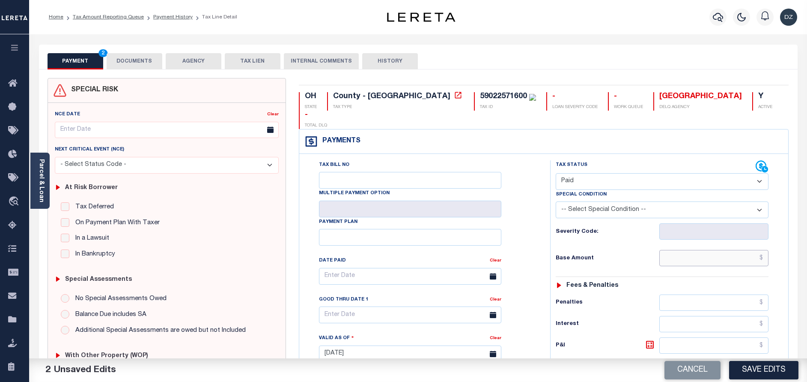
click at [698, 250] on input "text" at bounding box center [714, 258] width 109 height 16
paste input "4,079.87"
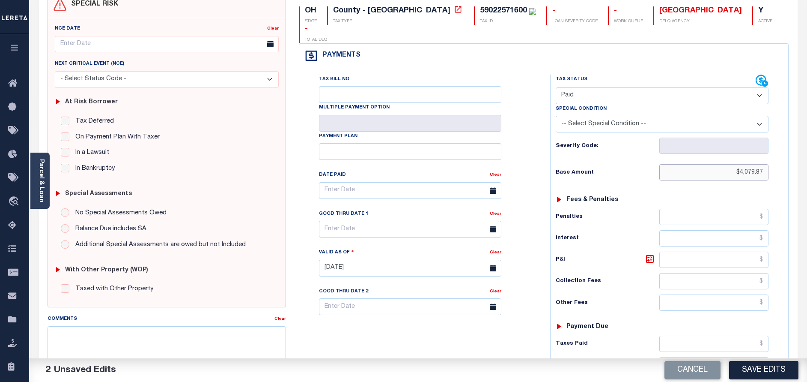
scroll to position [129, 0]
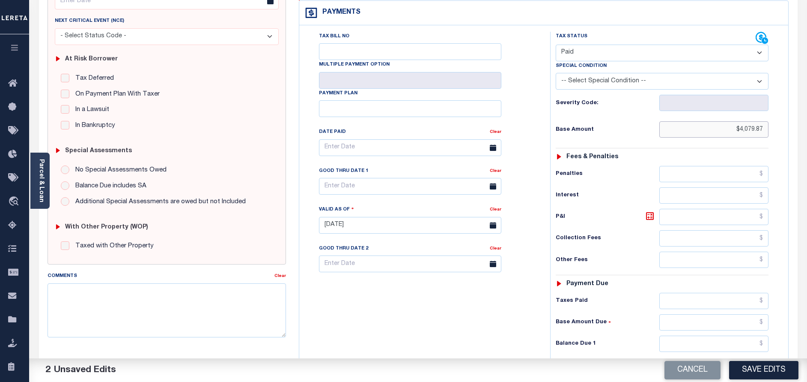
type input "$4,079.87"
click at [716, 314] on div "Tax Status Status - Select Status Code -" at bounding box center [665, 221] width 230 height 378
click at [717, 335] on input "text" at bounding box center [714, 343] width 109 height 16
type input "$0.00"
click at [764, 368] on button "Save Edits" at bounding box center [763, 370] width 69 height 18
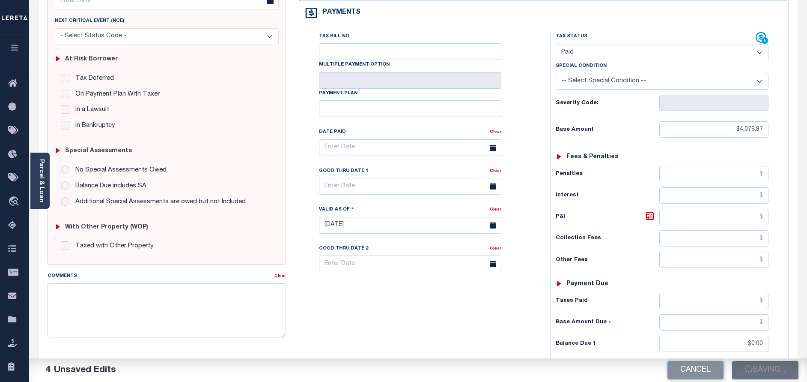
checkbox input "false"
type input "$4,079.87"
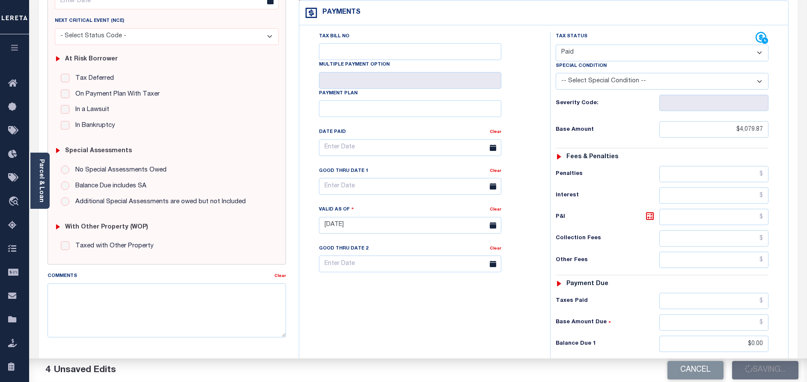
type input "$0"
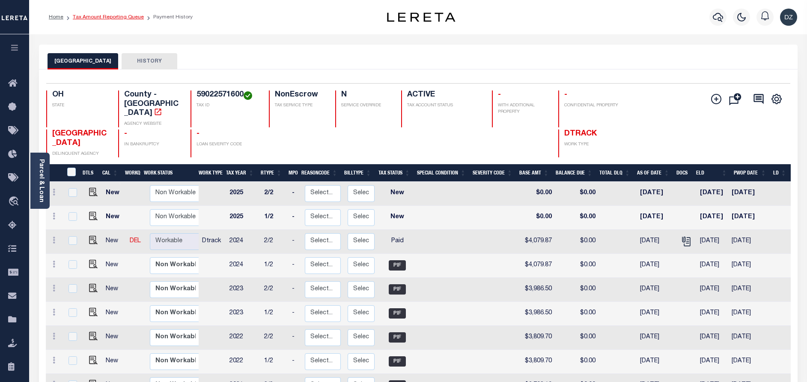
click at [126, 19] on link "Tax Amount Reporting Queue" at bounding box center [108, 17] width 71 height 5
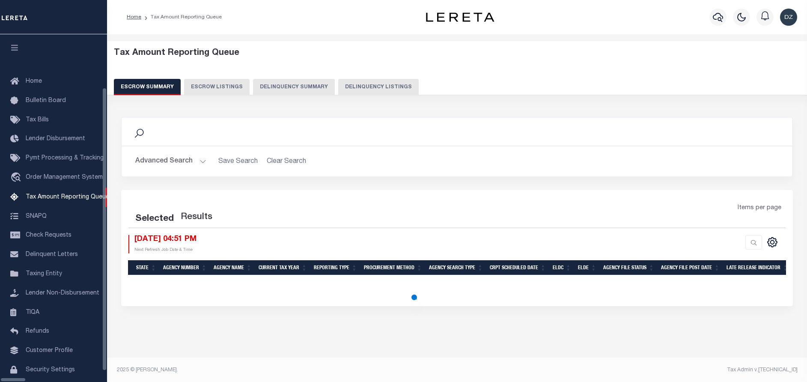
click at [345, 79] on button "Delinquency Listings" at bounding box center [378, 87] width 81 height 16
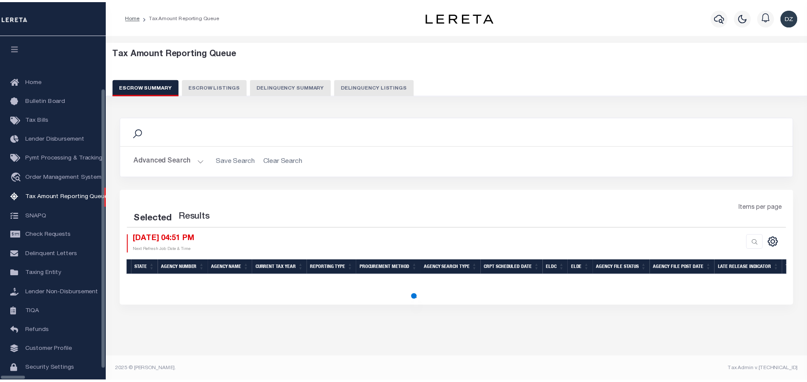
scroll to position [26, 0]
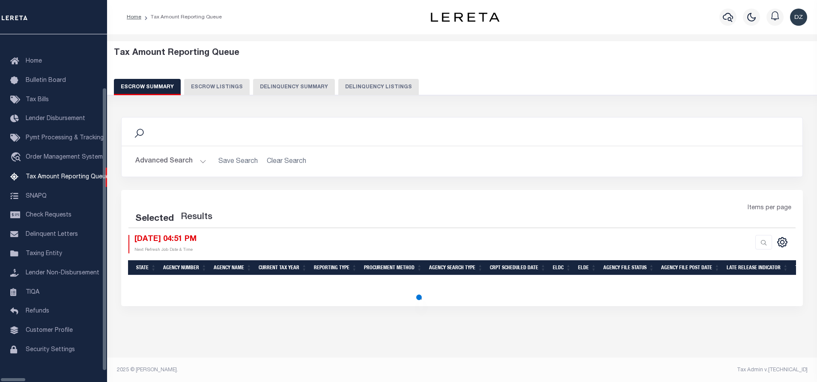
select select "100"
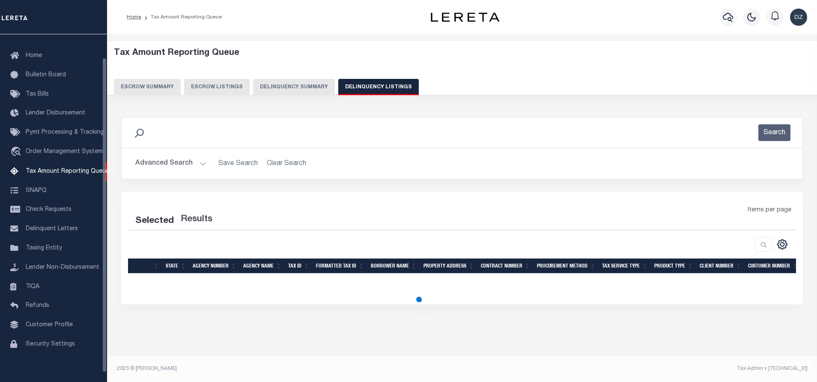
select select "100"
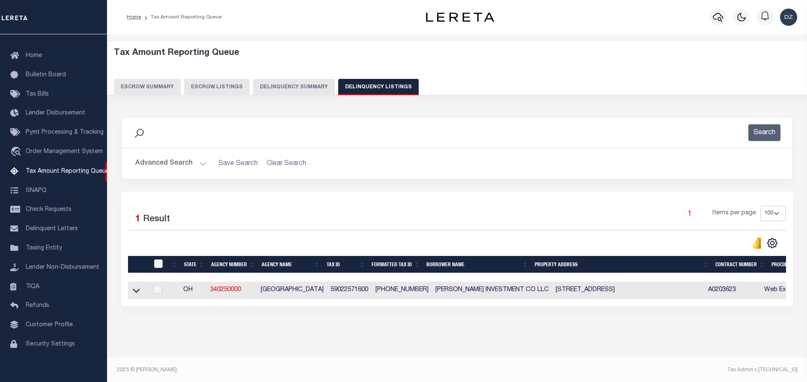
click at [152, 167] on button "Advanced Search" at bounding box center [170, 163] width 71 height 17
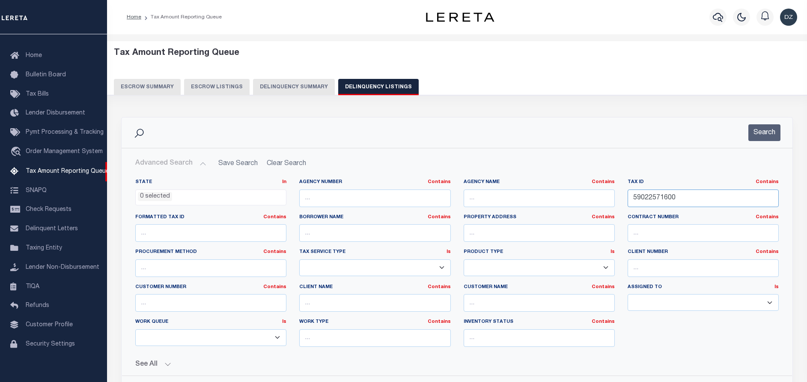
click at [658, 197] on input "59022571600" at bounding box center [703, 198] width 151 height 18
paste input "32727"
type input "59023272700"
click at [765, 137] on button "Search" at bounding box center [765, 132] width 32 height 17
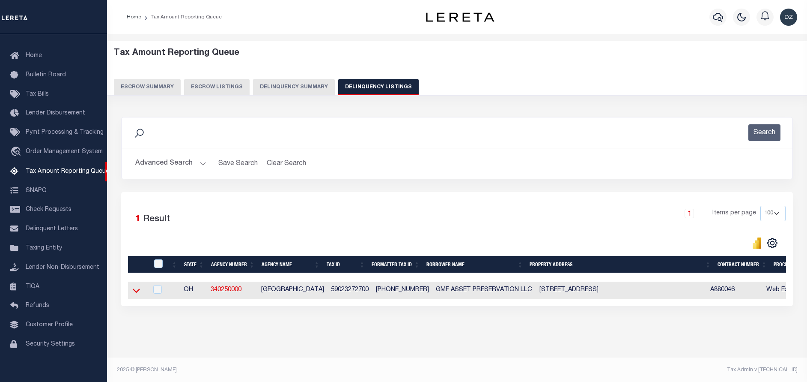
click at [135, 290] on icon at bounding box center [136, 290] width 7 height 9
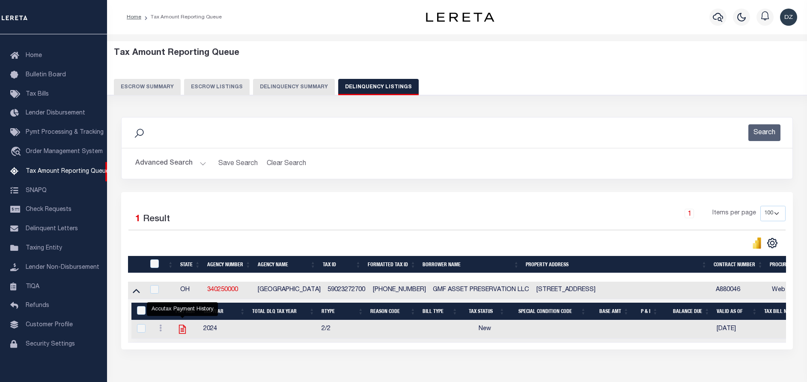
click at [180, 331] on icon "" at bounding box center [182, 328] width 11 height 11
checkbox input "true"
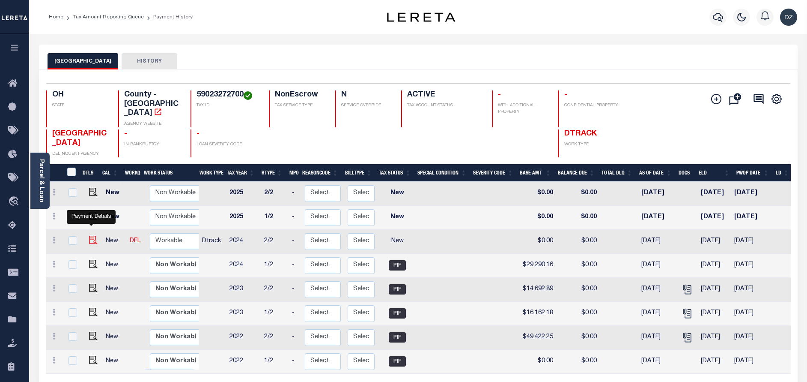
click at [92, 236] on img "" at bounding box center [93, 240] width 9 height 9
checkbox input "true"
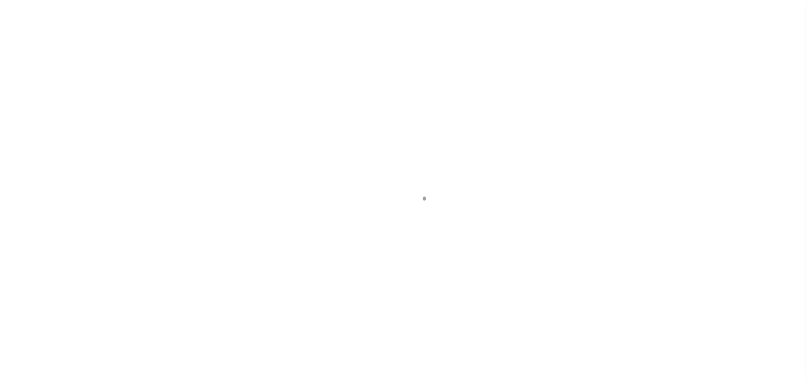
select select "NW2"
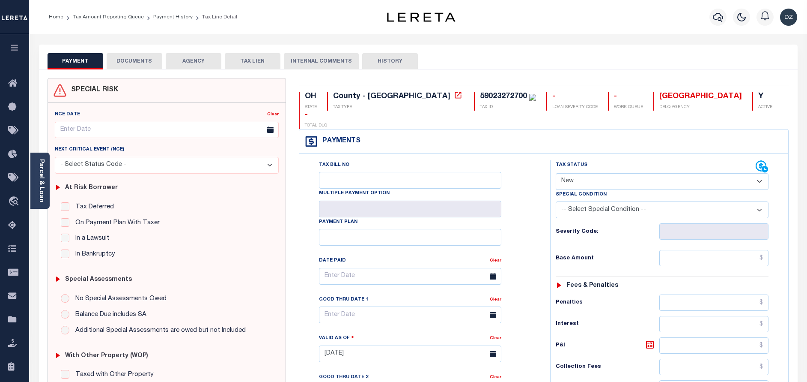
click at [126, 54] on button "DOCUMENTS" at bounding box center [135, 61] width 56 height 16
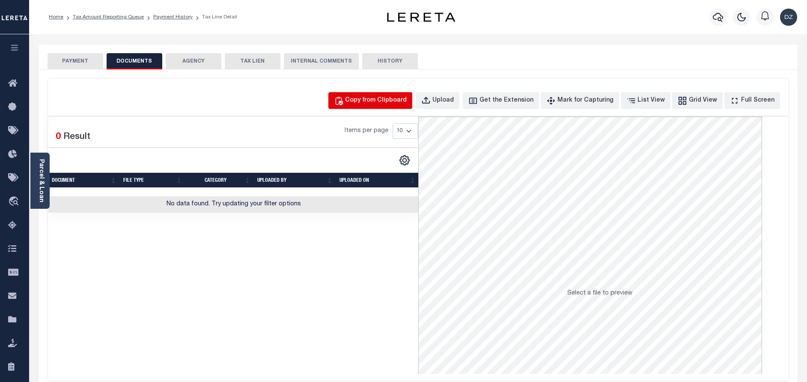
click at [395, 101] on div "Copy from Clipboard" at bounding box center [376, 100] width 62 height 9
select select "POP"
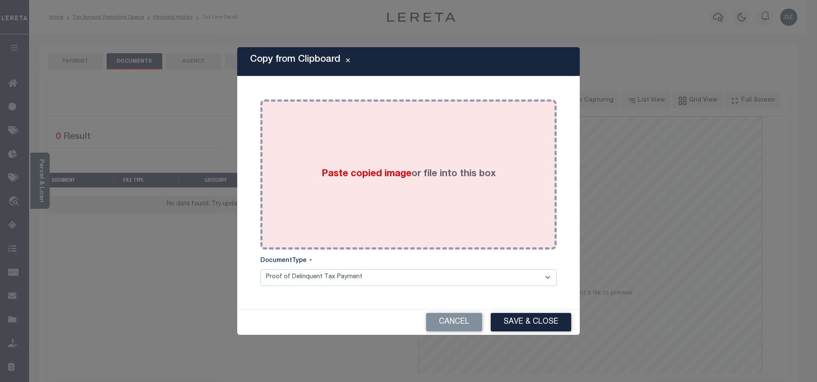
click at [395, 170] on span "Paste copied image" at bounding box center [367, 173] width 90 height 9
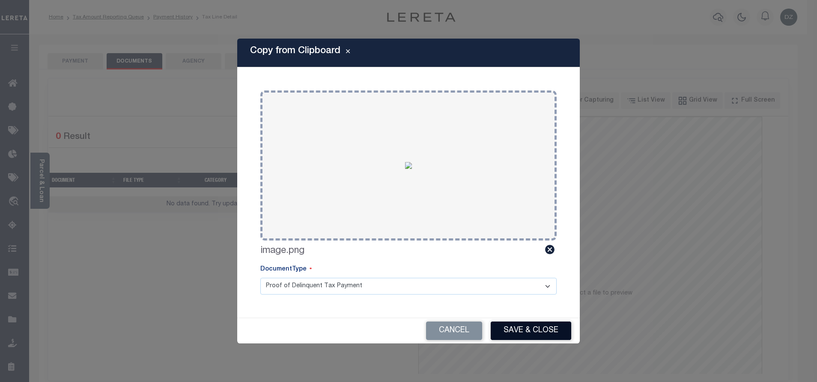
click at [528, 334] on button "Save & Close" at bounding box center [531, 330] width 81 height 18
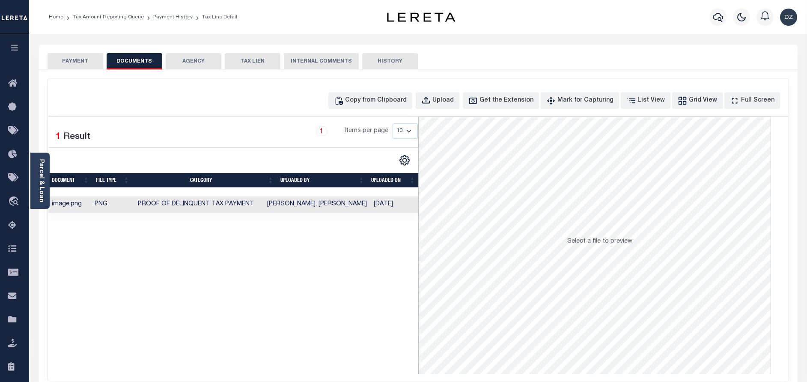
click at [72, 58] on button "PAYMENT" at bounding box center [76, 61] width 56 height 16
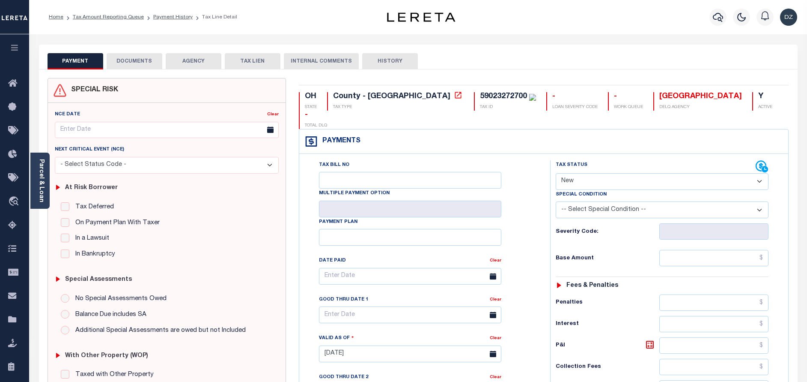
click at [599, 173] on select "- Select Status Code - Open Due/Unpaid Paid Incomplete No Tax Due Internal Refu…" at bounding box center [662, 181] width 213 height 17
select select "PYD"
click at [556, 173] on select "- Select Status Code - Open Due/Unpaid Paid Incomplete No Tax Due Internal Refu…" at bounding box center [662, 181] width 213 height 17
type input "[DATE]"
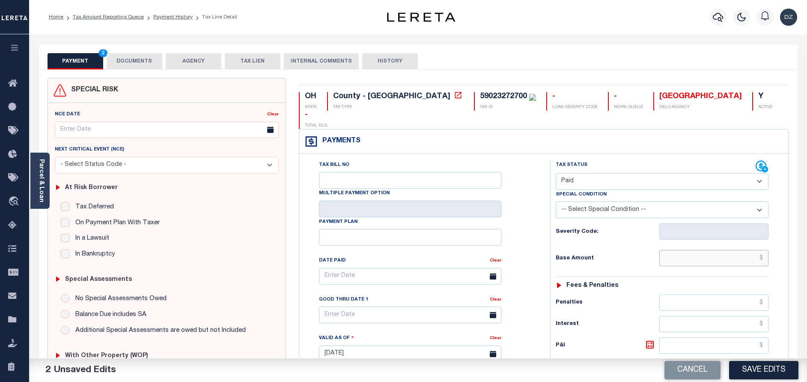
click at [716, 250] on input "text" at bounding box center [714, 258] width 109 height 16
click at [720, 250] on input "text" at bounding box center [714, 258] width 109 height 16
paste input "29,290.16"
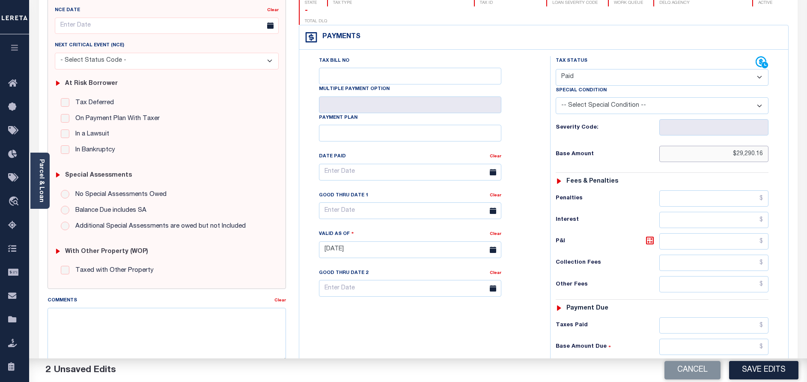
scroll to position [129, 0]
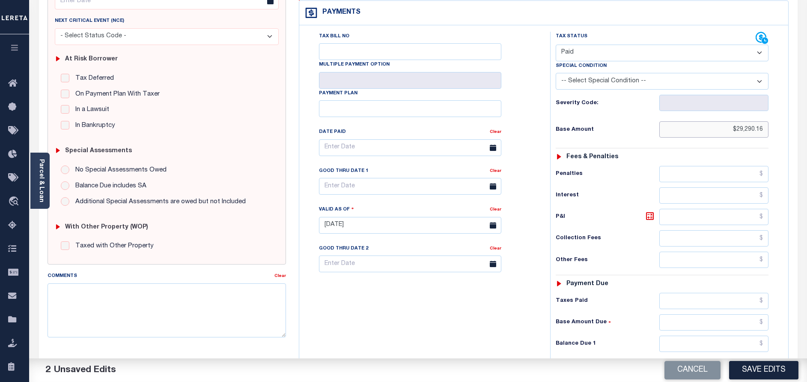
type input "$29,290.16"
click at [745, 335] on input "text" at bounding box center [714, 343] width 109 height 16
type input "$0.00"
click at [758, 373] on button "Save Edits" at bounding box center [763, 370] width 69 height 18
checkbox input "false"
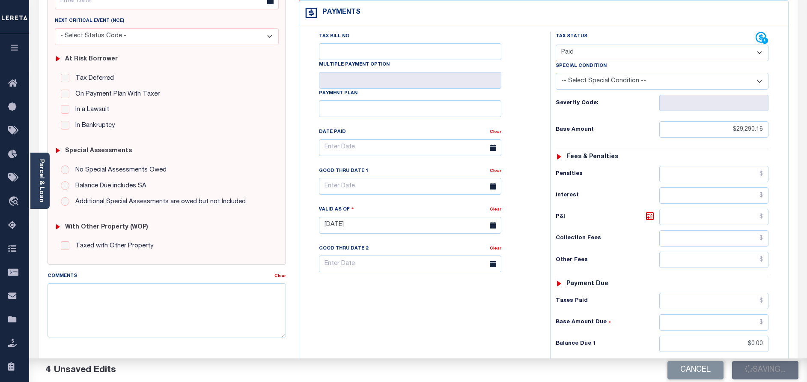
checkbox input "false"
type input "$29,290.16"
type input "$0"
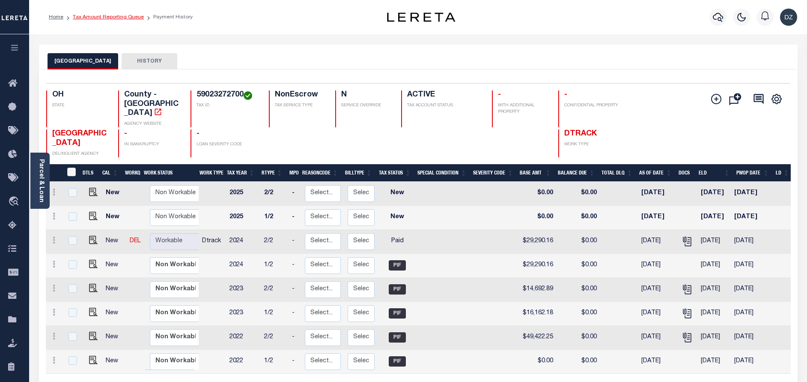
click at [99, 17] on link "Tax Amount Reporting Queue" at bounding box center [108, 17] width 71 height 5
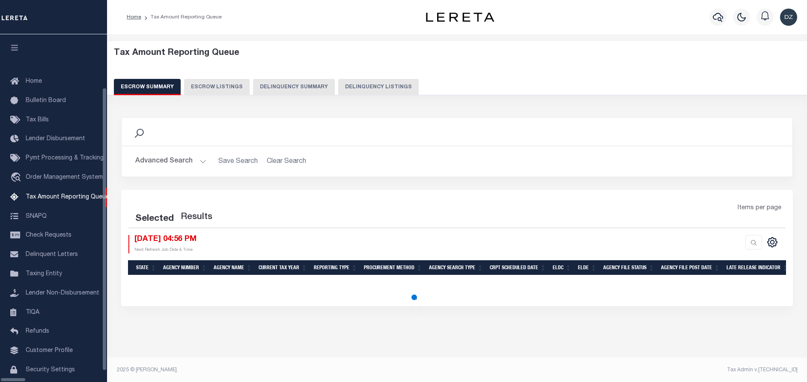
click at [338, 87] on button "Delinquency Listings" at bounding box center [378, 87] width 81 height 16
select select
select select "100"
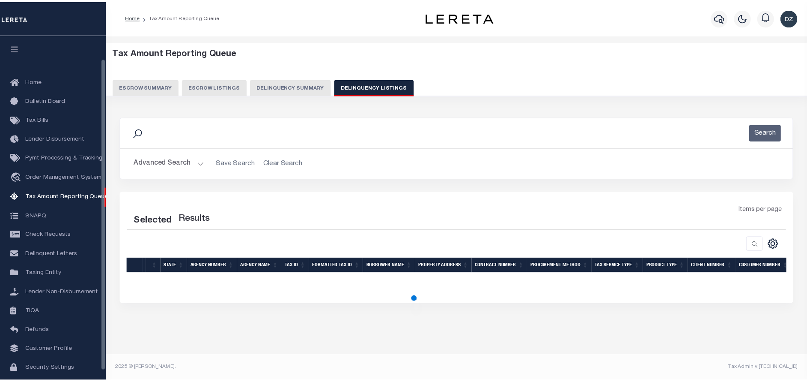
scroll to position [26, 0]
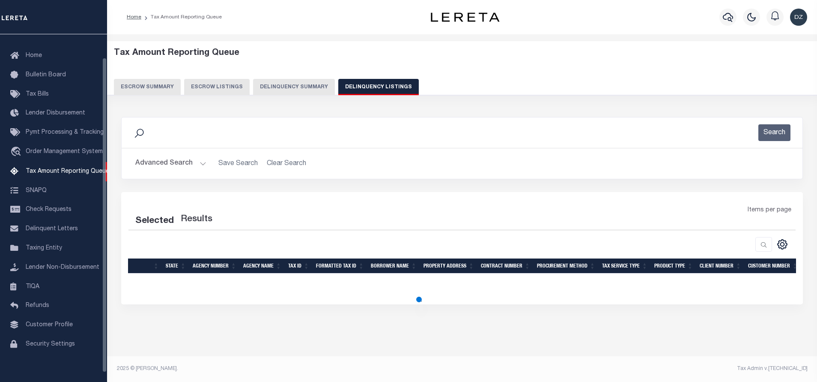
select select "100"
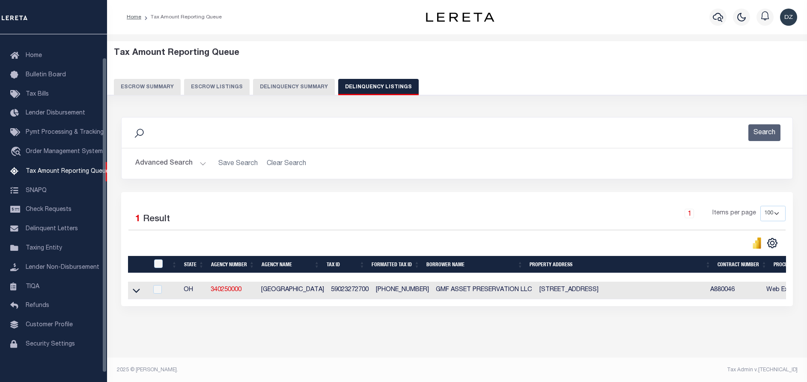
click at [164, 160] on button "Advanced Search" at bounding box center [170, 163] width 71 height 17
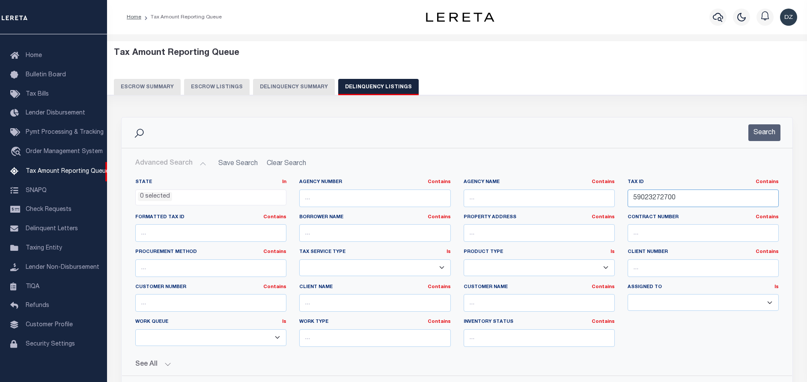
click at [647, 200] on input "59023272700" at bounding box center [703, 198] width 151 height 18
paste input "5171"
type input "59025171700"
click at [773, 123] on div "Search" at bounding box center [457, 132] width 671 height 30
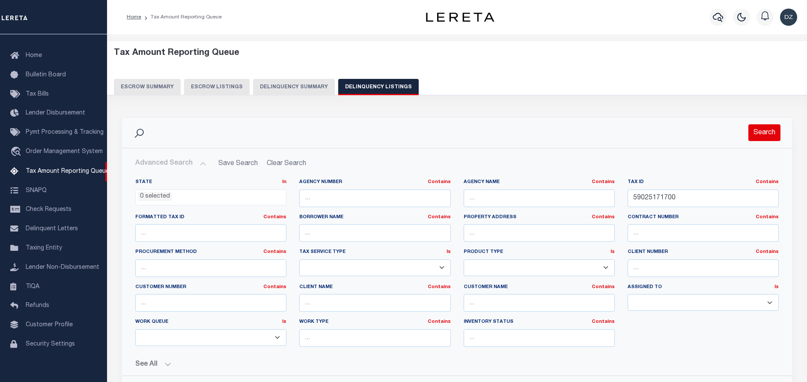
click at [770, 131] on button "Search" at bounding box center [765, 132] width 32 height 17
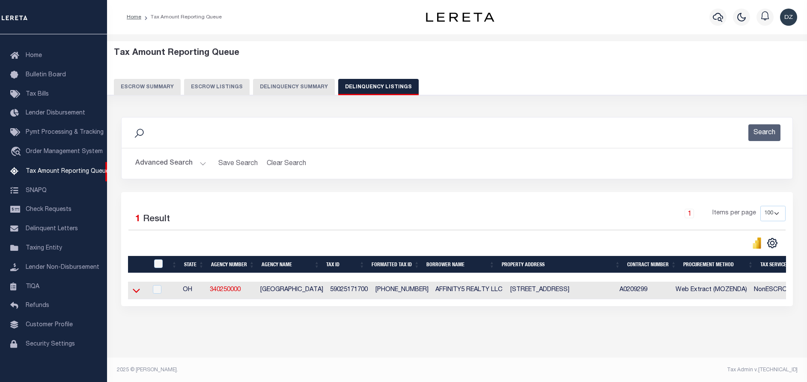
click at [137, 292] on icon at bounding box center [136, 290] width 7 height 9
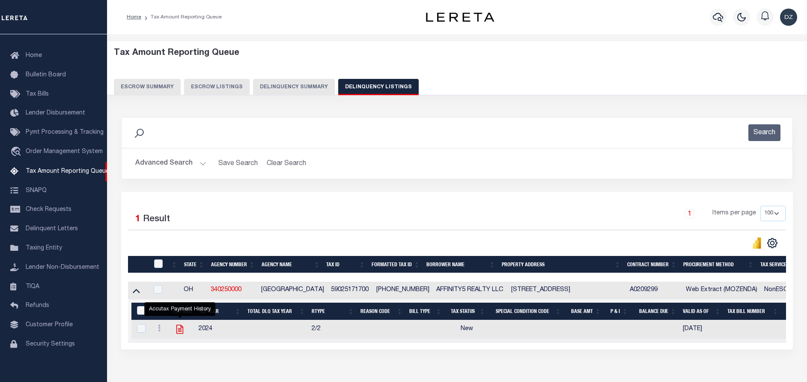
click at [181, 335] on icon "" at bounding box center [179, 328] width 11 height 11
checkbox input "true"
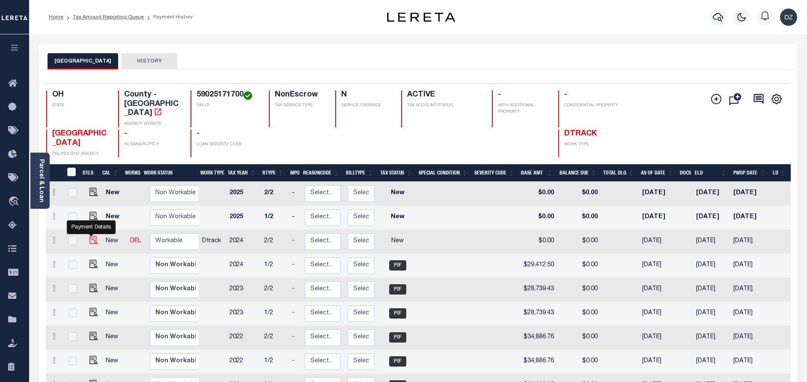
click at [91, 236] on img "" at bounding box center [94, 240] width 9 height 9
checkbox input "true"
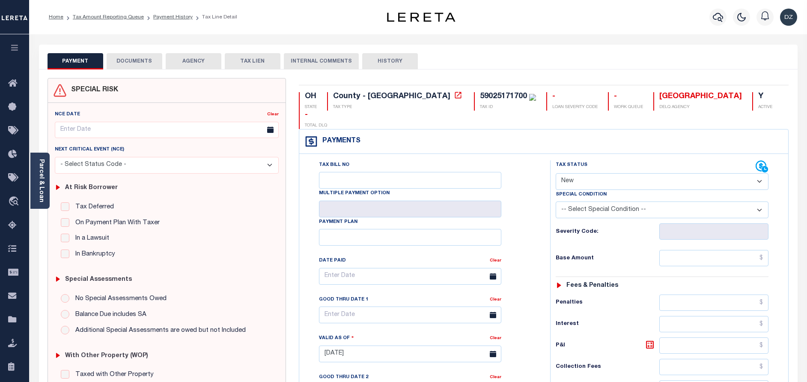
drag, startPoint x: 571, startPoint y: 165, endPoint x: 571, endPoint y: 172, distance: 6.9
click at [571, 173] on select "- Select Status Code - Open Due/Unpaid Paid Incomplete No Tax Due Internal Refu…" at bounding box center [662, 181] width 213 height 17
select select "PYD"
click at [556, 173] on select "- Select Status Code - Open Due/Unpaid Paid Incomplete No Tax Due Internal Refu…" at bounding box center [662, 181] width 213 height 17
type input "[DATE]"
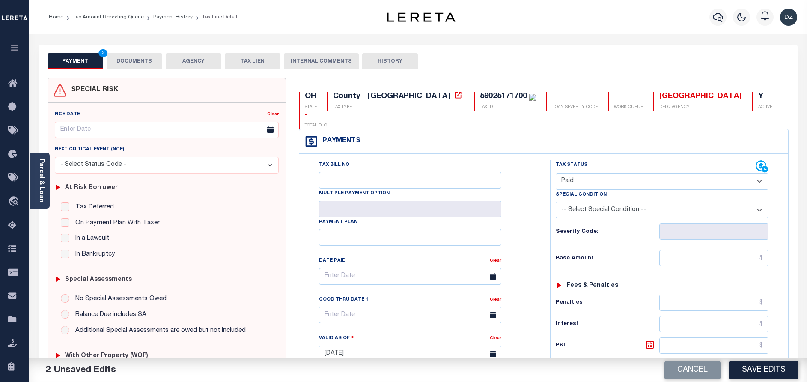
click at [137, 60] on button "DOCUMENTS" at bounding box center [135, 61] width 56 height 16
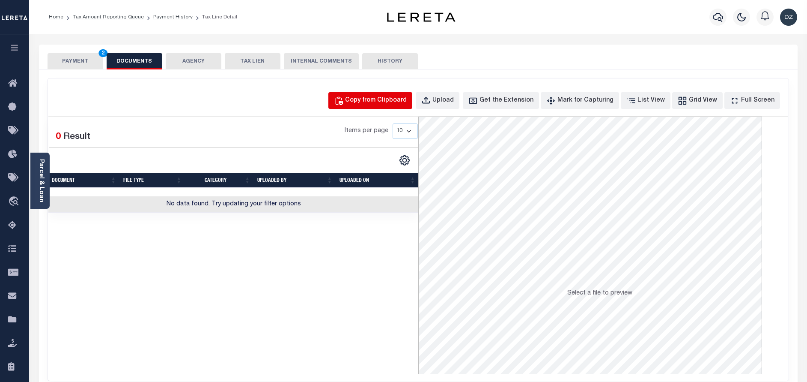
click at [401, 97] on div "Copy from Clipboard" at bounding box center [376, 100] width 62 height 9
select select "POP"
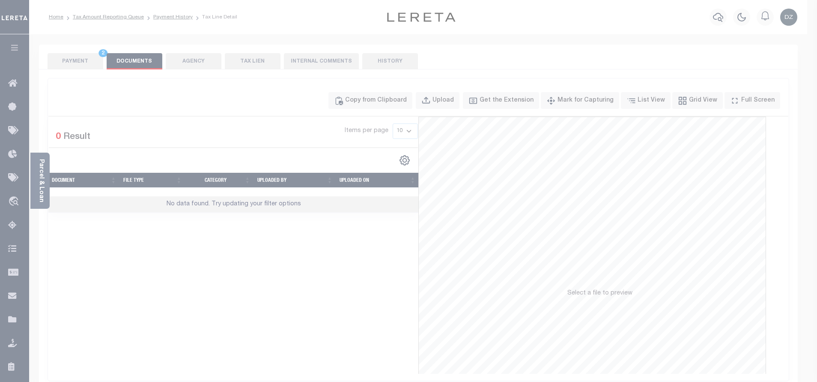
click at [0, 0] on div "Paste copied image or file into this box" at bounding box center [0, 0] width 0 height 0
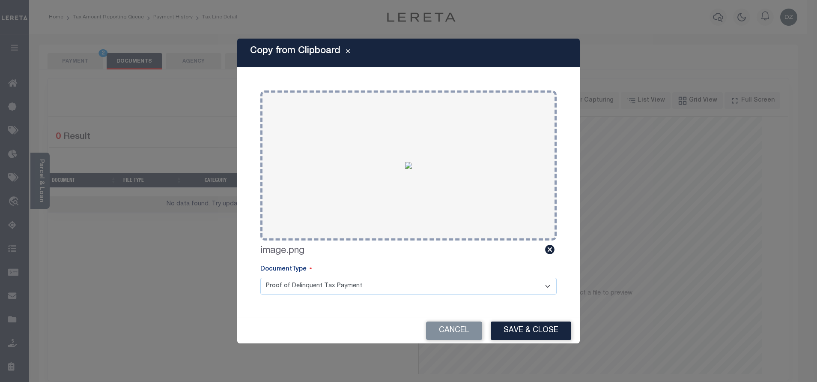
click at [520, 321] on div "Cancel Save & Close" at bounding box center [408, 330] width 343 height 25
click at [517, 328] on button "Save & Close" at bounding box center [531, 330] width 81 height 18
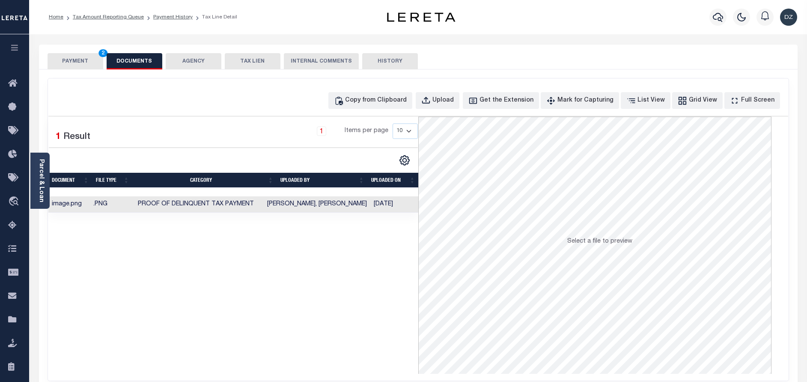
click at [78, 60] on button "PAYMENT 2" at bounding box center [76, 61] width 56 height 16
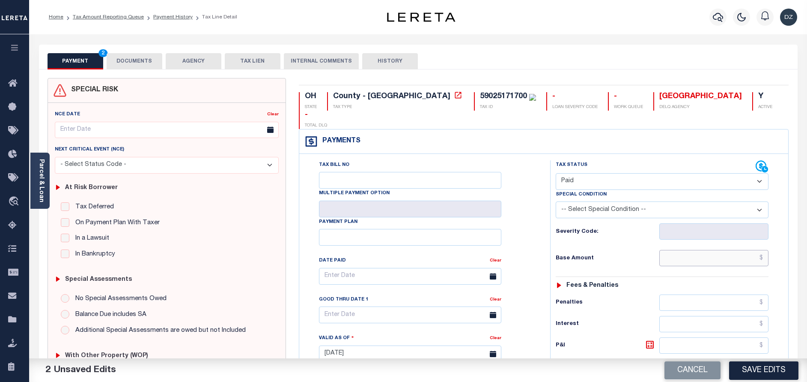
click at [725, 250] on input "text" at bounding box center [714, 258] width 109 height 16
paste input "29,412.50"
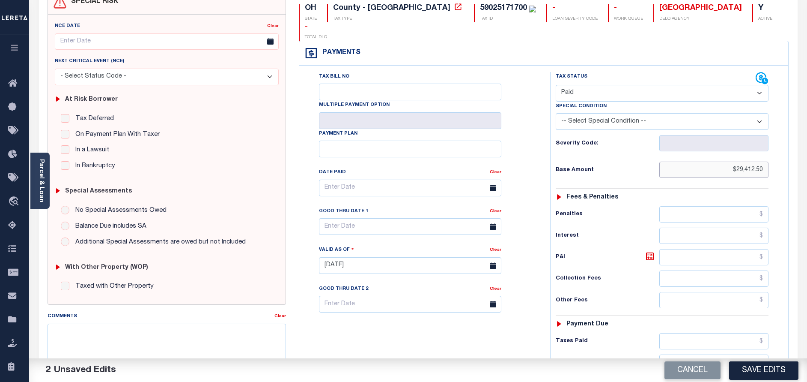
scroll to position [129, 0]
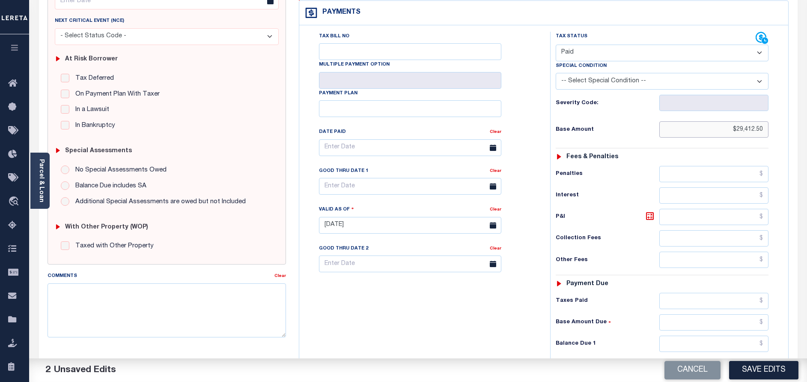
type input "$29,412.50"
click at [743, 335] on input "text" at bounding box center [714, 343] width 109 height 16
type input "$0.00"
click at [744, 370] on button "Save Edits" at bounding box center [763, 370] width 69 height 18
checkbox input "false"
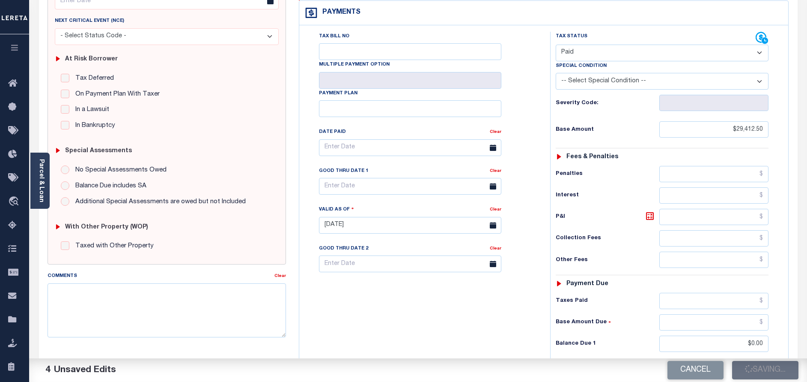
checkbox input "false"
type input "$29,412.5"
type input "$0"
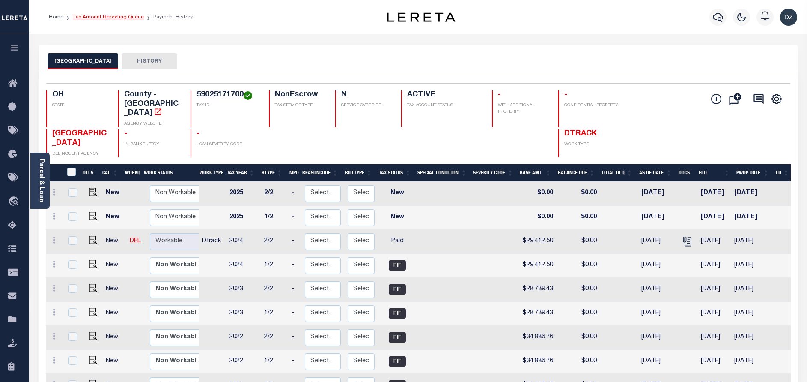
click at [104, 18] on link "Tax Amount Reporting Queue" at bounding box center [108, 17] width 71 height 5
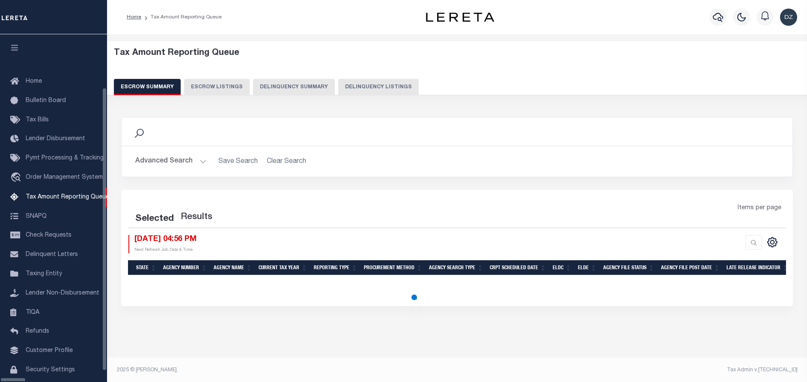
select select "100"
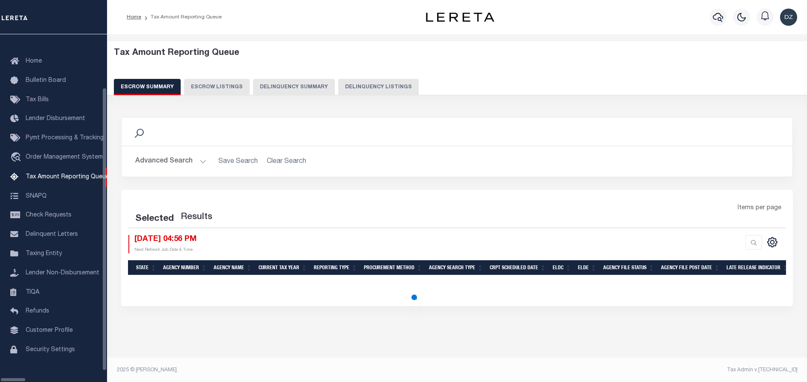
select select "100"
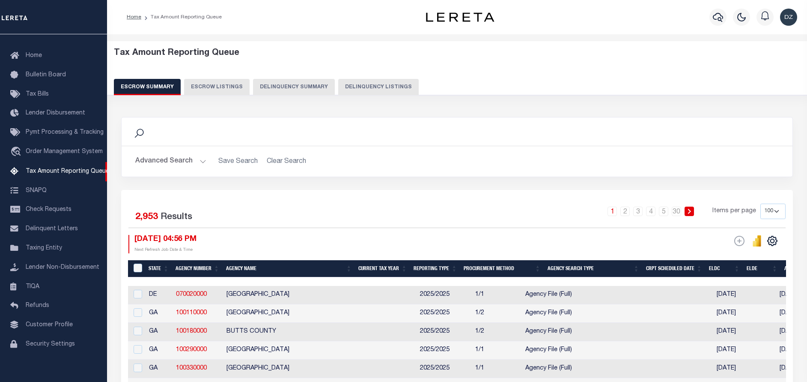
click at [356, 85] on button "Delinquency Listings" at bounding box center [378, 87] width 81 height 16
select select
select select "100"
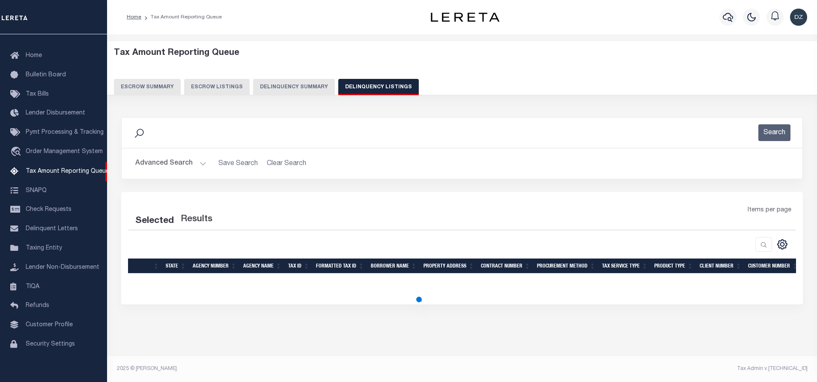
select select "100"
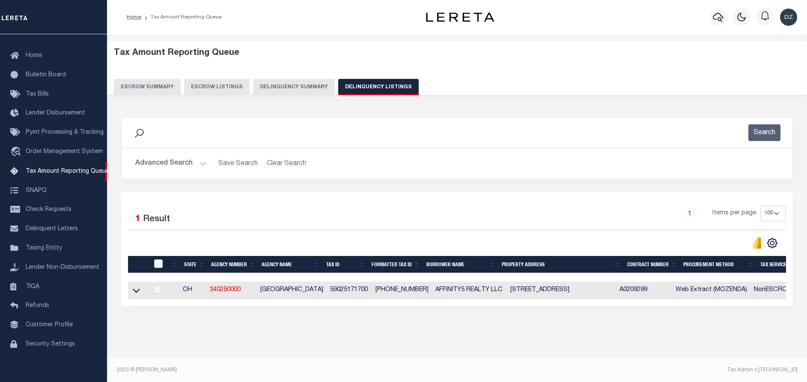
click at [153, 164] on button "Advanced Search" at bounding box center [170, 163] width 71 height 17
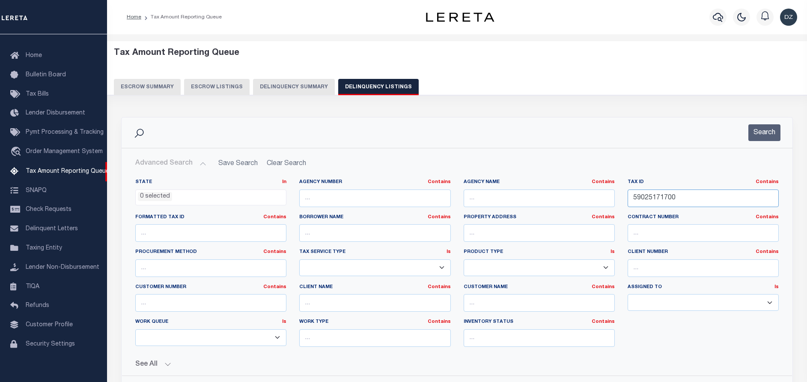
click at [657, 201] on input "59025171700" at bounding box center [703, 198] width 151 height 18
paste input "600157951"
type input "60015795100"
click at [767, 131] on button "Search" at bounding box center [765, 132] width 32 height 17
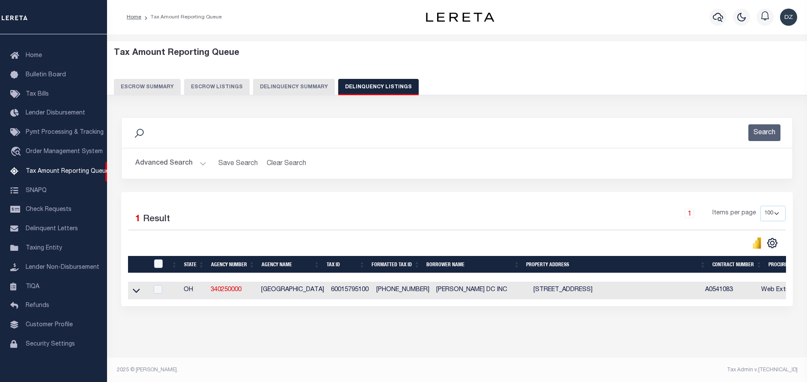
click at [134, 286] on td at bounding box center [138, 290] width 20 height 18
checkbox input "true"
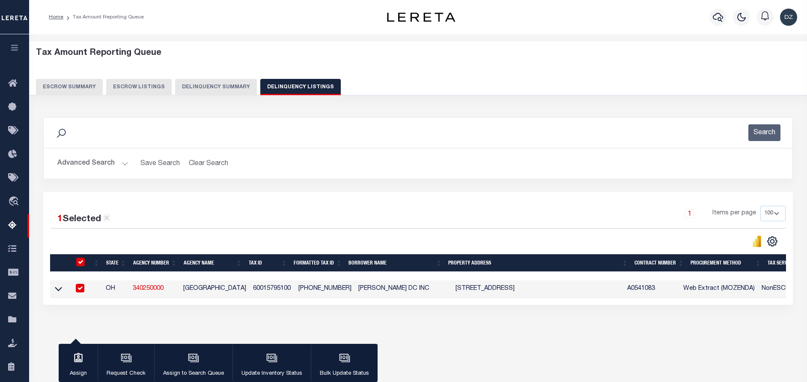
click at [78, 288] on input "checkbox" at bounding box center [80, 288] width 9 height 9
checkbox input "false"
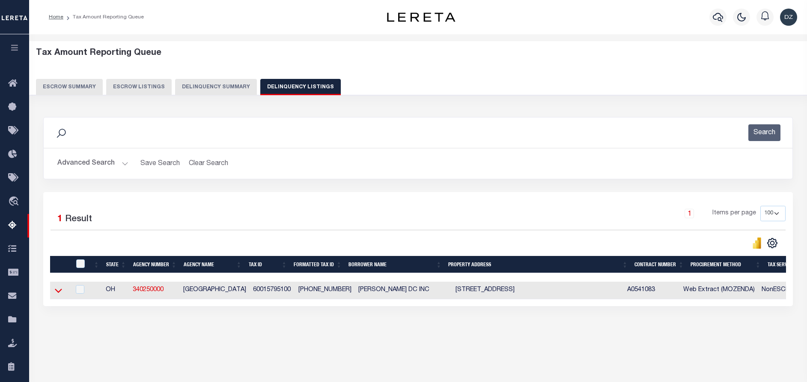
click at [61, 293] on icon at bounding box center [58, 290] width 7 height 9
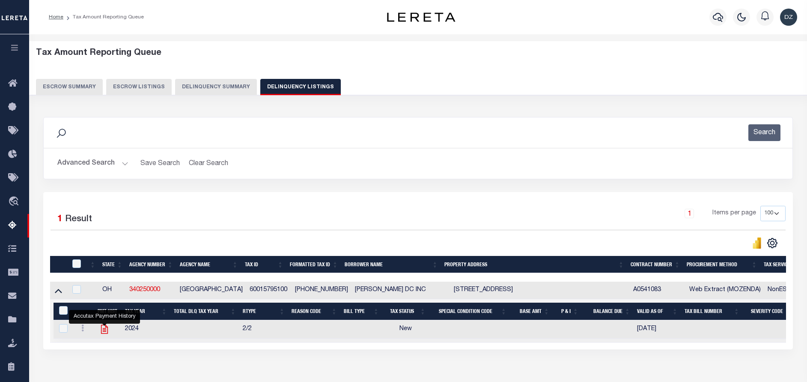
click at [100, 332] on icon "" at bounding box center [104, 328] width 11 height 11
checkbox input "true"
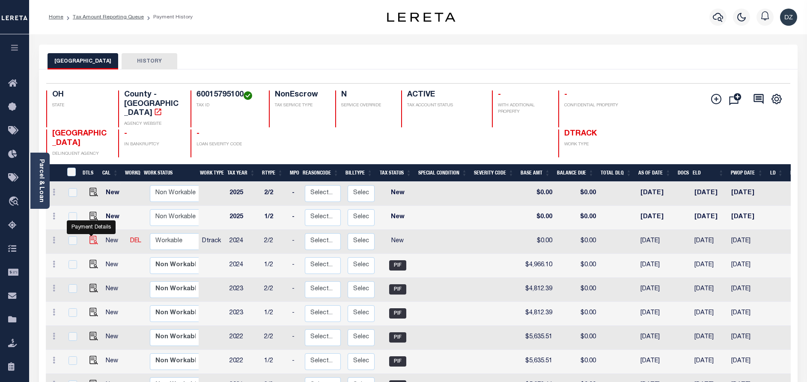
click at [93, 236] on img "" at bounding box center [94, 240] width 9 height 9
checkbox input "true"
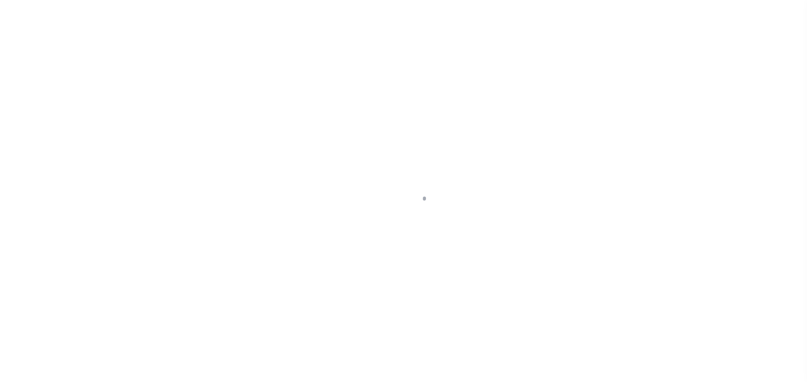
select select "NW2"
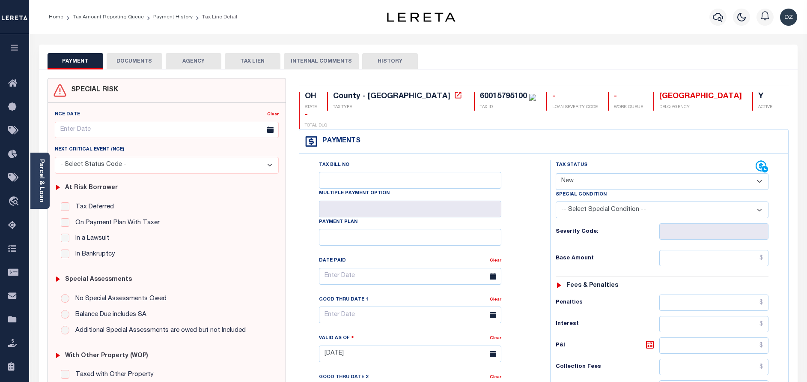
click at [121, 57] on button "DOCUMENTS" at bounding box center [135, 61] width 56 height 16
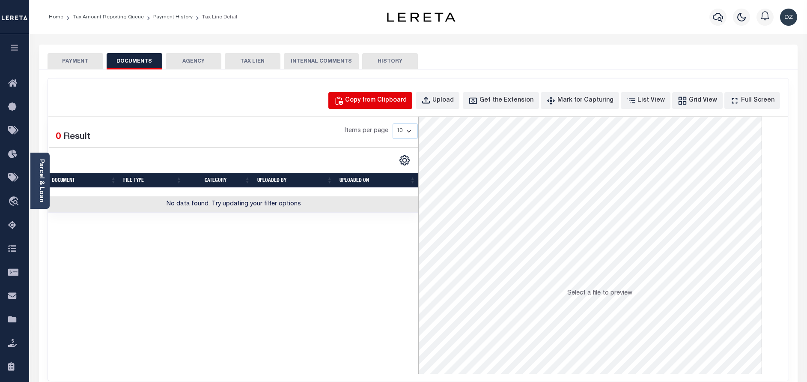
click at [379, 93] on button "Copy from Clipboard" at bounding box center [371, 100] width 84 height 17
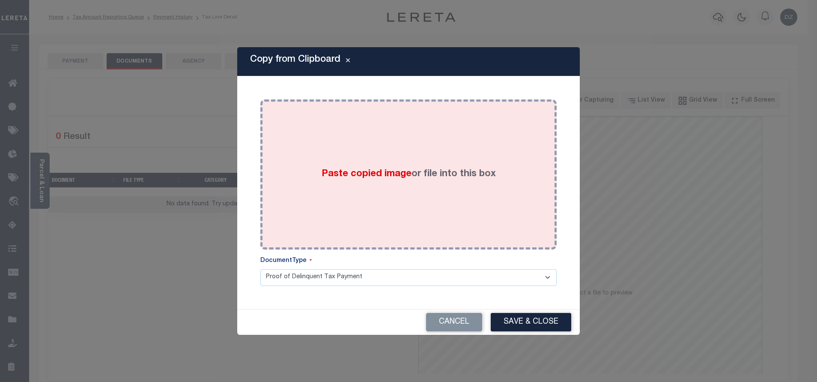
click at [394, 178] on span "Paste copied image" at bounding box center [367, 173] width 90 height 9
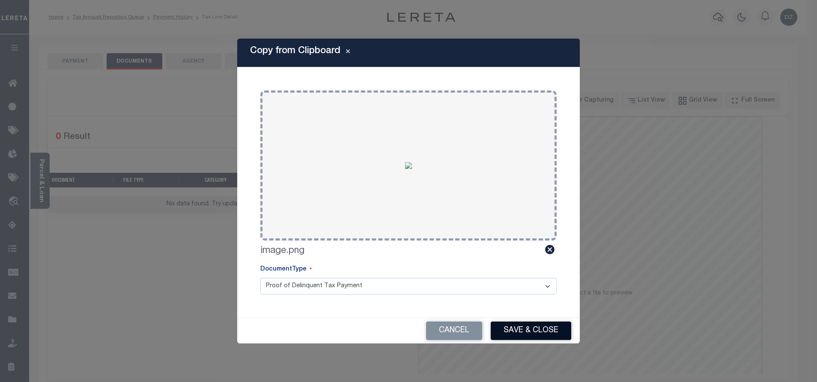
click at [516, 335] on button "Save & Close" at bounding box center [531, 330] width 81 height 18
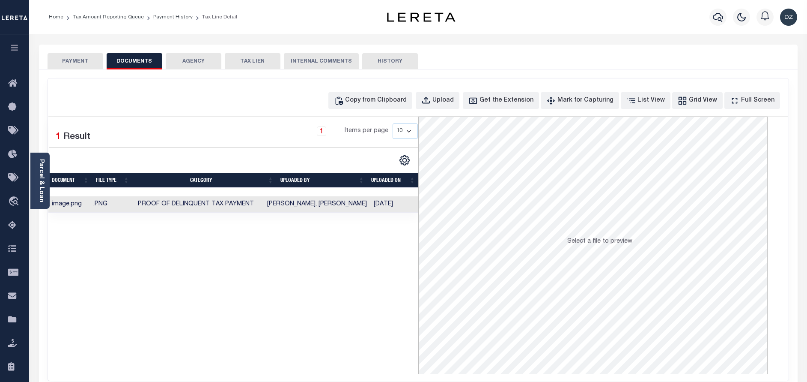
click at [83, 64] on button "PAYMENT" at bounding box center [76, 61] width 56 height 16
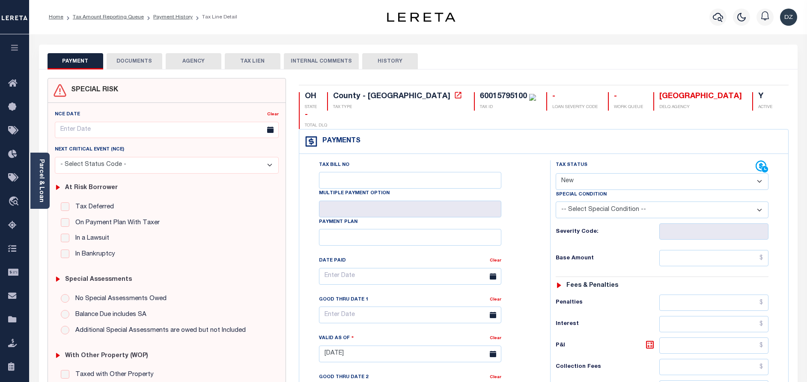
click at [719, 252] on div "Tax Status Status - Select Status Code -" at bounding box center [665, 349] width 230 height 378
click at [720, 250] on input "text" at bounding box center [714, 258] width 109 height 16
paste input "4,966.10"
type input "$4,966.10"
type input "[DATE]"
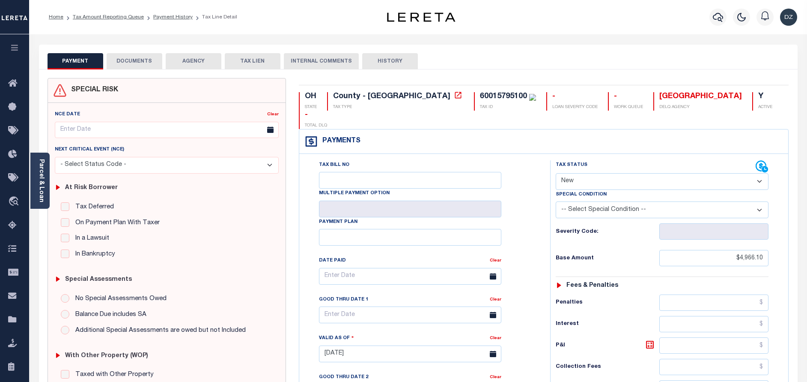
click at [572, 173] on select "- Select Status Code - Open Due/Unpaid Paid Incomplete No Tax Due Internal Refu…" at bounding box center [662, 181] width 213 height 17
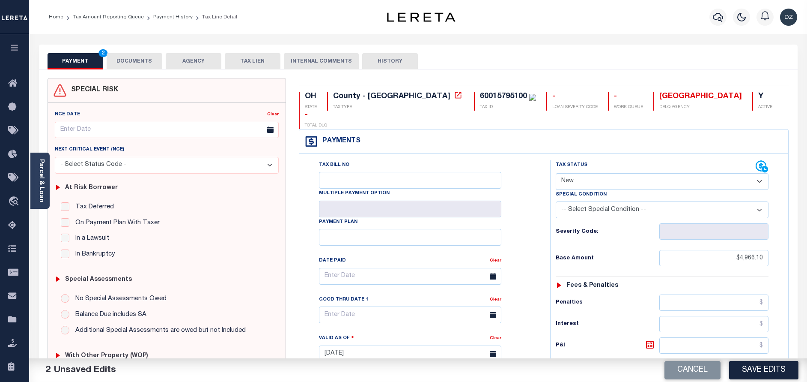
select select "PYD"
click at [556, 173] on select "- Select Status Code - Open Due/Unpaid Paid Incomplete No Tax Due Internal Refu…" at bounding box center [662, 181] width 213 height 17
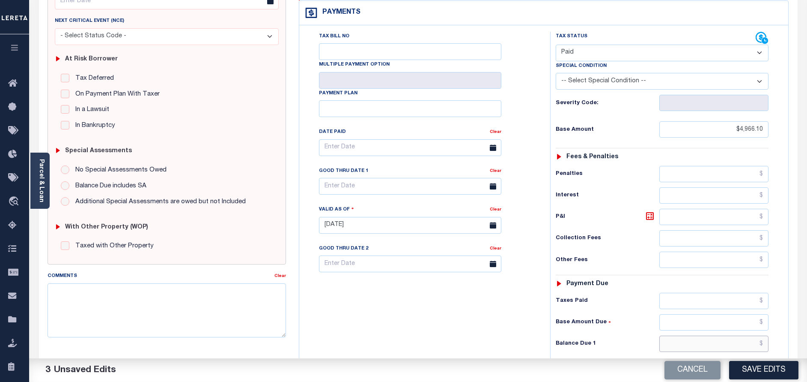
click at [714, 335] on input "text" at bounding box center [714, 343] width 109 height 16
type input "$0.00"
click at [754, 367] on button "Save Edits" at bounding box center [763, 370] width 69 height 18
checkbox input "false"
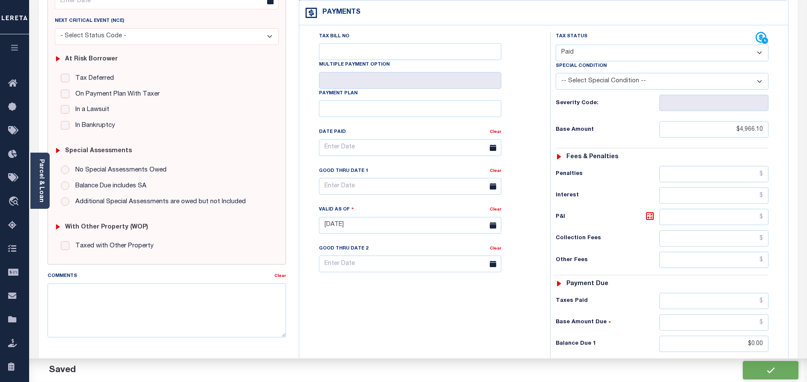
checkbox input "false"
type input "$4,966.1"
type input "$0"
